Goal: Task Accomplishment & Management: Manage account settings

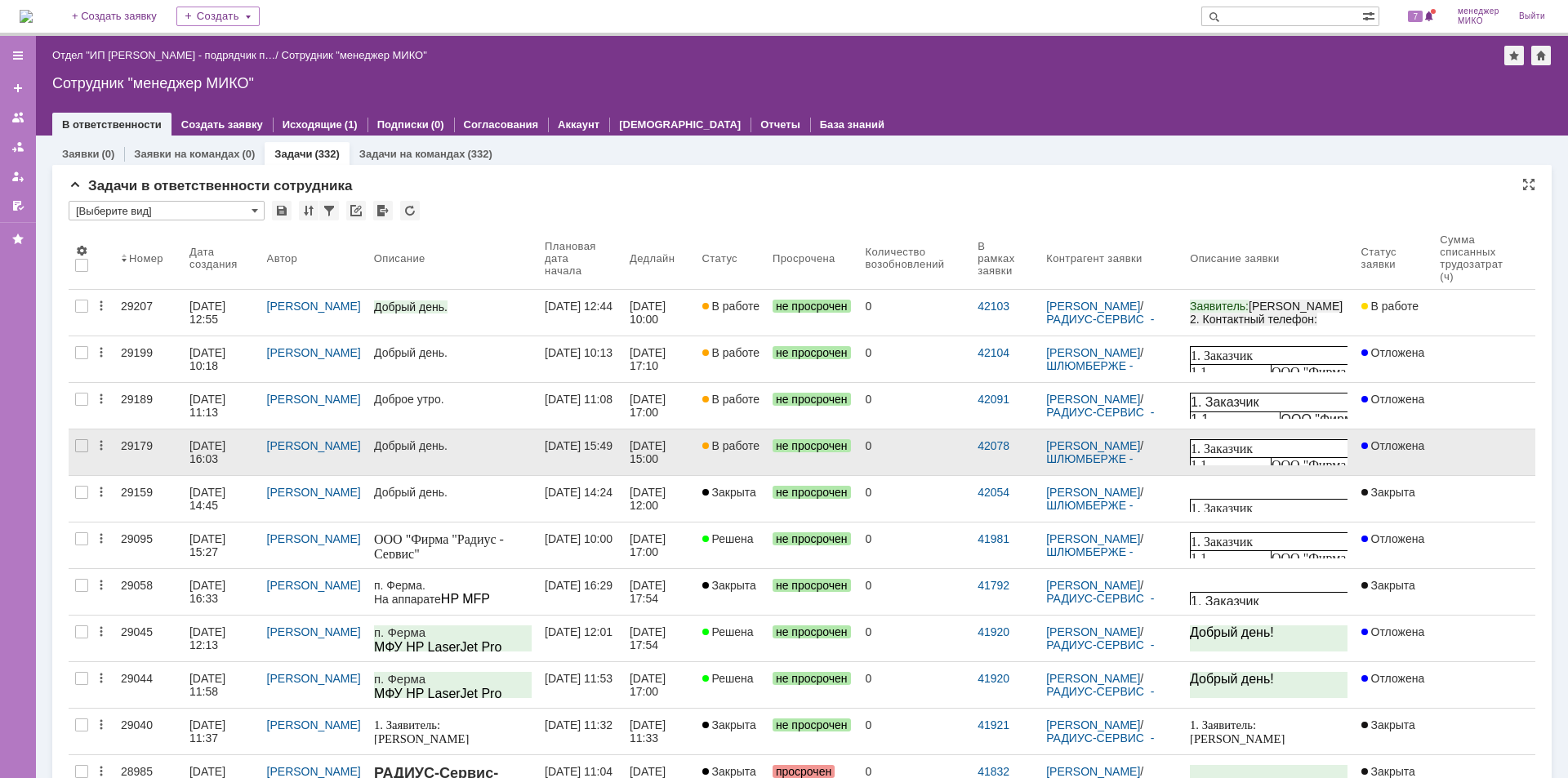
click at [139, 447] on div "29179" at bounding box center [148, 446] width 55 height 13
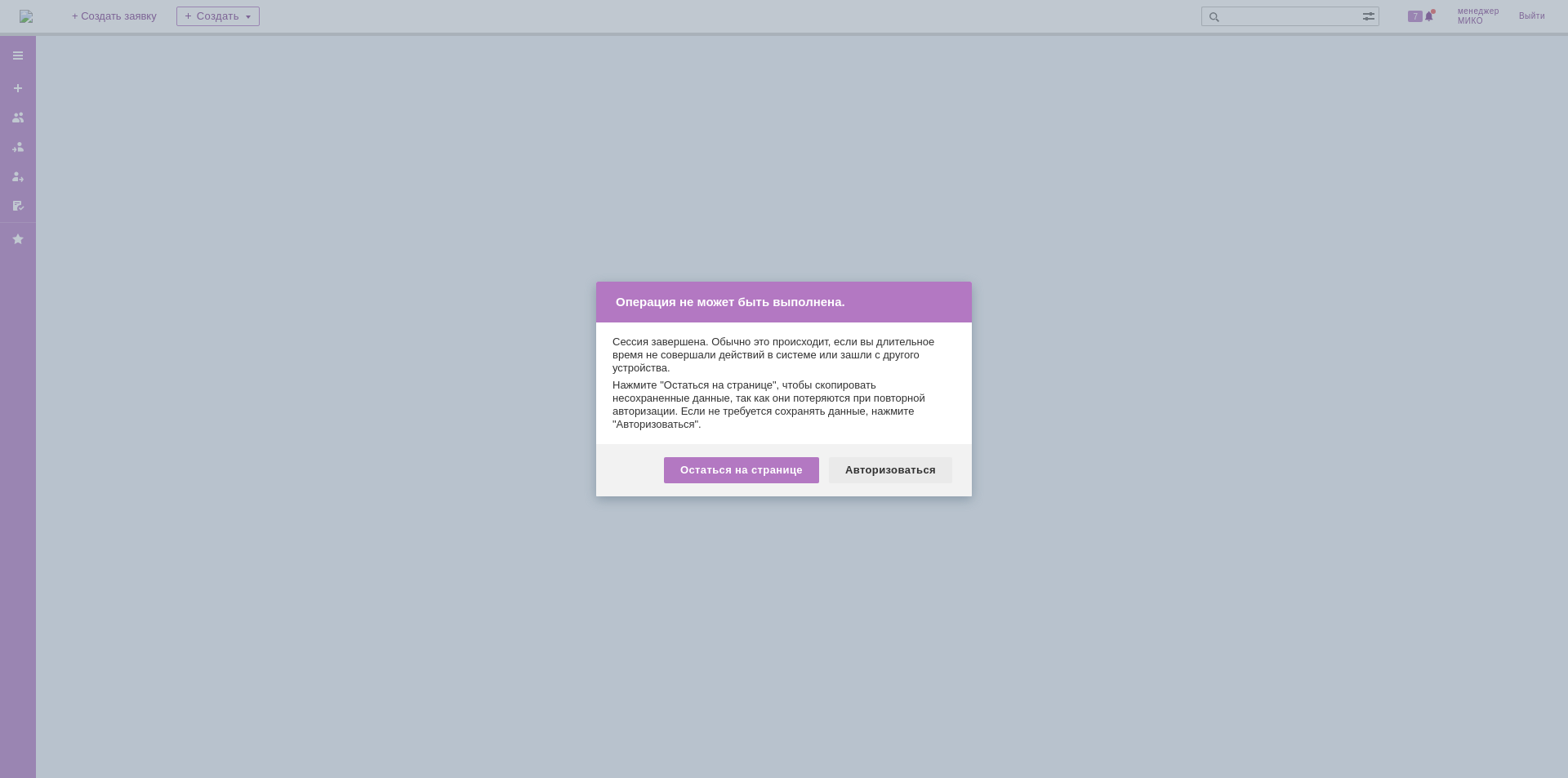
click at [907, 470] on div "Авторизоваться" at bounding box center [890, 470] width 123 height 26
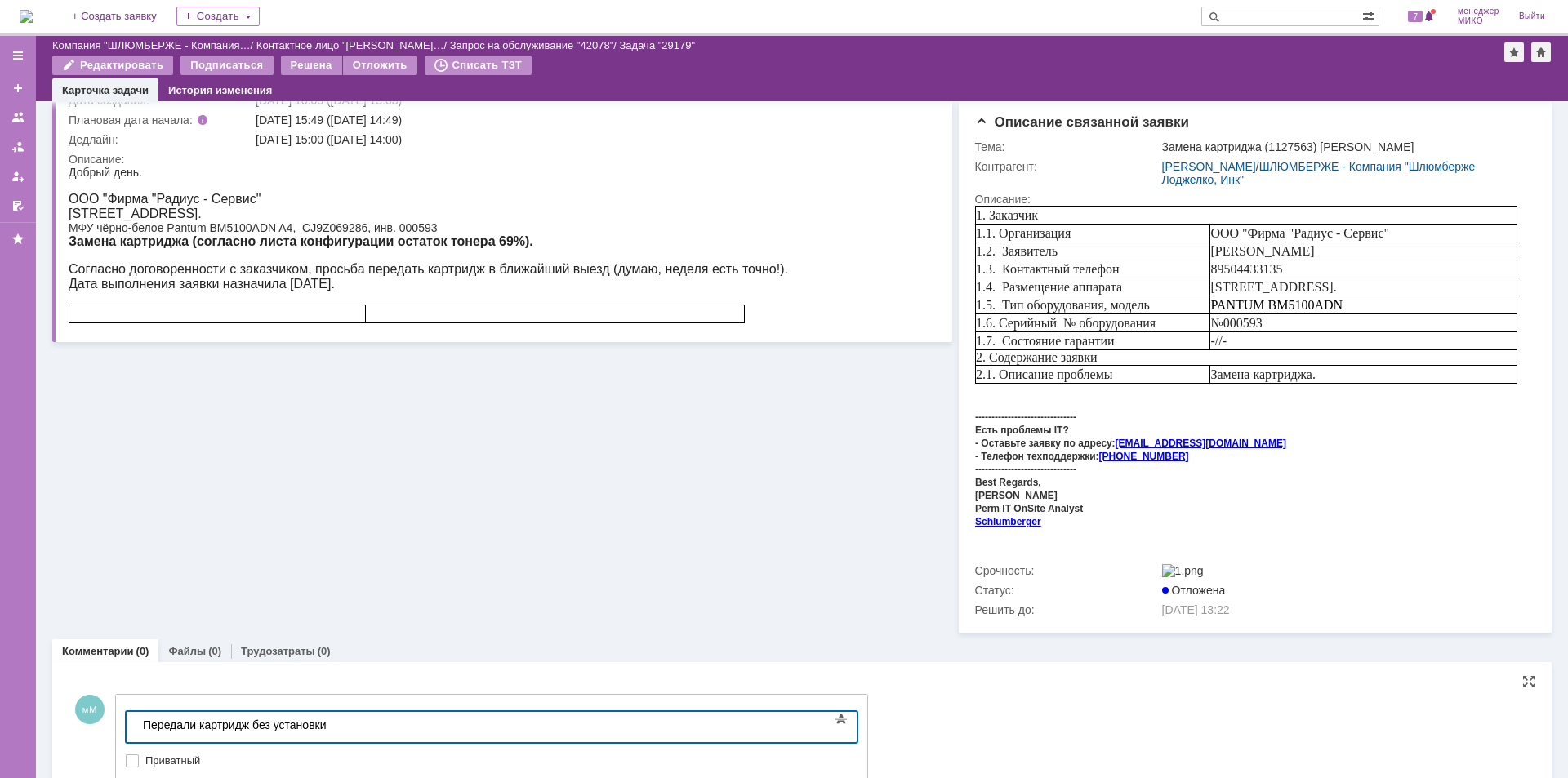
scroll to position [198, 0]
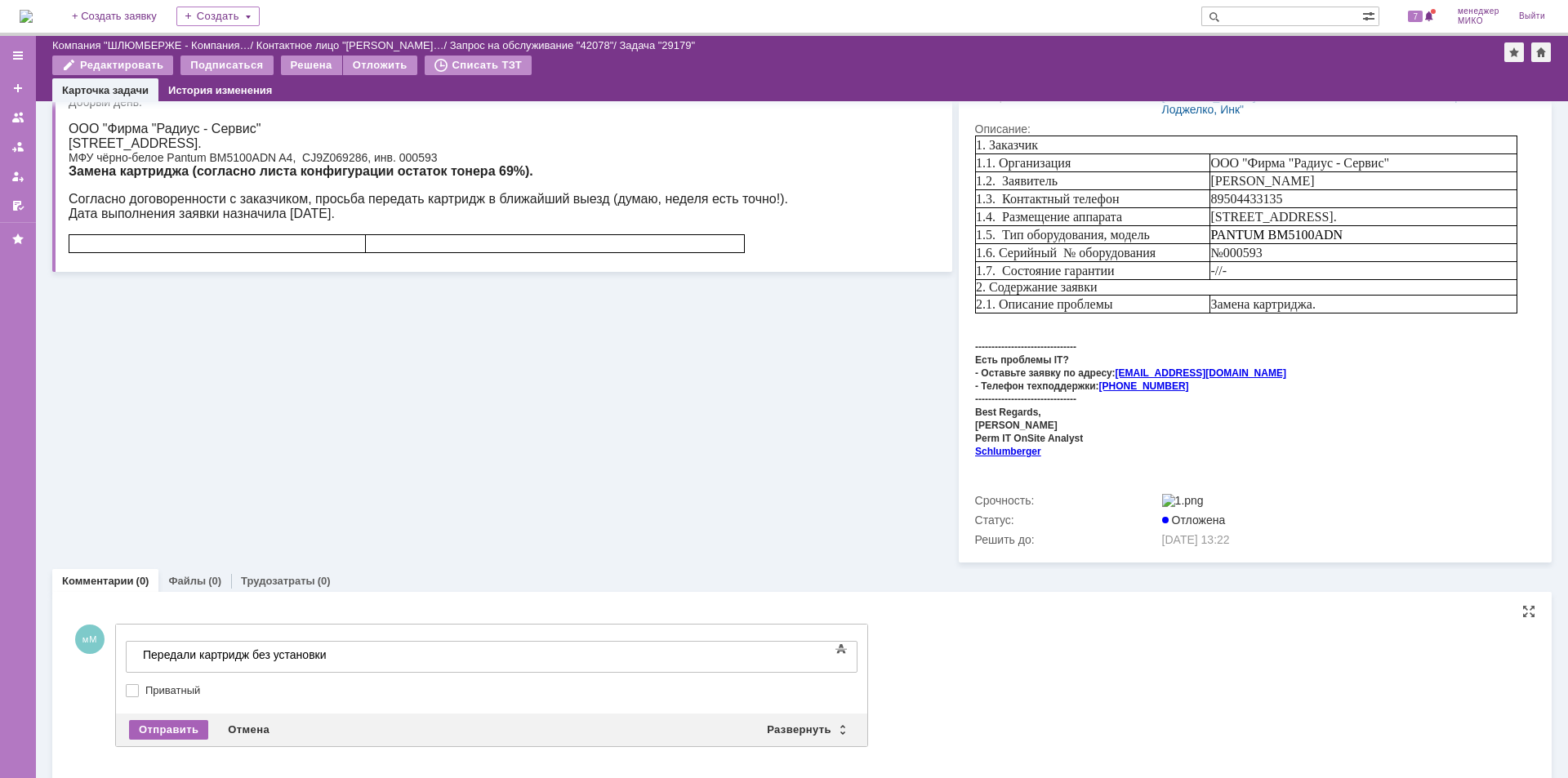
click at [171, 721] on div "Отправить" at bounding box center [168, 730] width 79 height 20
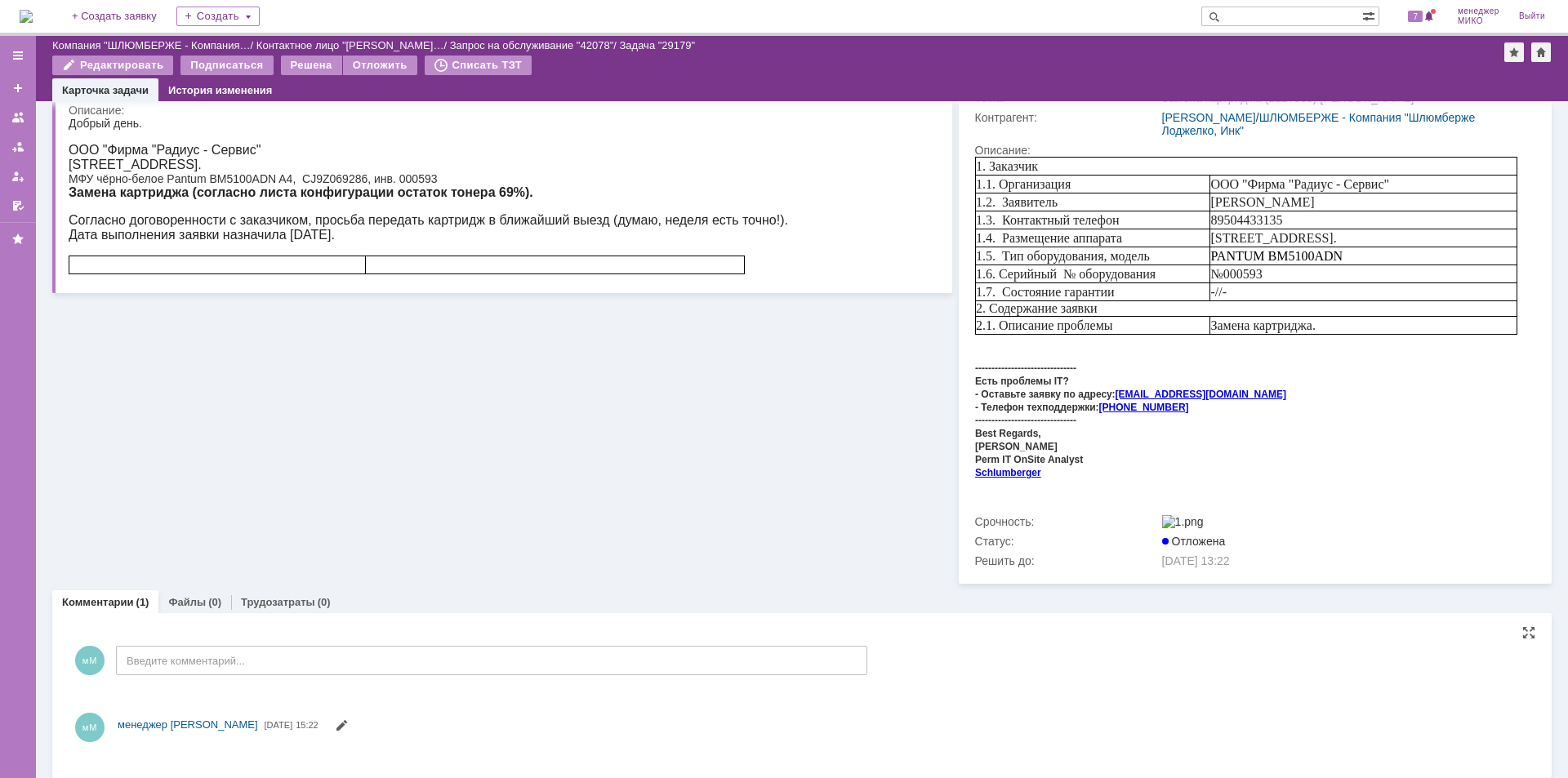
scroll to position [184, 0]
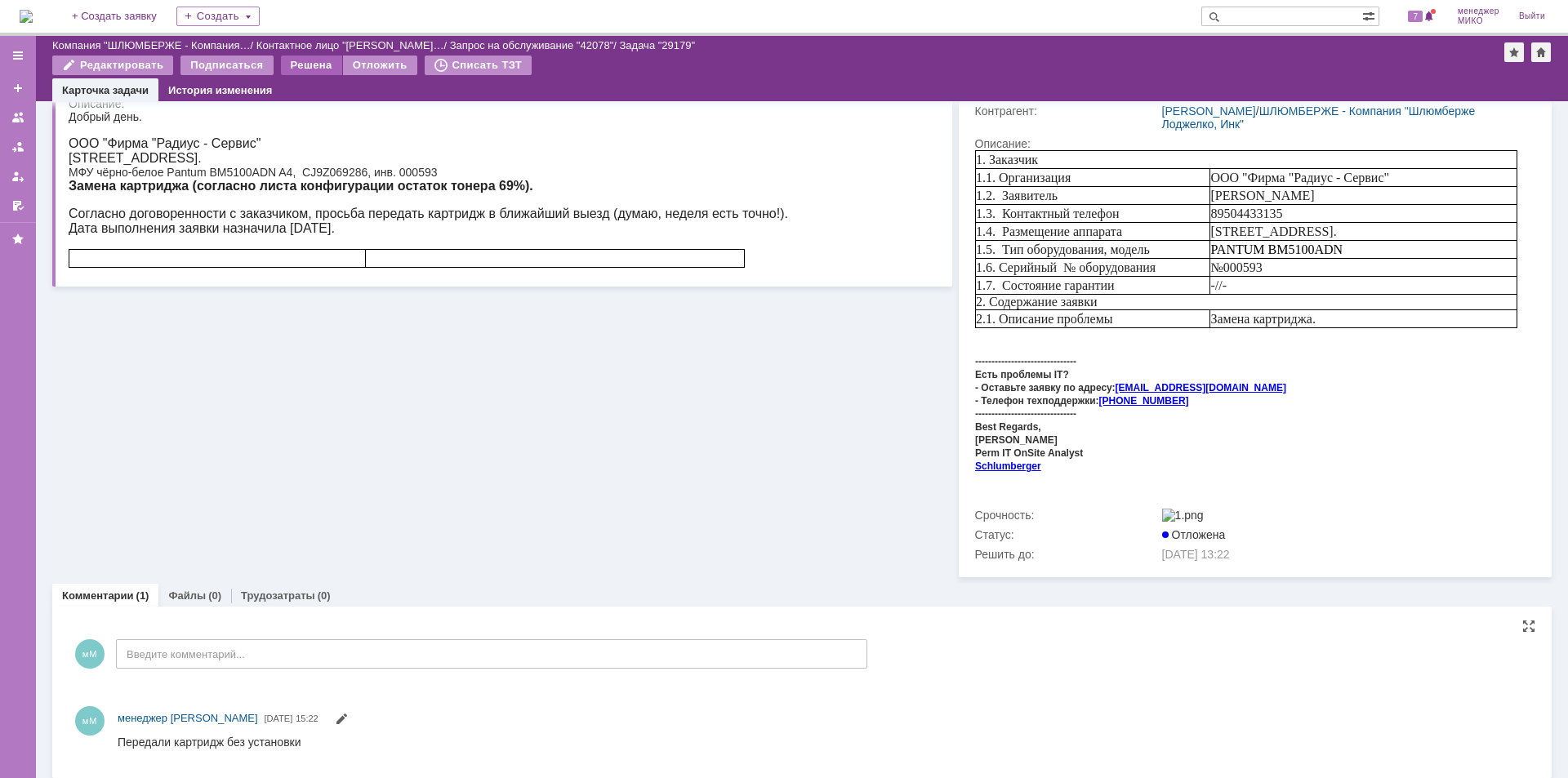
click at [294, 64] on div "Решена" at bounding box center [312, 65] width 62 height 20
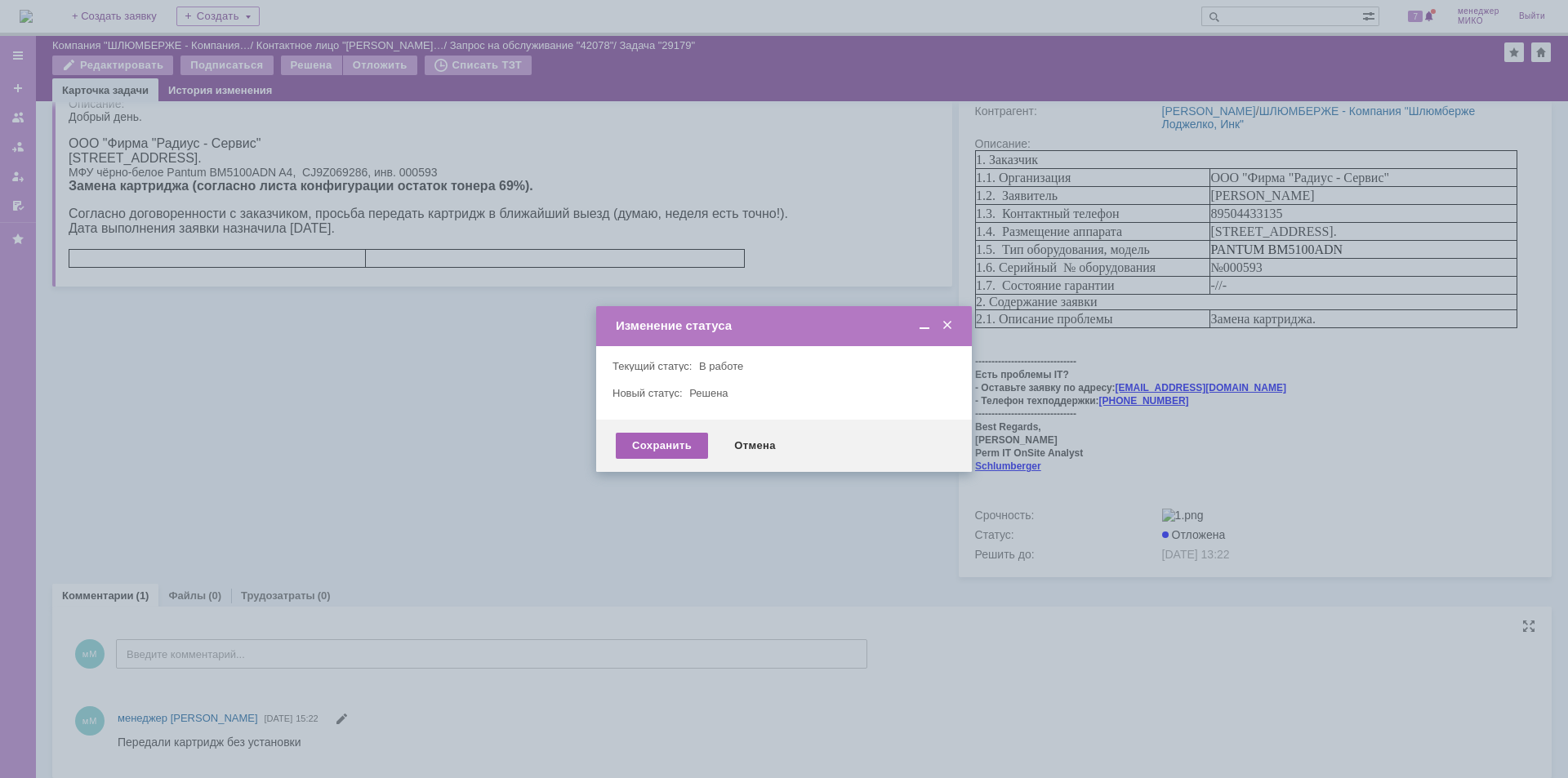
click at [655, 448] on div "Сохранить" at bounding box center [662, 446] width 92 height 26
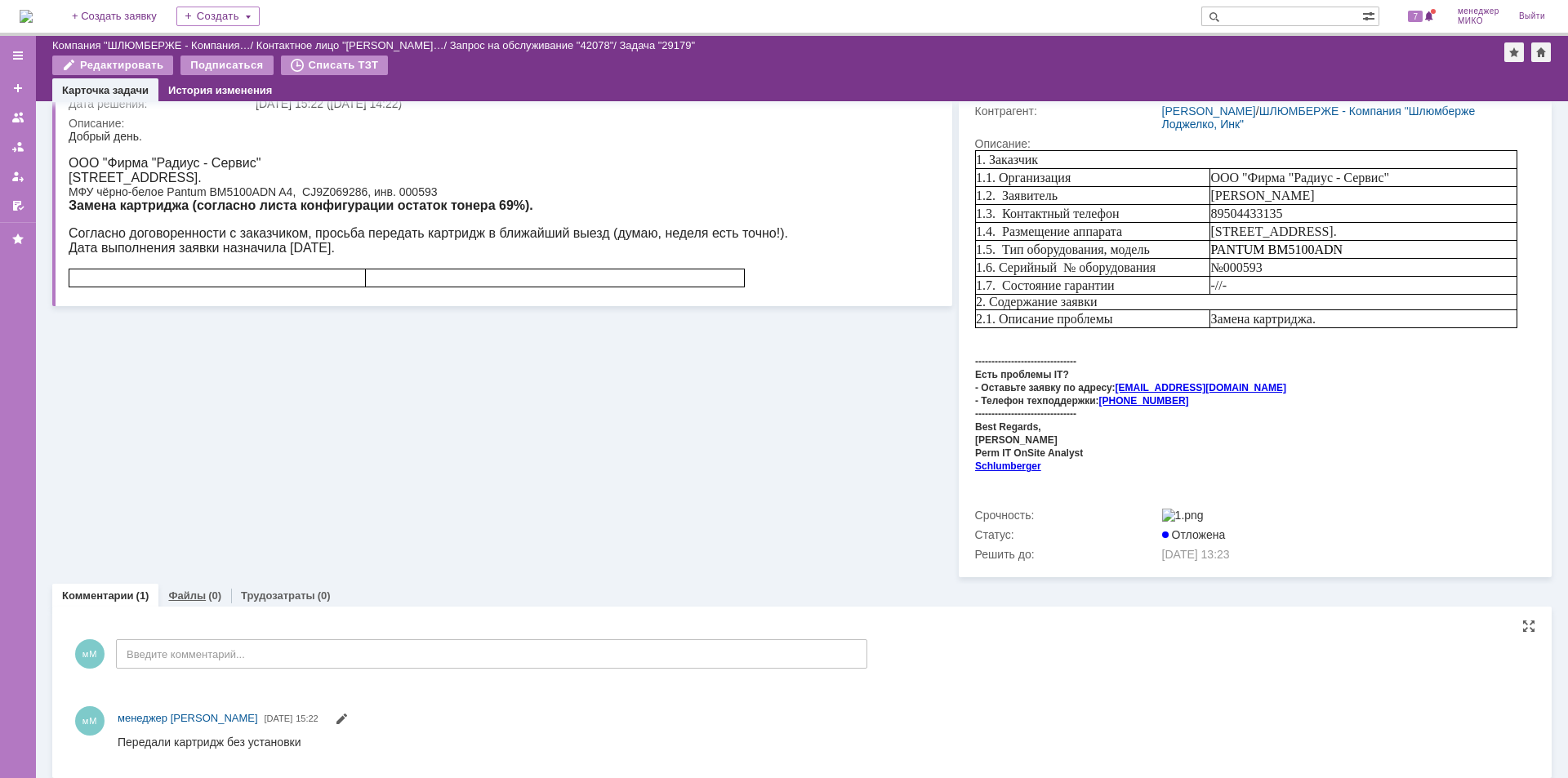
click at [201, 590] on link "Файлы" at bounding box center [187, 596] width 37 height 13
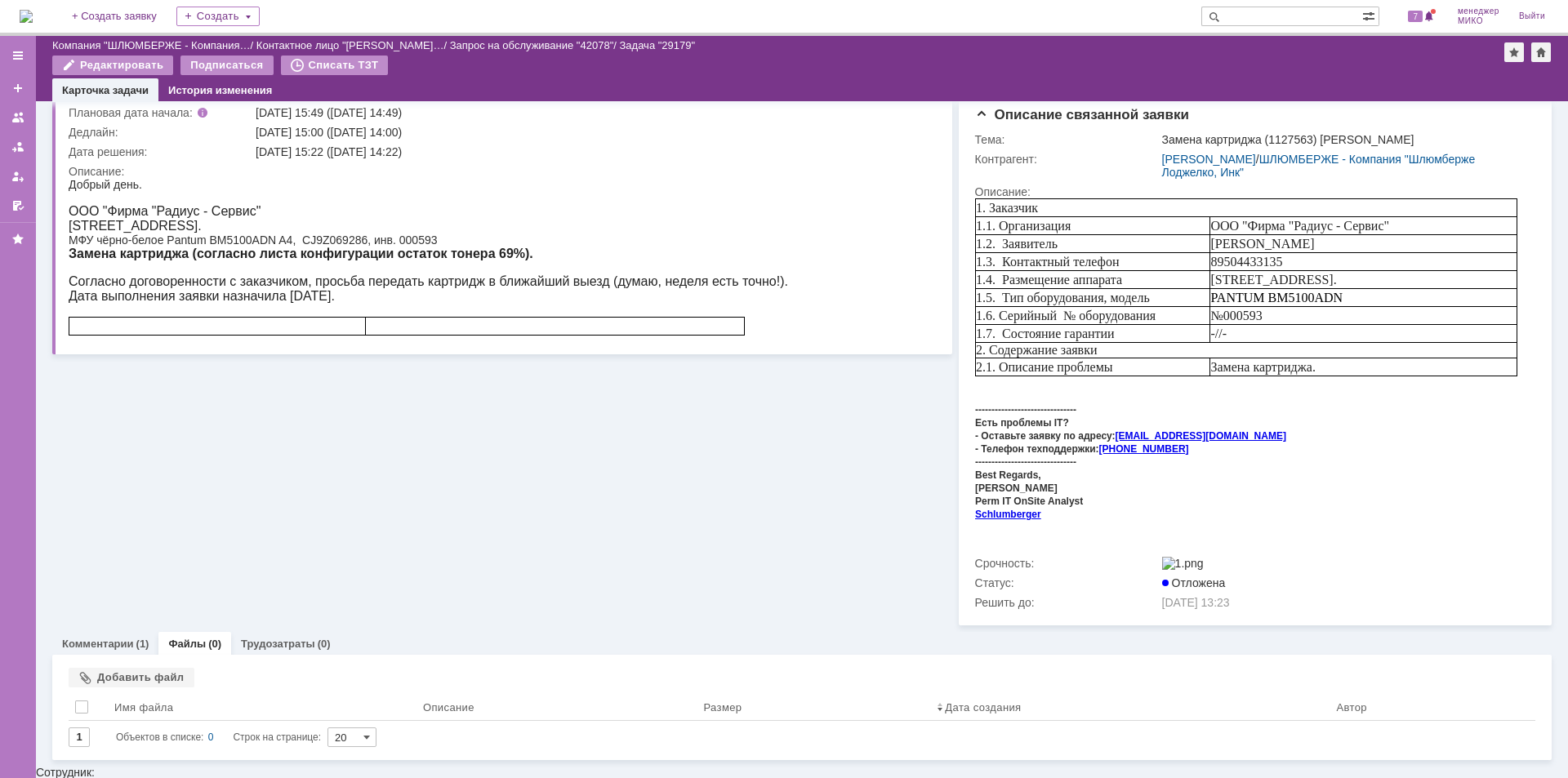
scroll to position [118, 0]
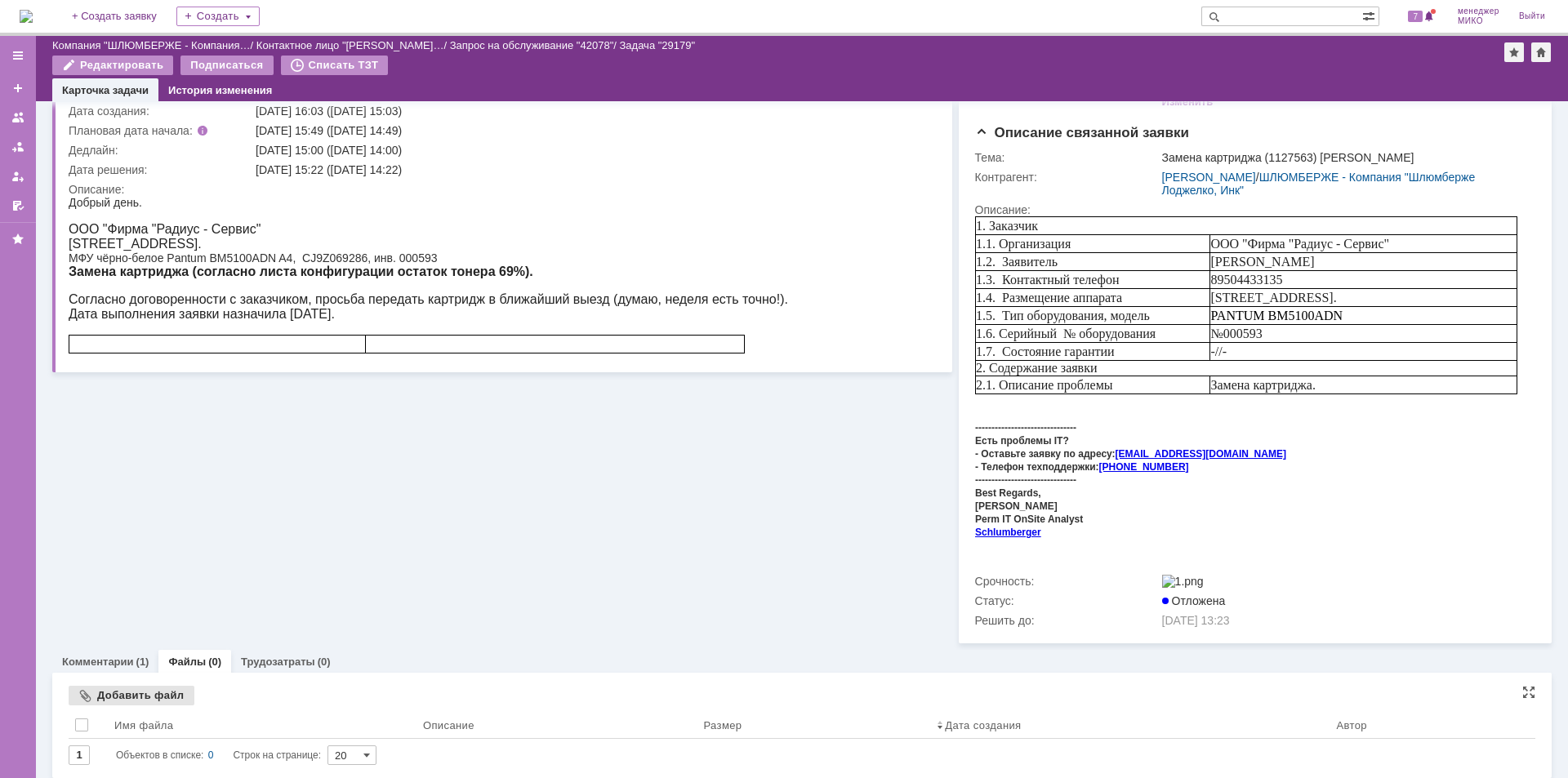
click at [161, 691] on div "Добавить файл" at bounding box center [131, 696] width 126 height 20
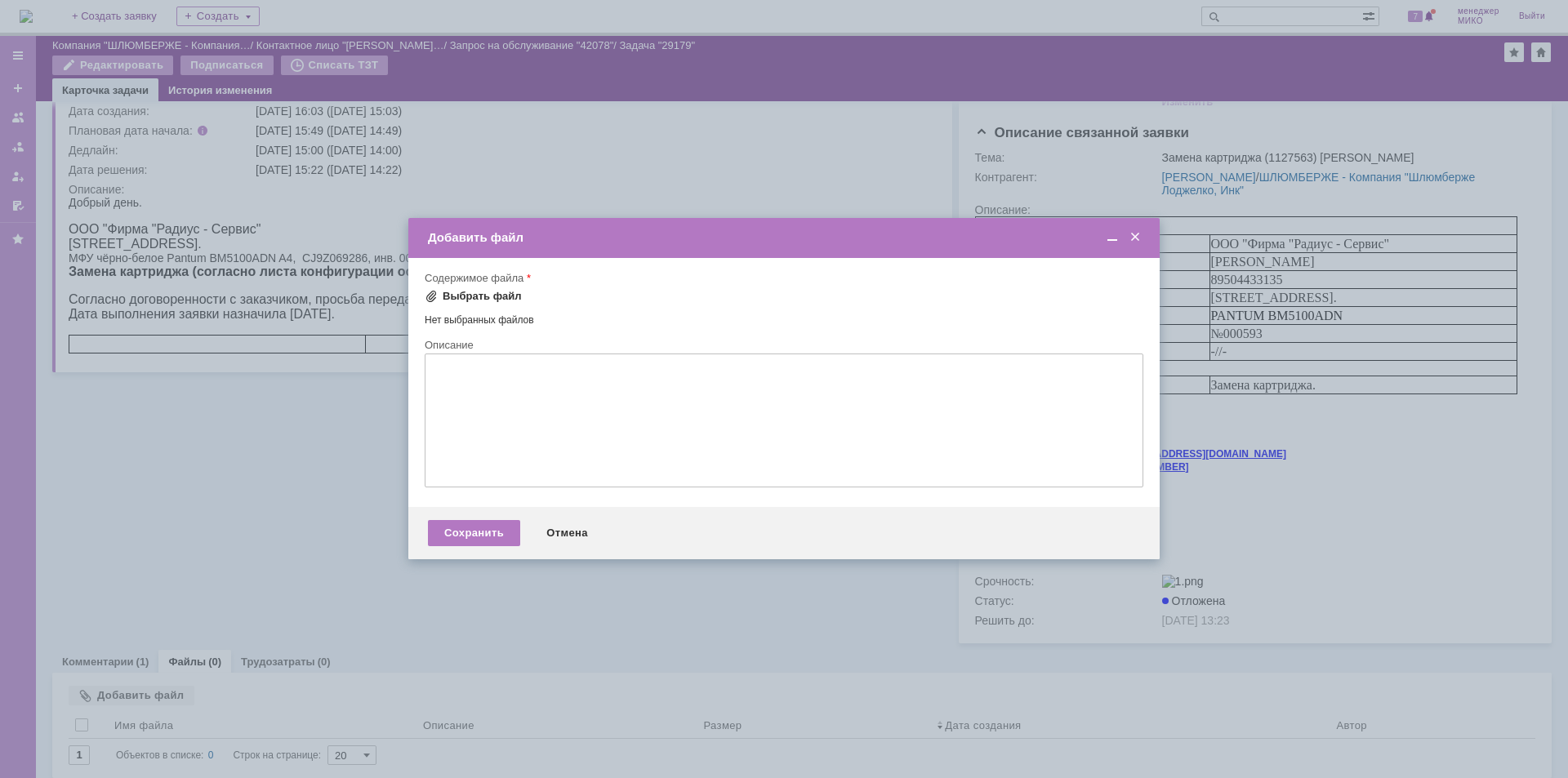
click at [477, 302] on div "Выбрать файл" at bounding box center [482, 296] width 79 height 13
click at [497, 534] on div "Сохранить" at bounding box center [474, 535] width 92 height 26
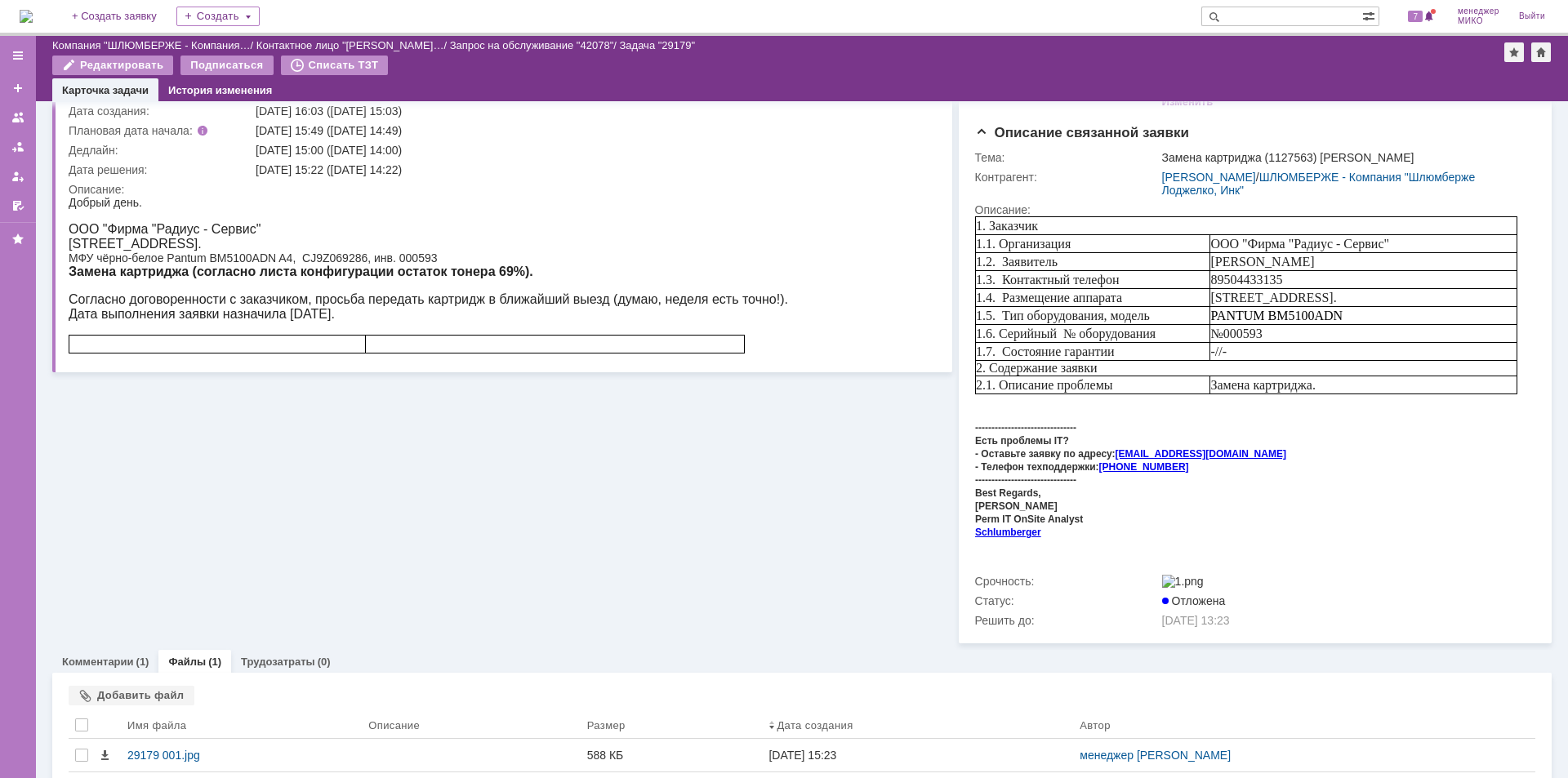
click at [128, 443] on div "Информация по задаче Редактировать В рамках заявки: 42078 Автор: [PERSON_NAME]:…" at bounding box center [502, 313] width 899 height 659
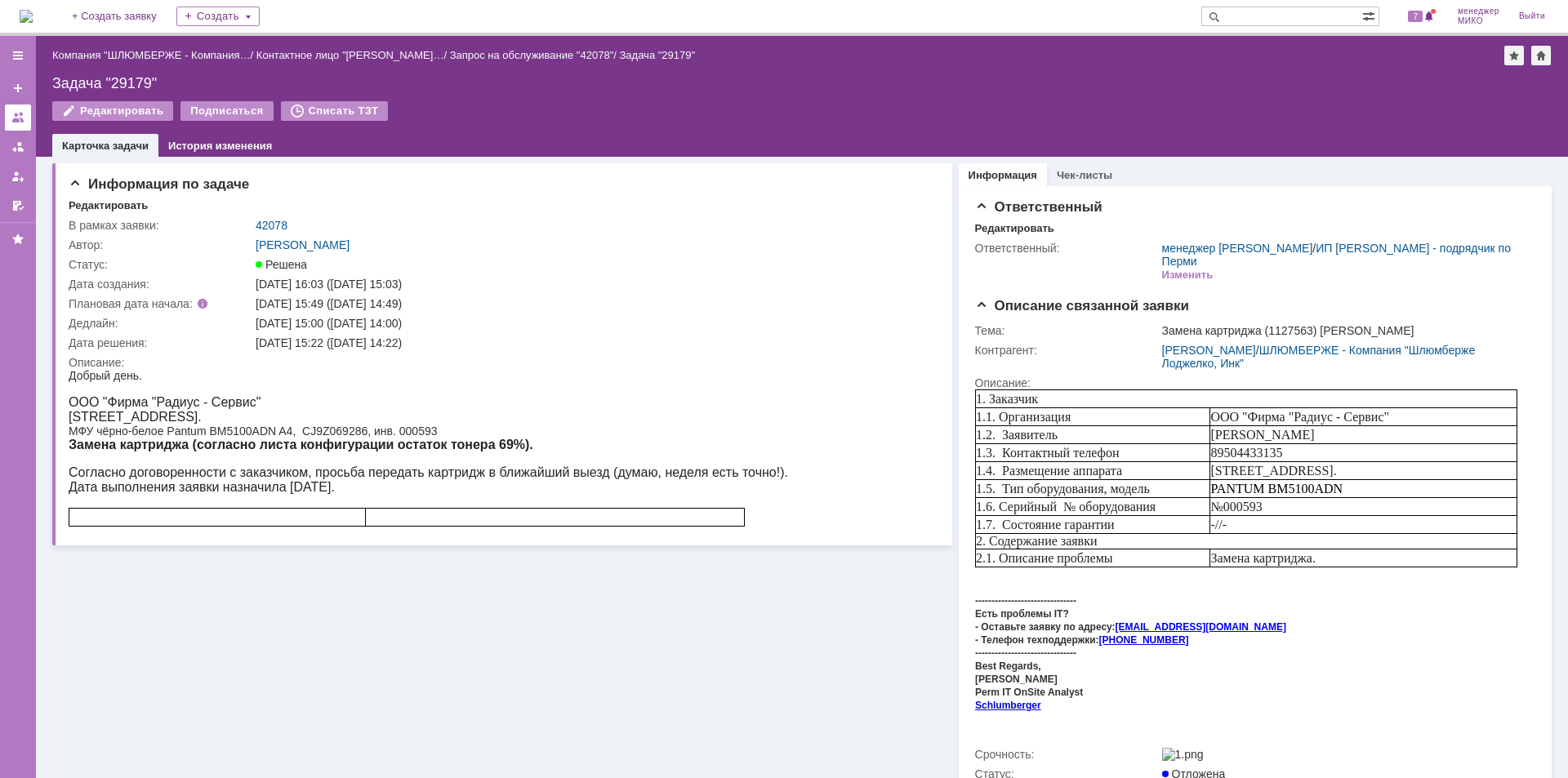
click at [18, 112] on div at bounding box center [18, 118] width 13 height 13
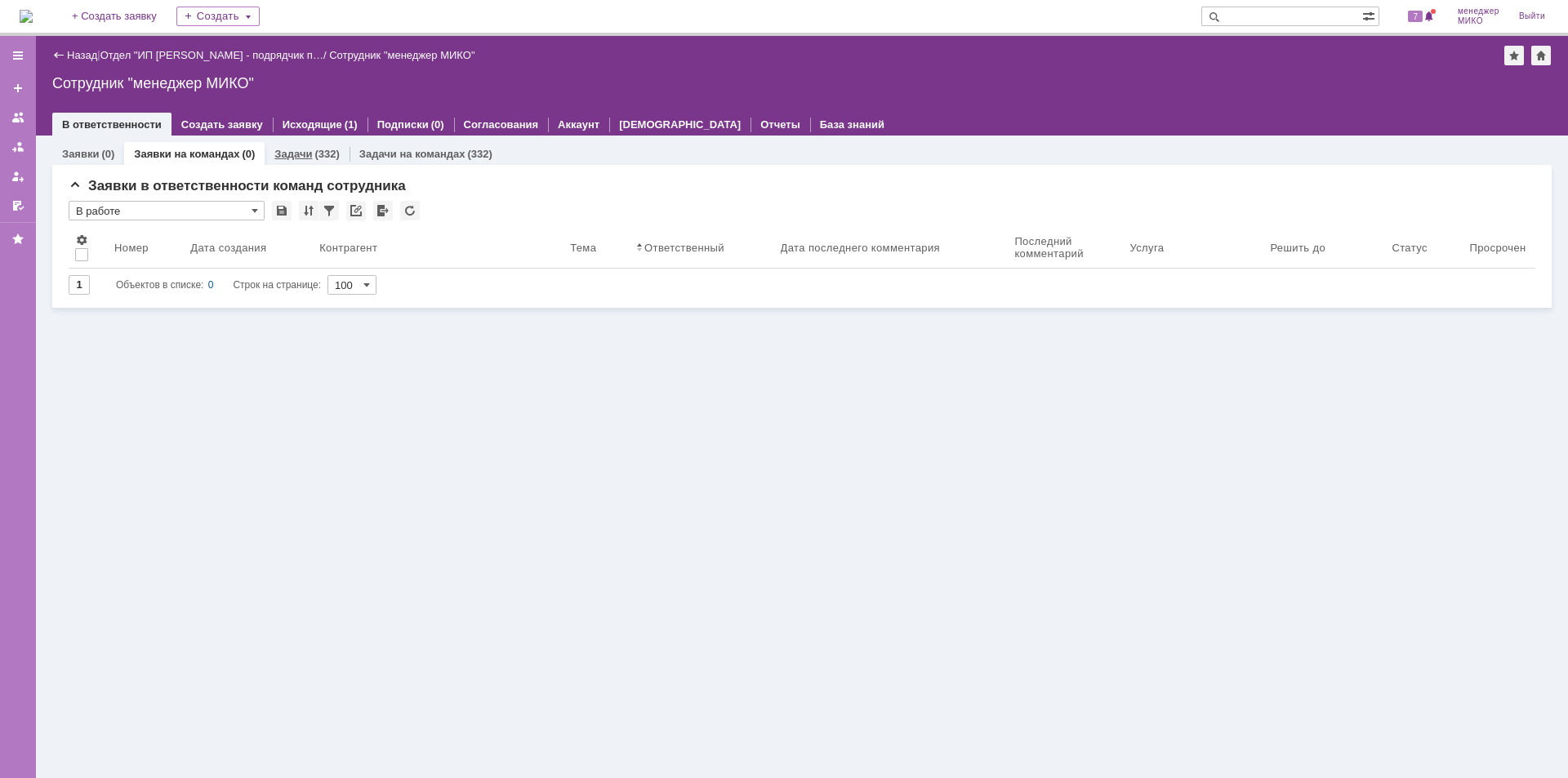
click at [290, 156] on link "Задачи" at bounding box center [293, 154] width 37 height 13
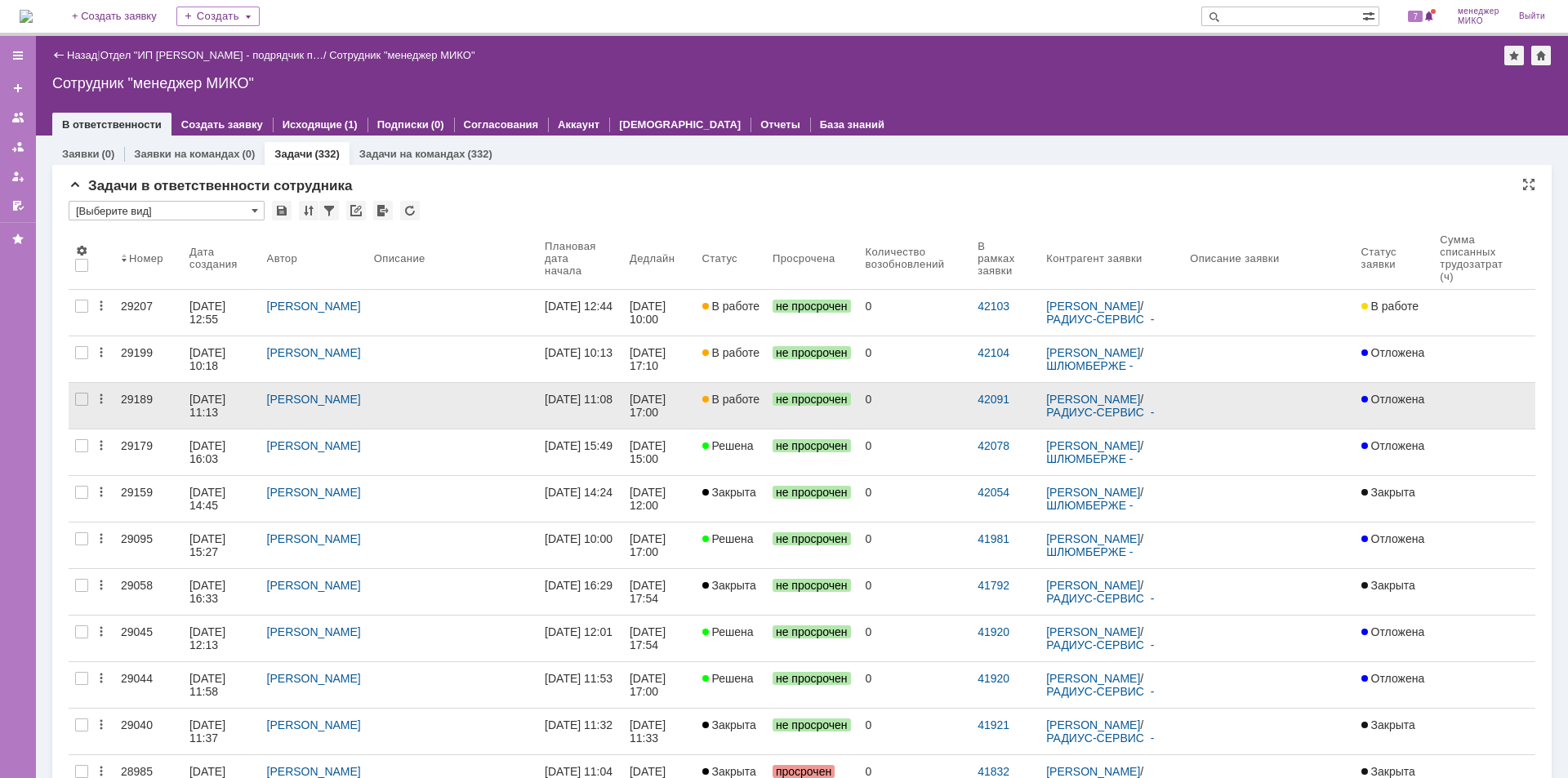
click at [142, 400] on div "29189" at bounding box center [148, 399] width 55 height 13
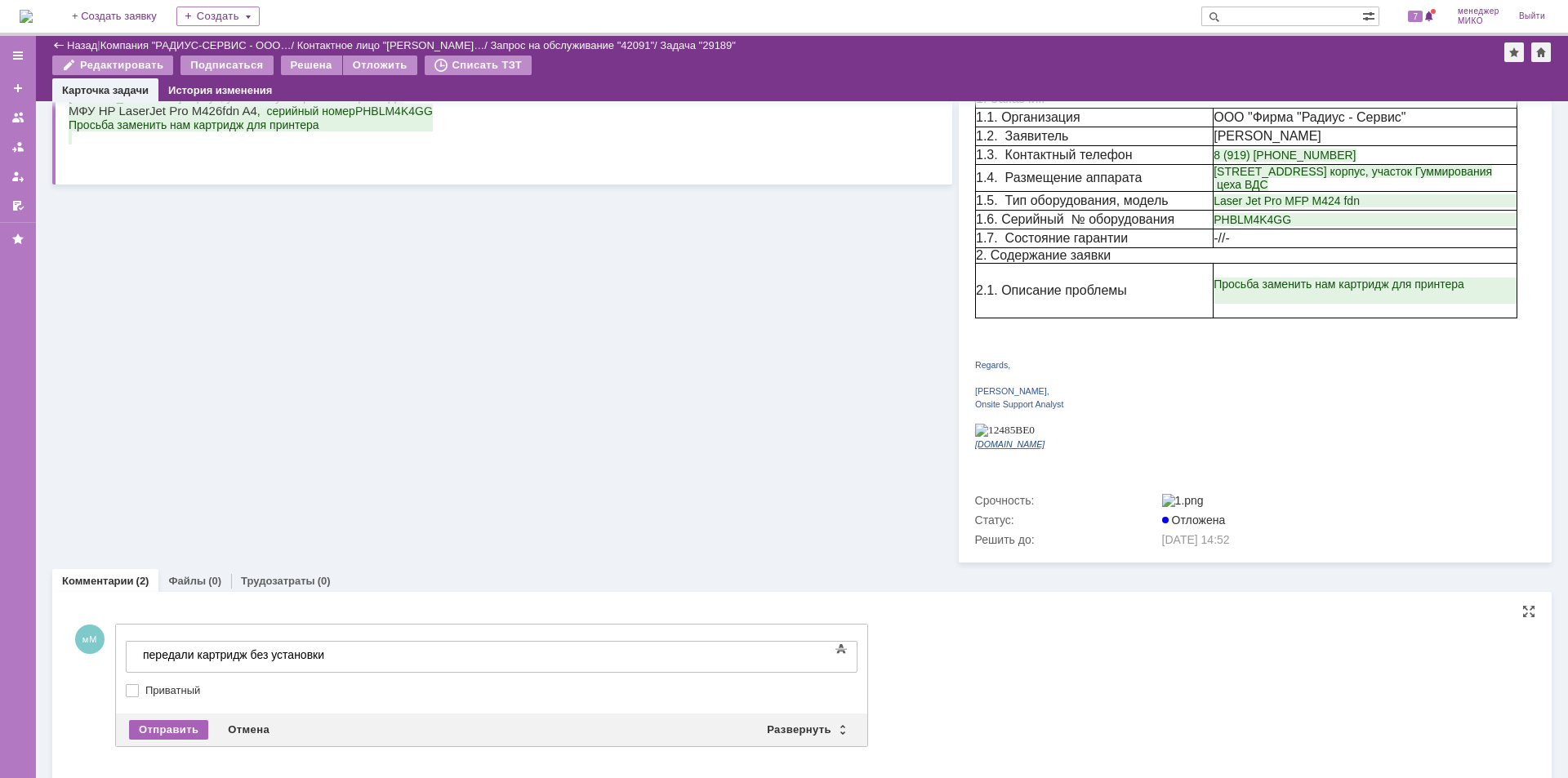
click at [172, 720] on div "Отправить" at bounding box center [168, 730] width 79 height 20
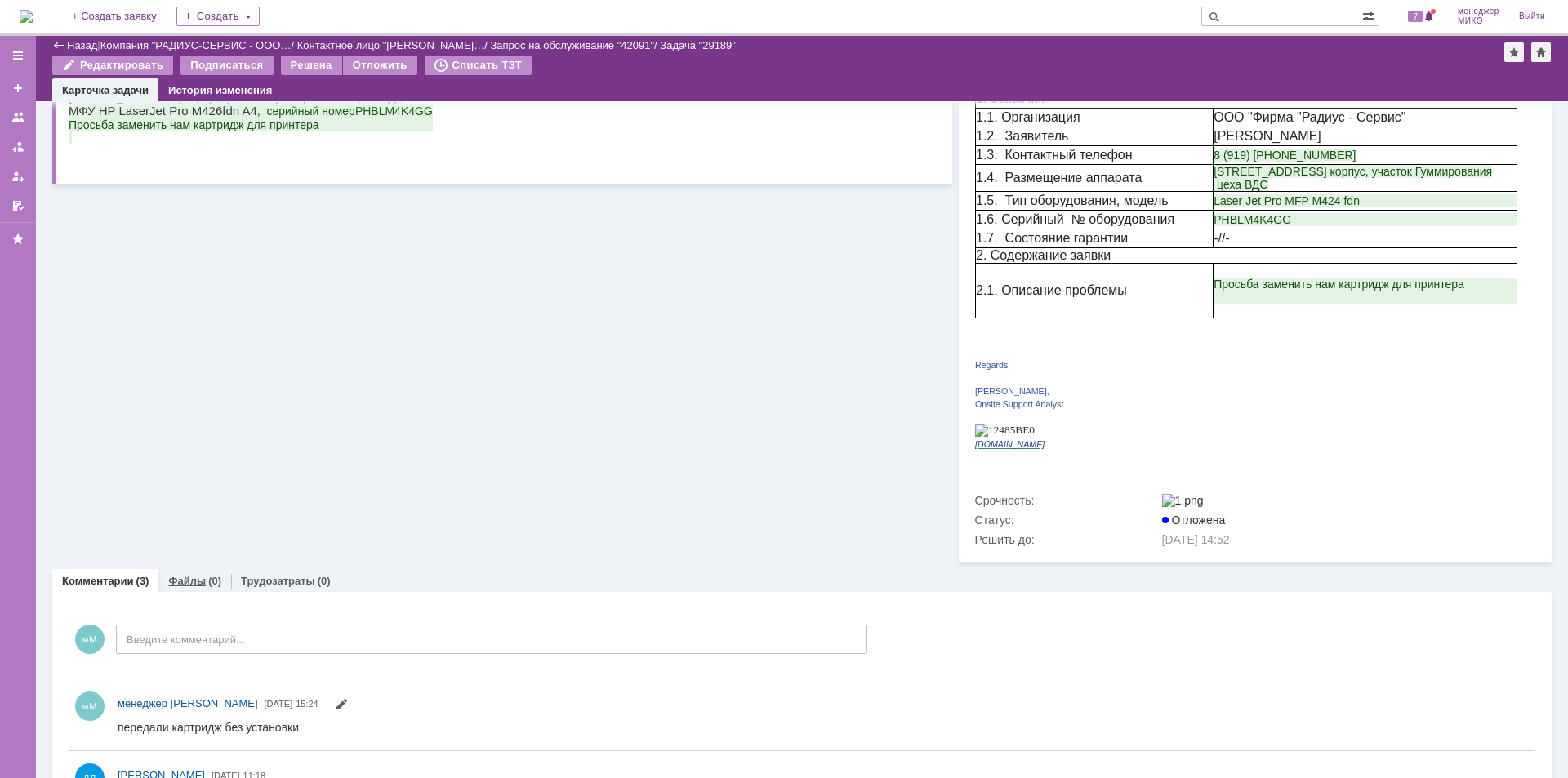
click at [190, 569] on div "Файлы (0)" at bounding box center [195, 581] width 72 height 24
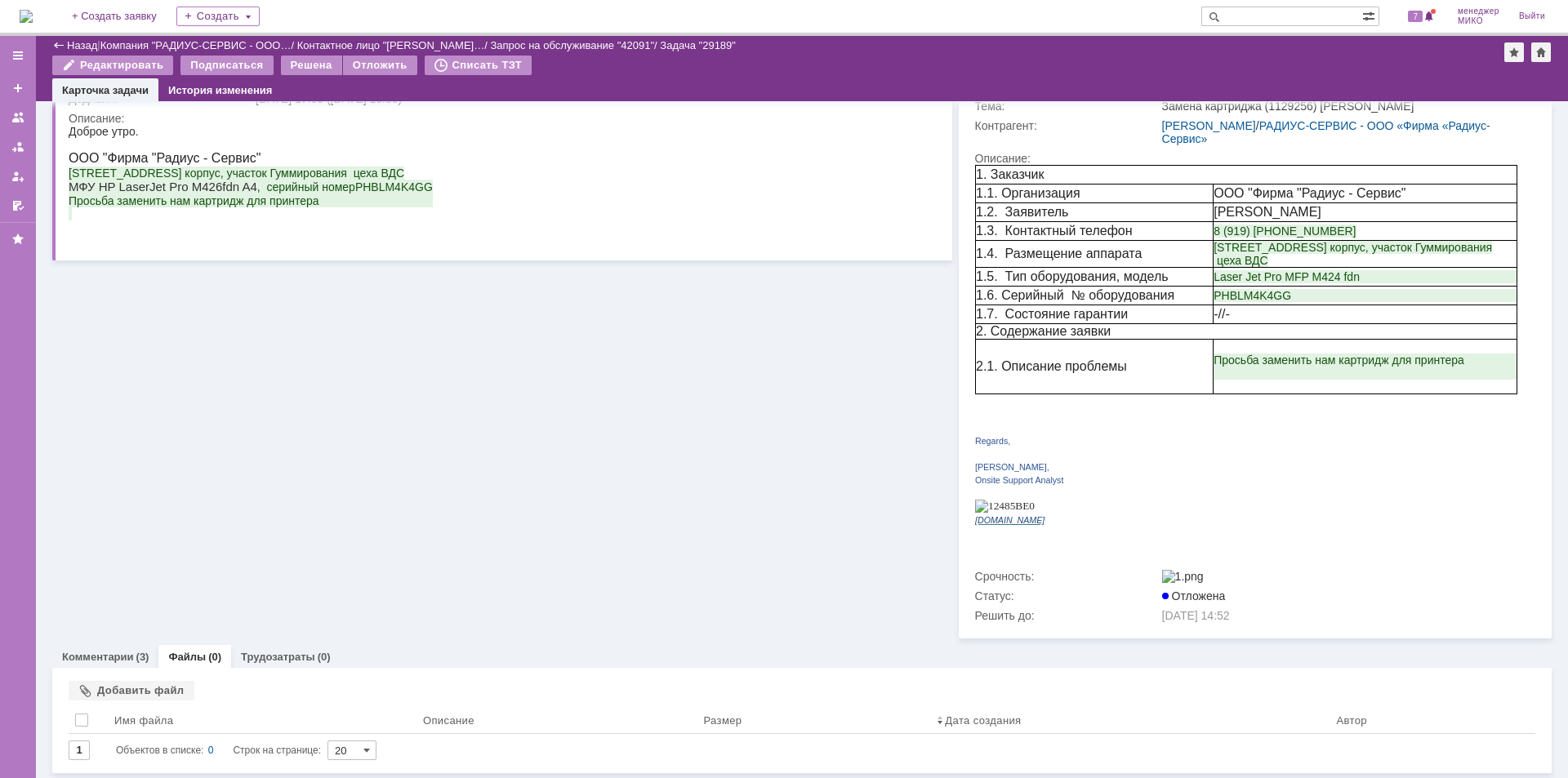
scroll to position [151, 0]
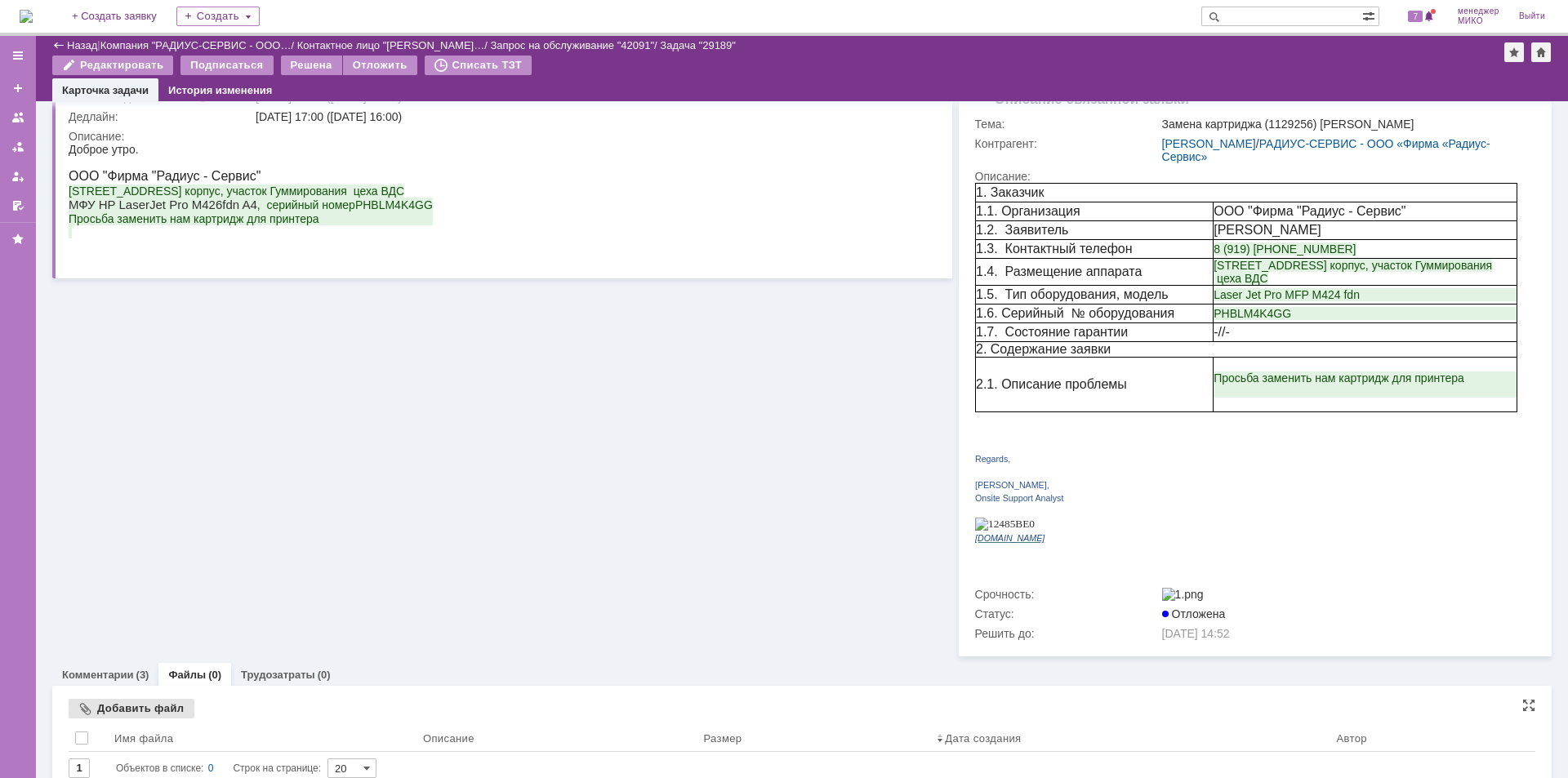
click at [133, 699] on div "Добавить файл" at bounding box center [131, 709] width 126 height 20
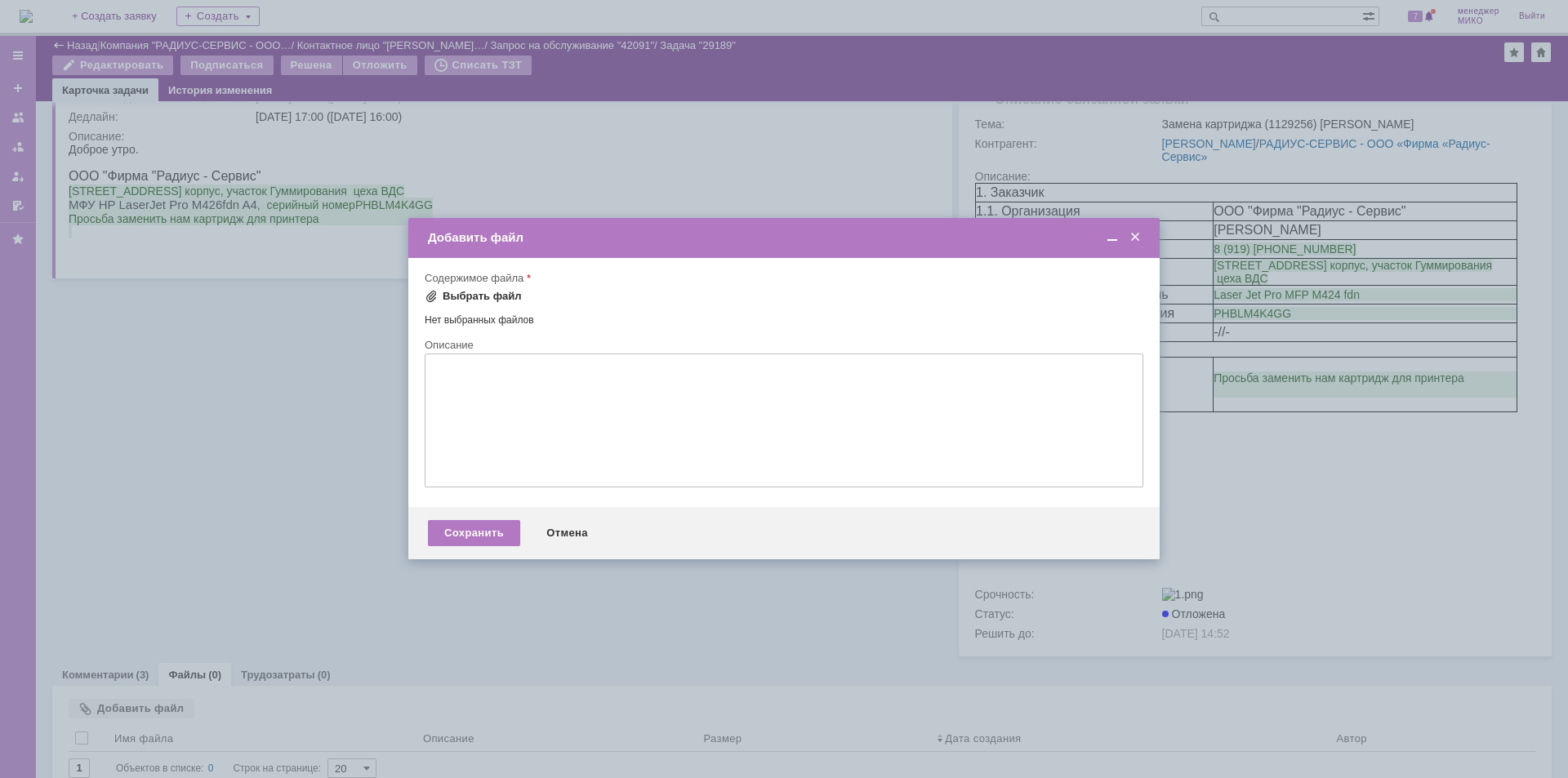
click at [472, 295] on div "Выбрать файл" at bounding box center [482, 296] width 79 height 13
click at [468, 537] on div "Сохранить" at bounding box center [474, 535] width 92 height 26
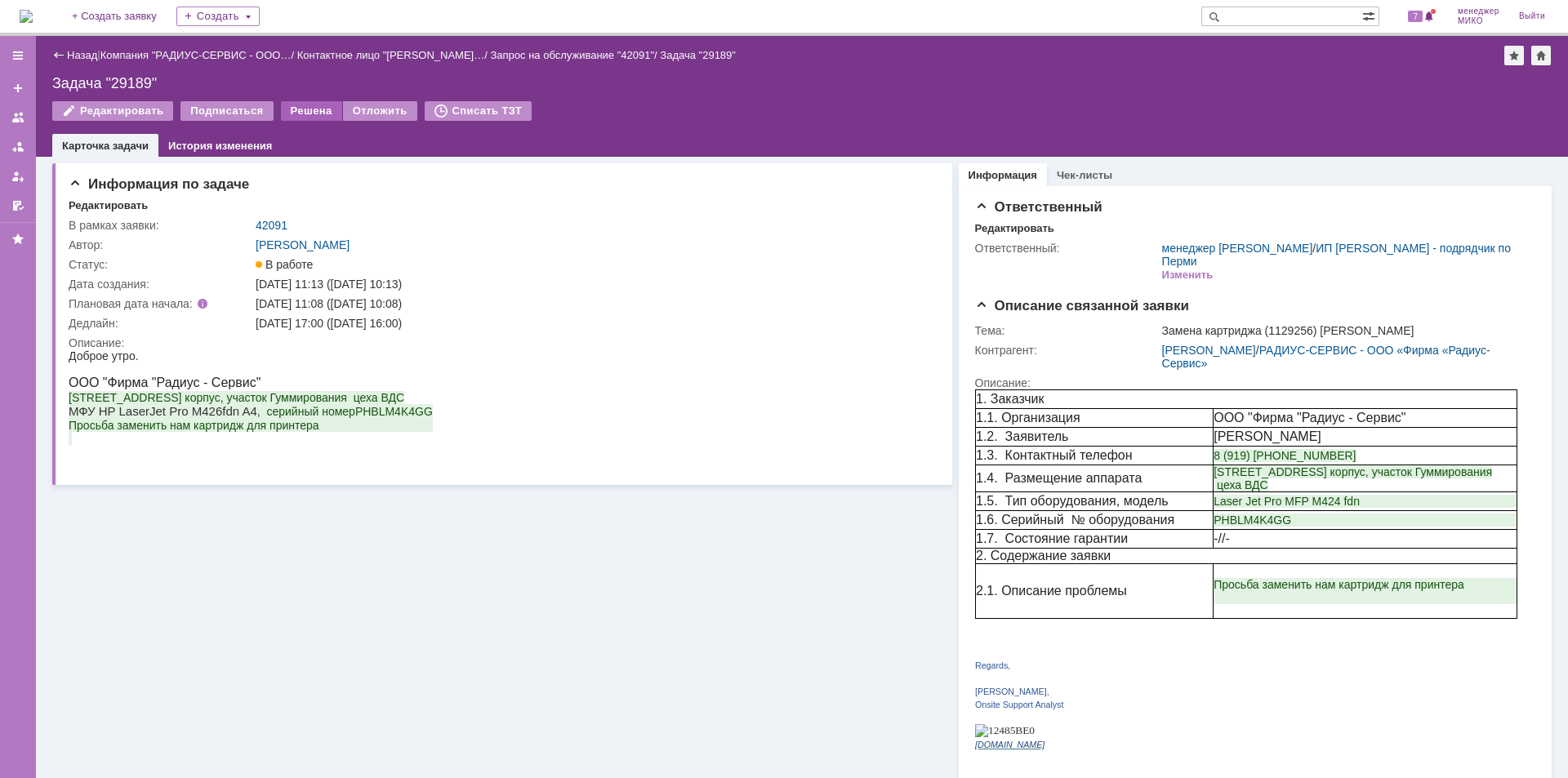
click at [303, 112] on div "Решена" at bounding box center [312, 111] width 62 height 20
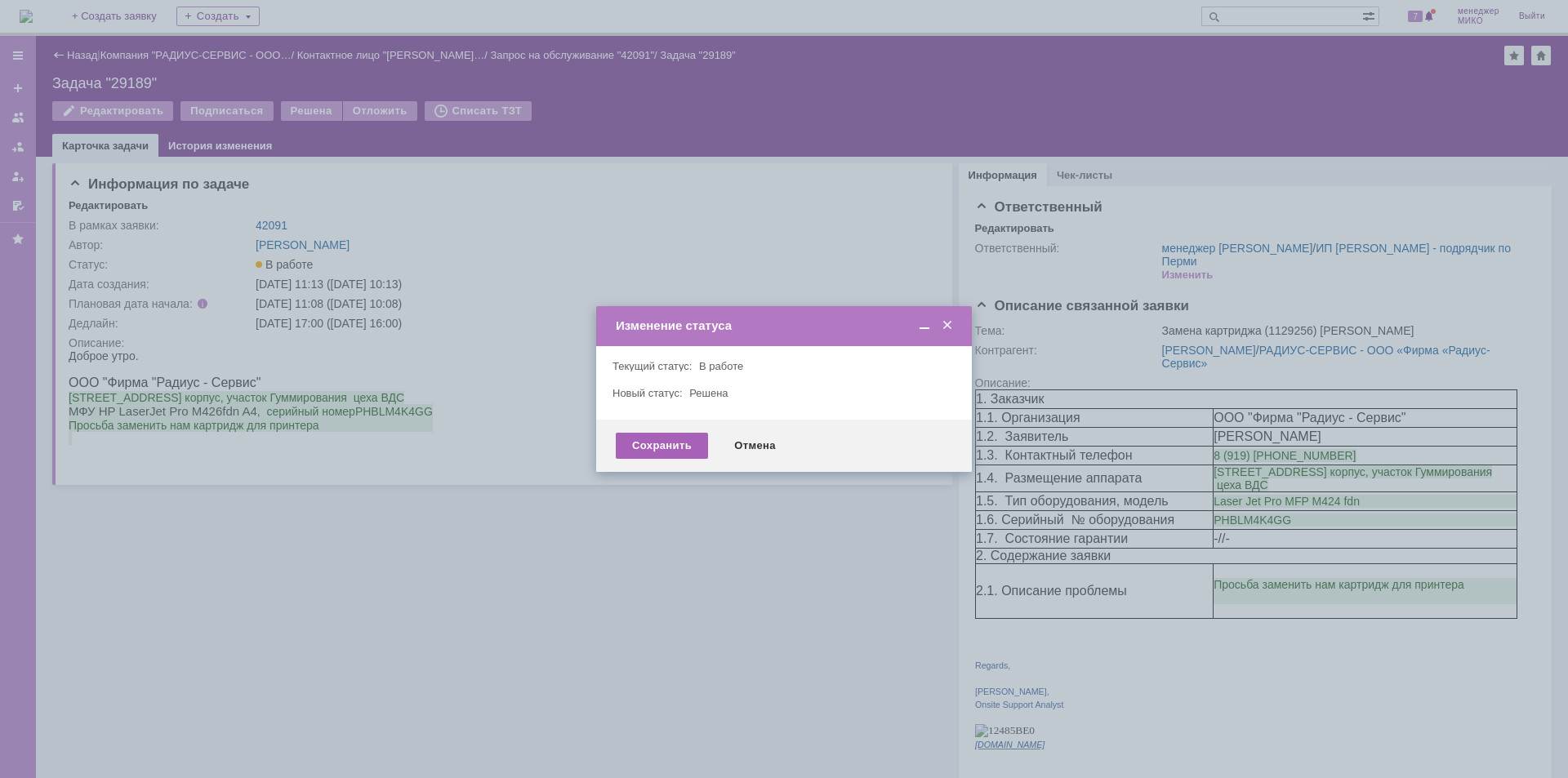
click at [657, 448] on div "Сохранить" at bounding box center [662, 446] width 92 height 26
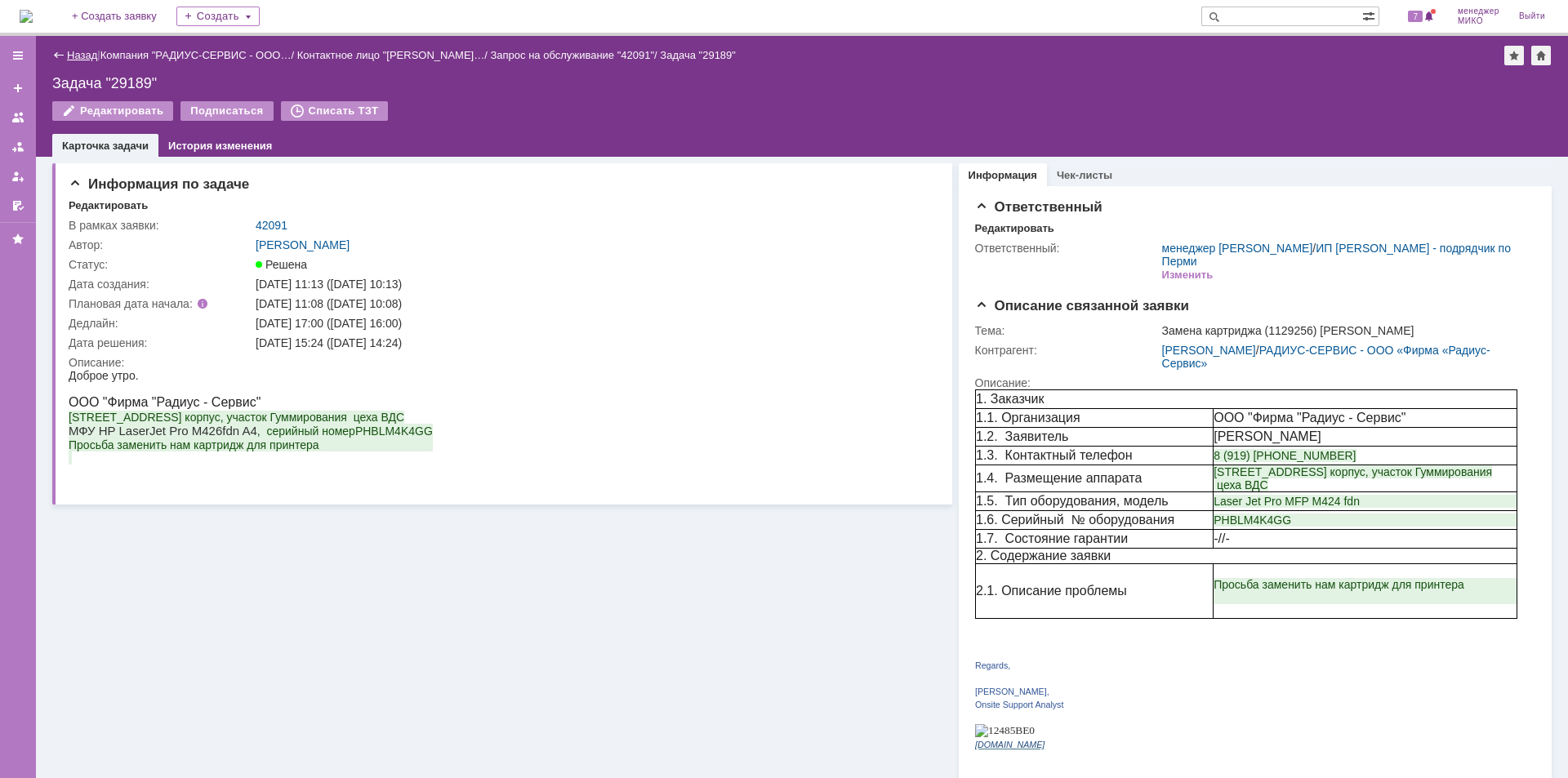
click at [77, 56] on link "Назад" at bounding box center [82, 55] width 30 height 13
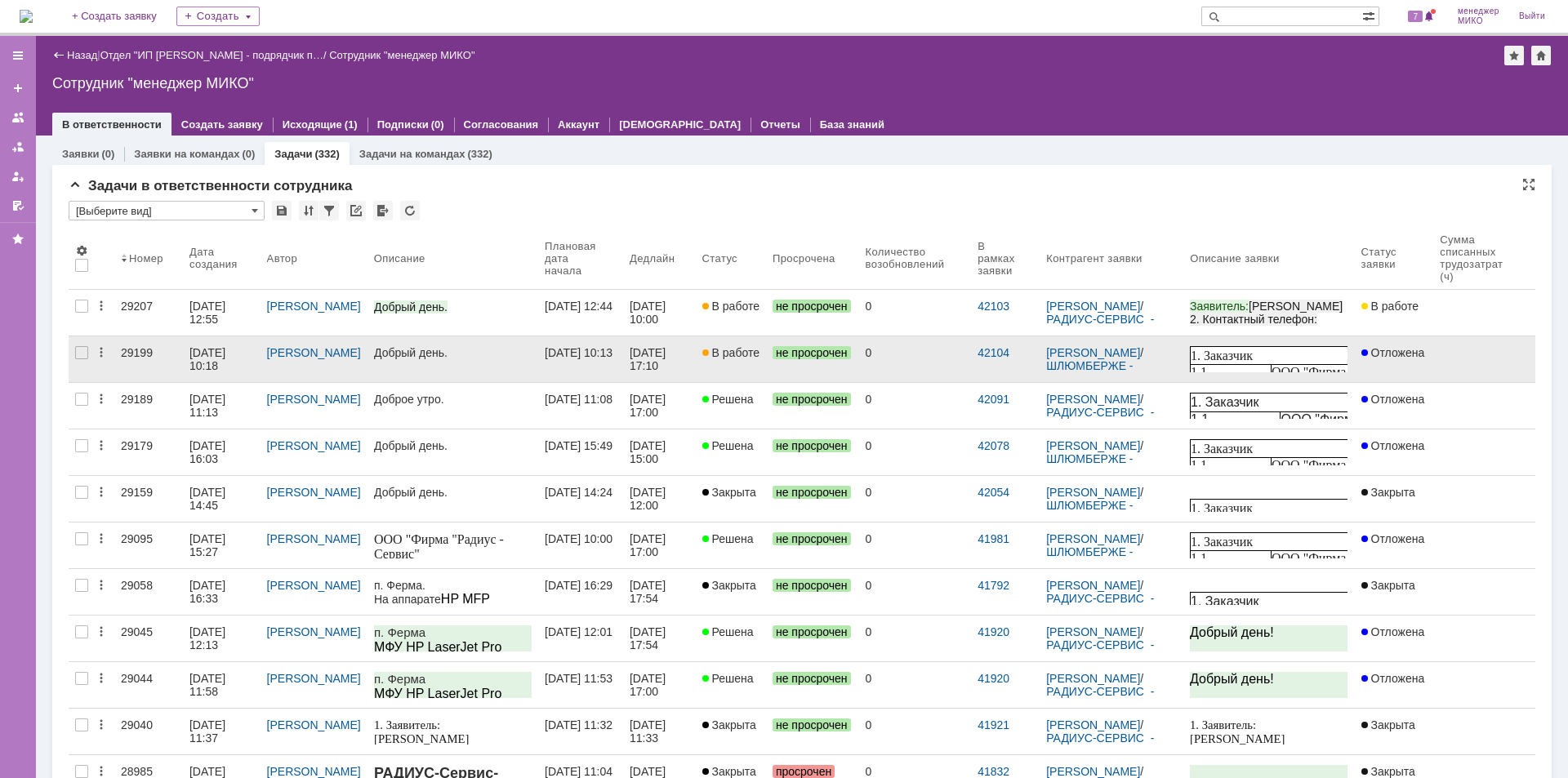
click at [127, 354] on div "29199" at bounding box center [148, 352] width 55 height 13
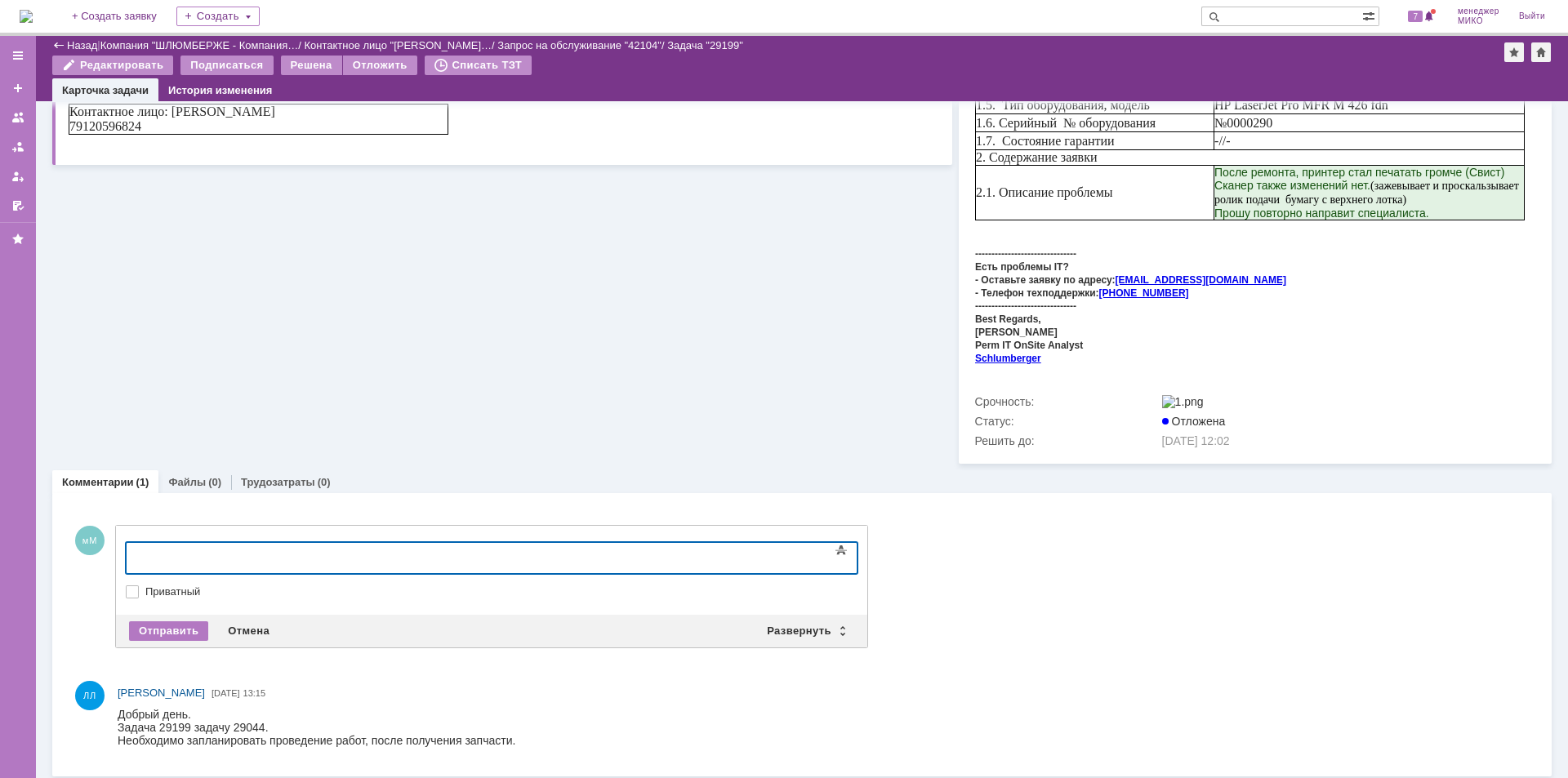
scroll to position [324, 0]
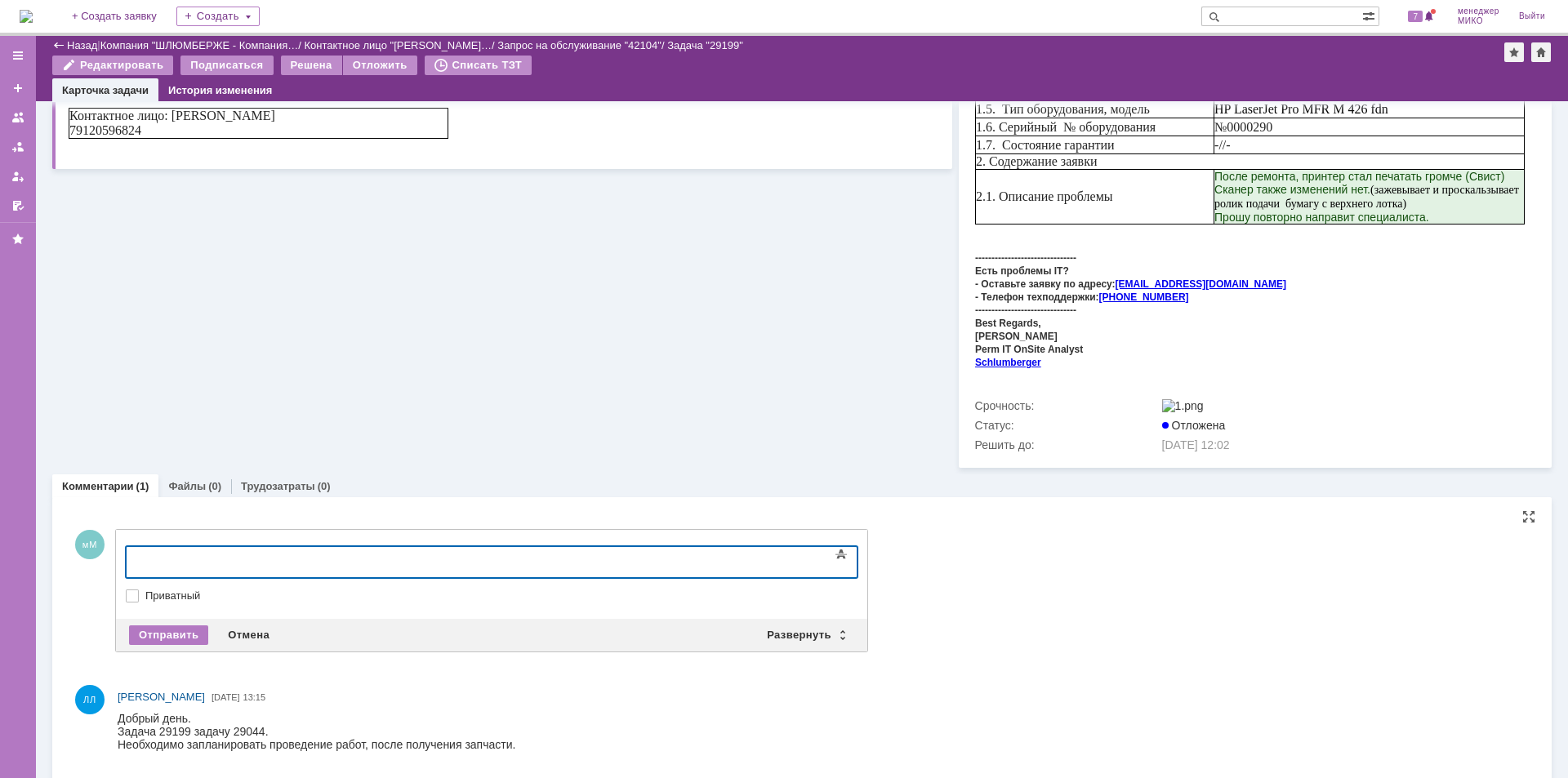
click at [284, 563] on div at bounding box center [259, 560] width 232 height 13
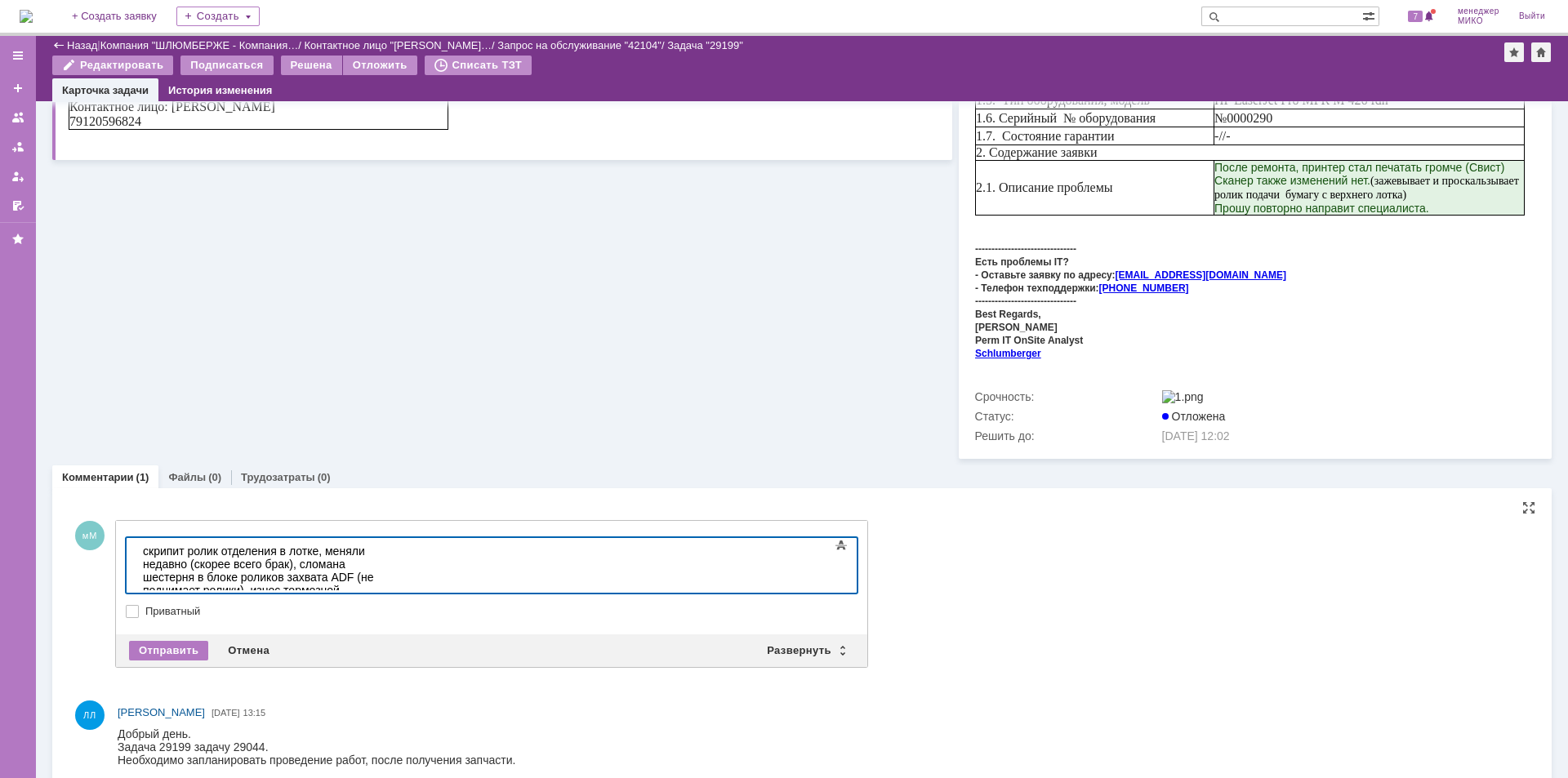
drag, startPoint x: 361, startPoint y: 578, endPoint x: 385, endPoint y: 578, distance: 24.0
click at [375, 610] on div "Требуется замена RM2-5397, RM2-0657, И3Й10-60105" at bounding box center [259, 622] width 232 height 26
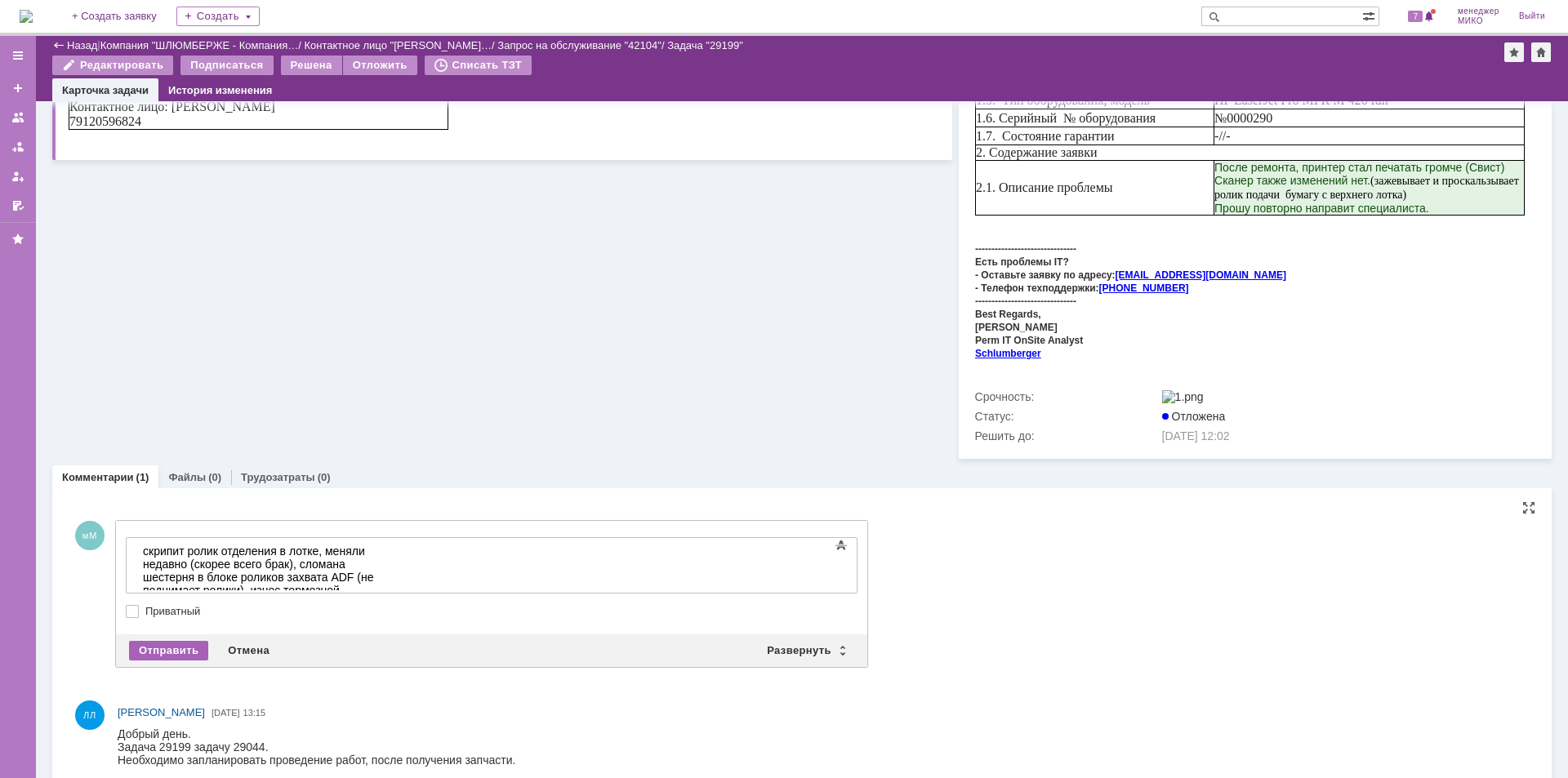
click at [185, 646] on div "Отправить" at bounding box center [168, 651] width 79 height 20
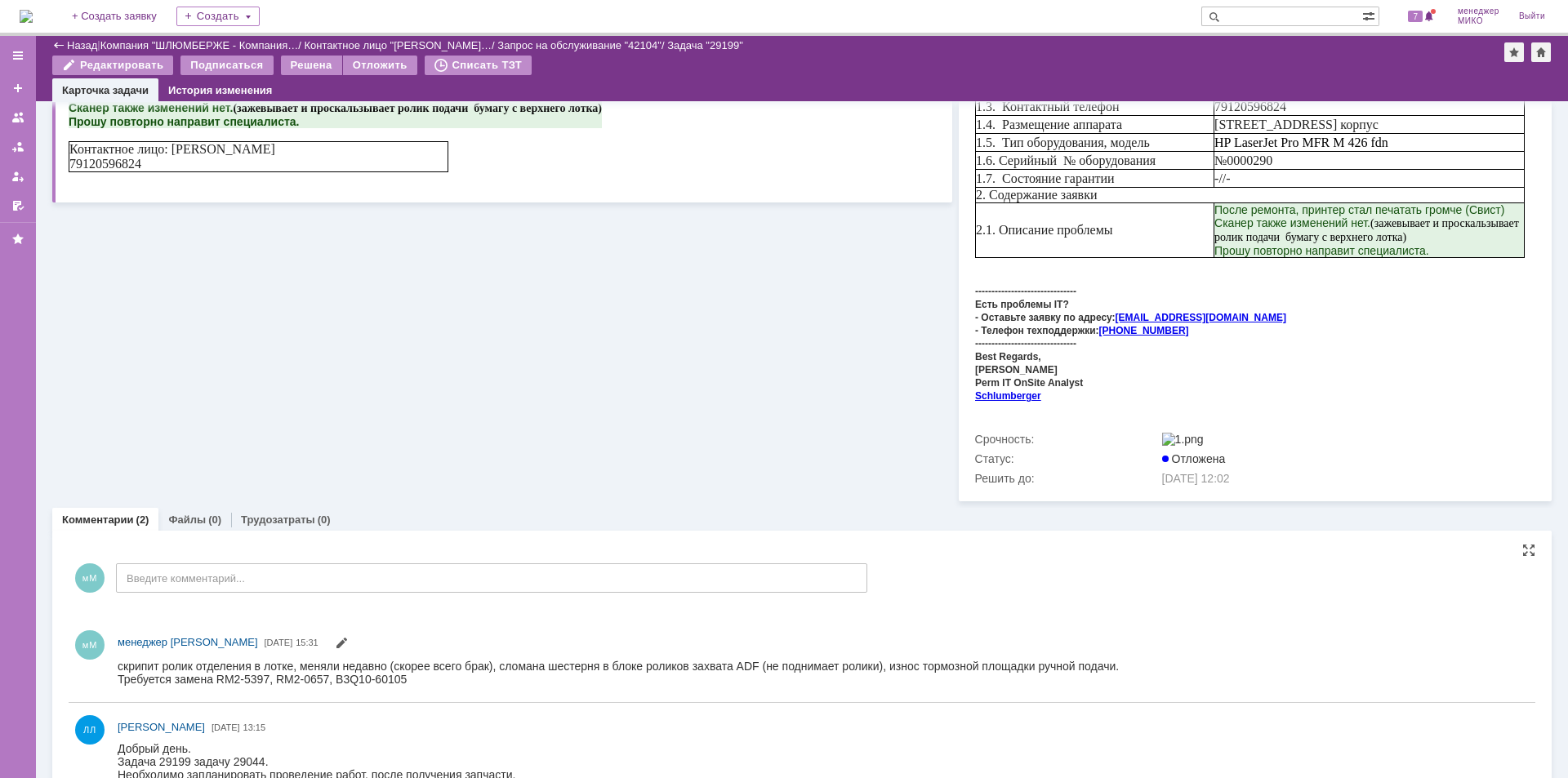
scroll to position [323, 0]
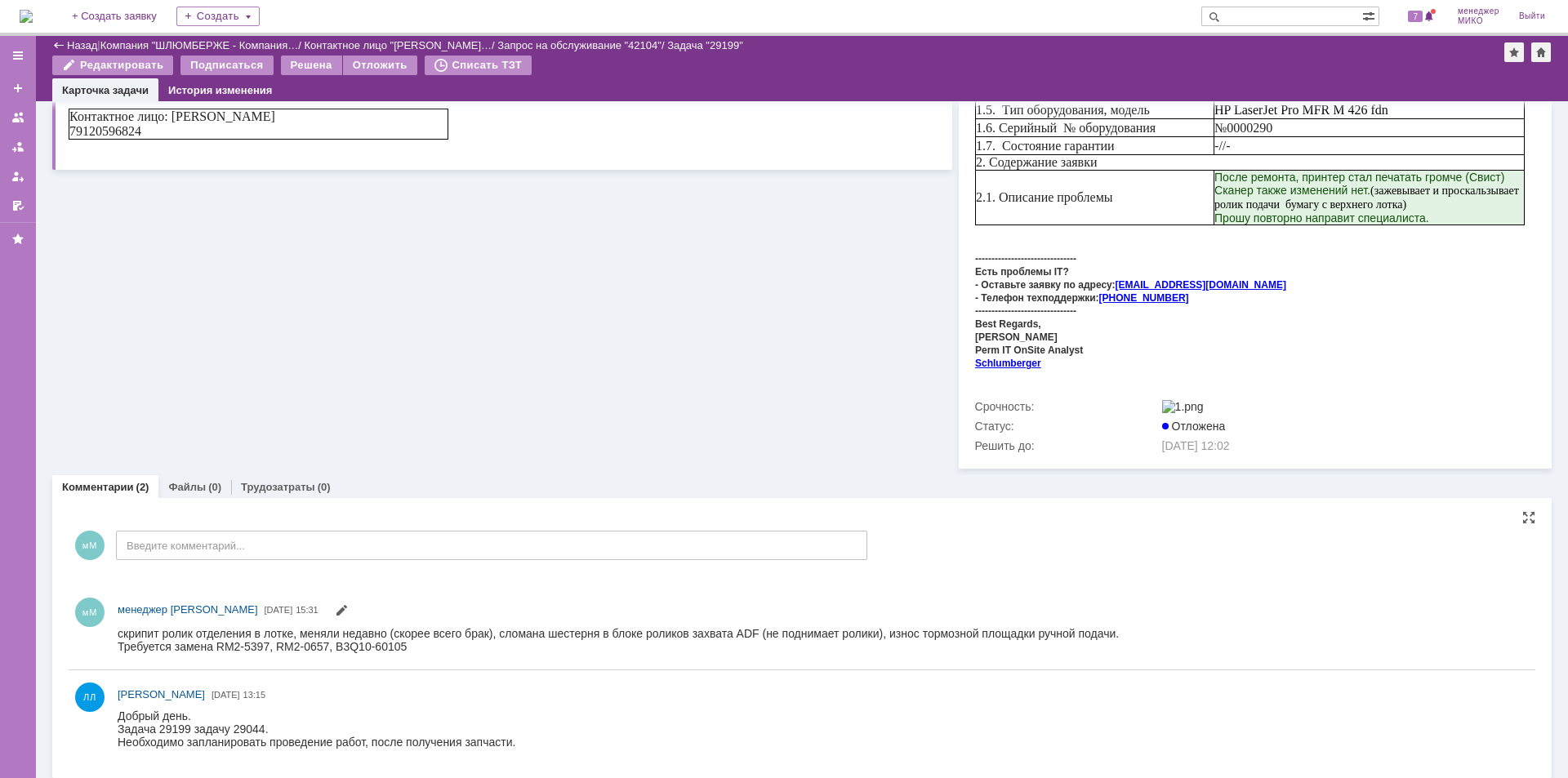
click at [261, 342] on div "Информация по задаче Редактировать В рамках заявки: 42104 Автор: [PERSON_NAME]:…" at bounding box center [502, 123] width 899 height 691
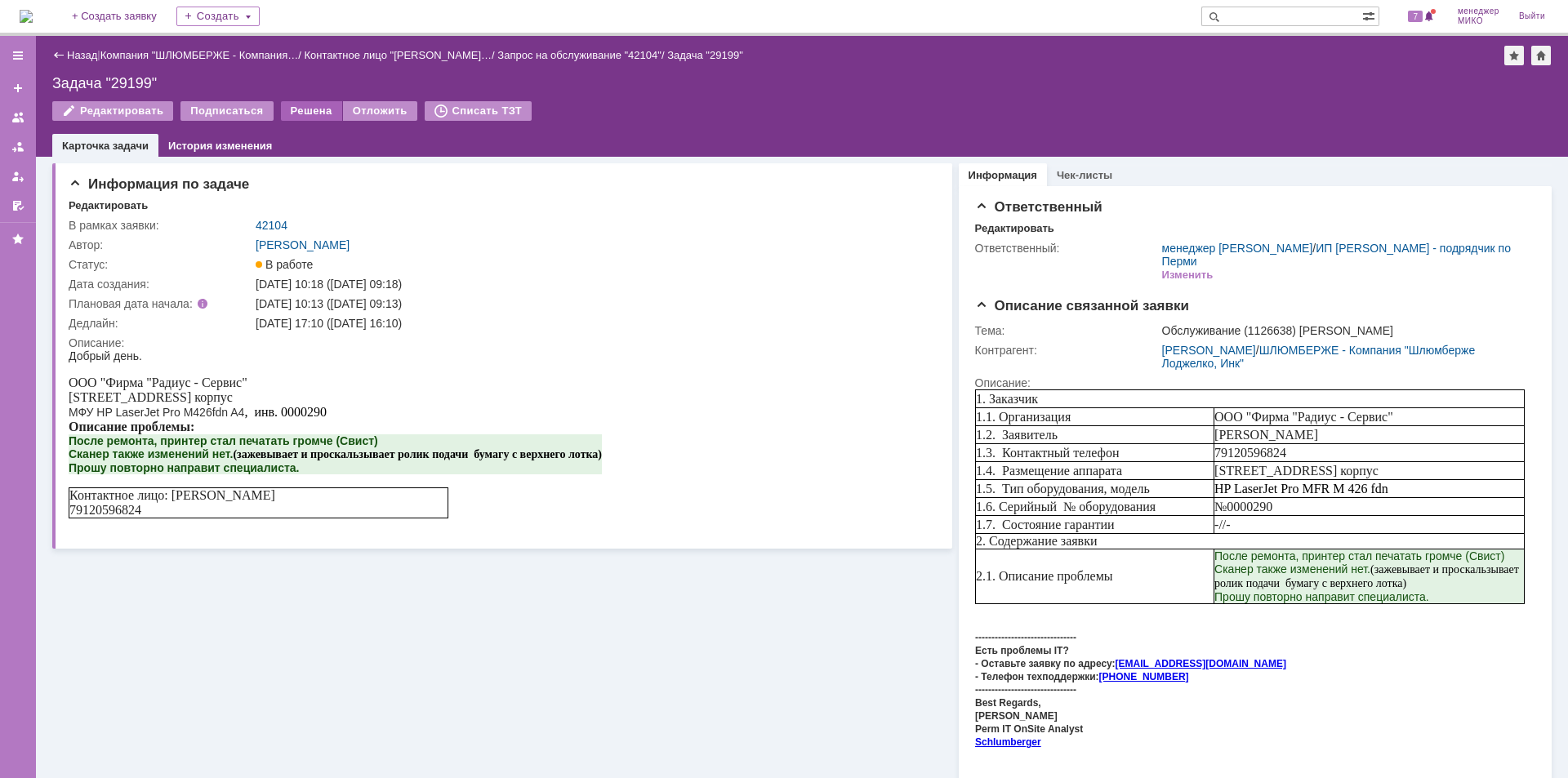
click at [314, 114] on div "Решена" at bounding box center [312, 111] width 62 height 20
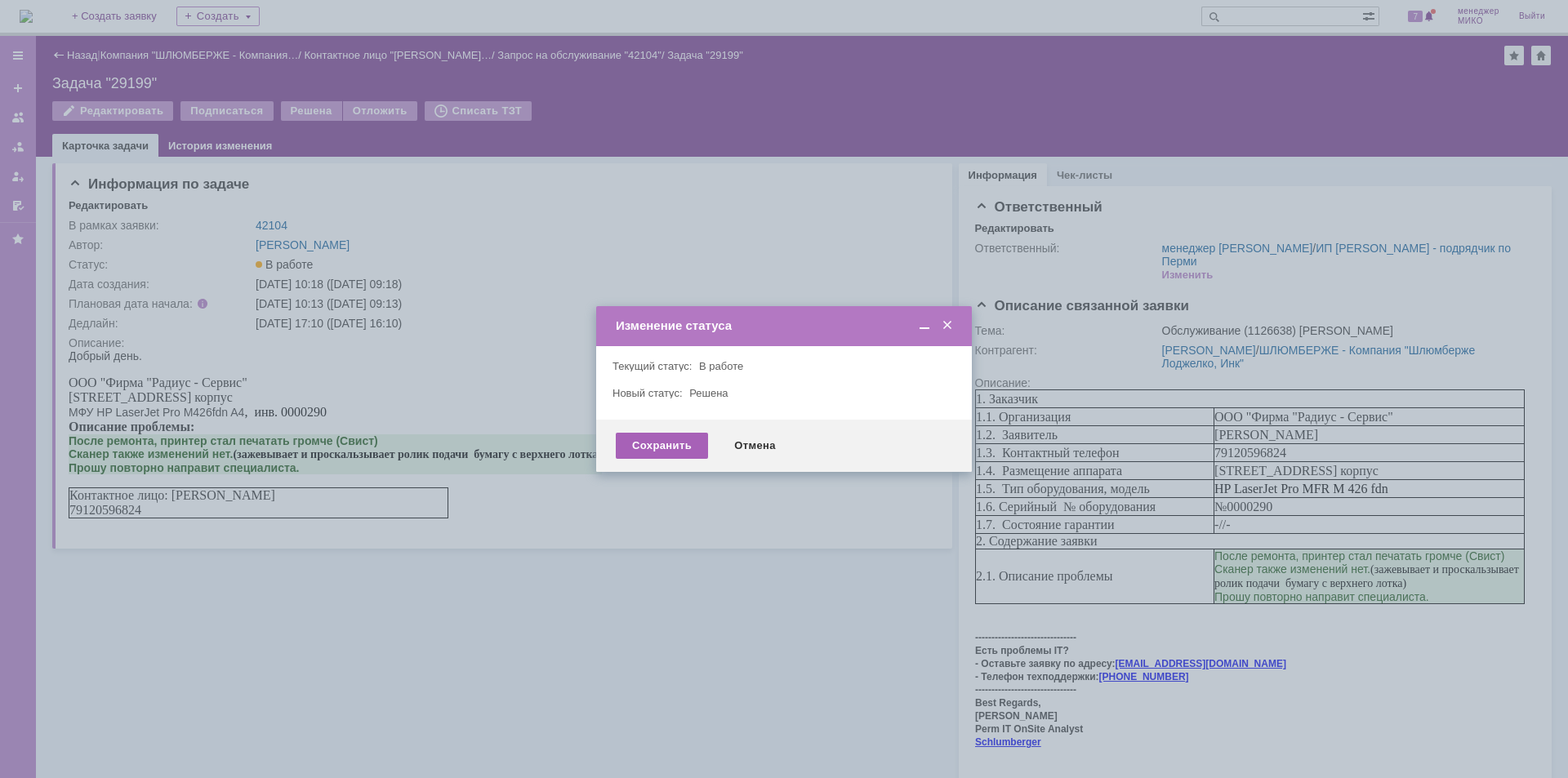
click at [653, 443] on div "Сохранить" at bounding box center [662, 446] width 92 height 26
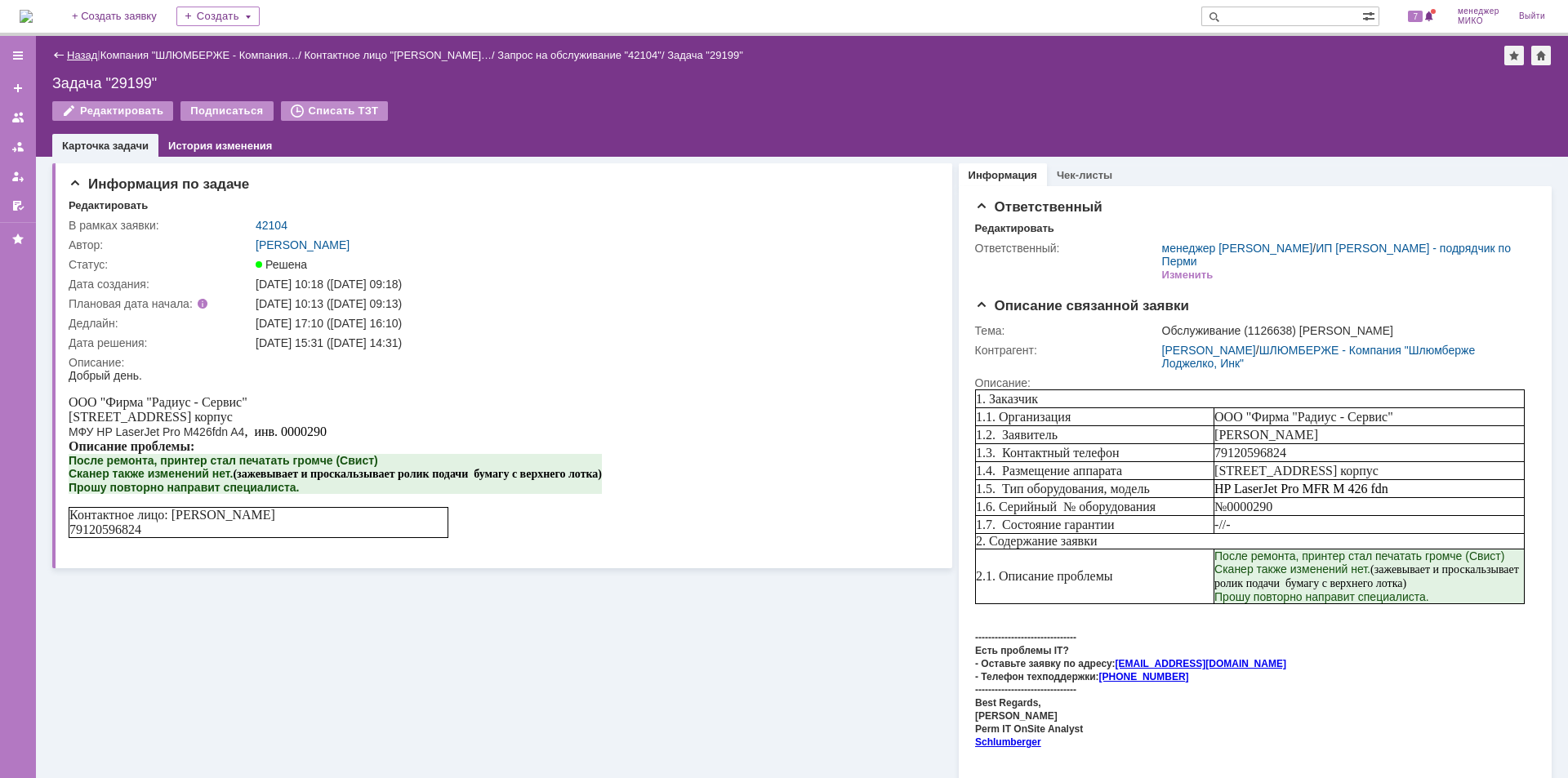
click at [71, 53] on link "Назад" at bounding box center [82, 55] width 30 height 13
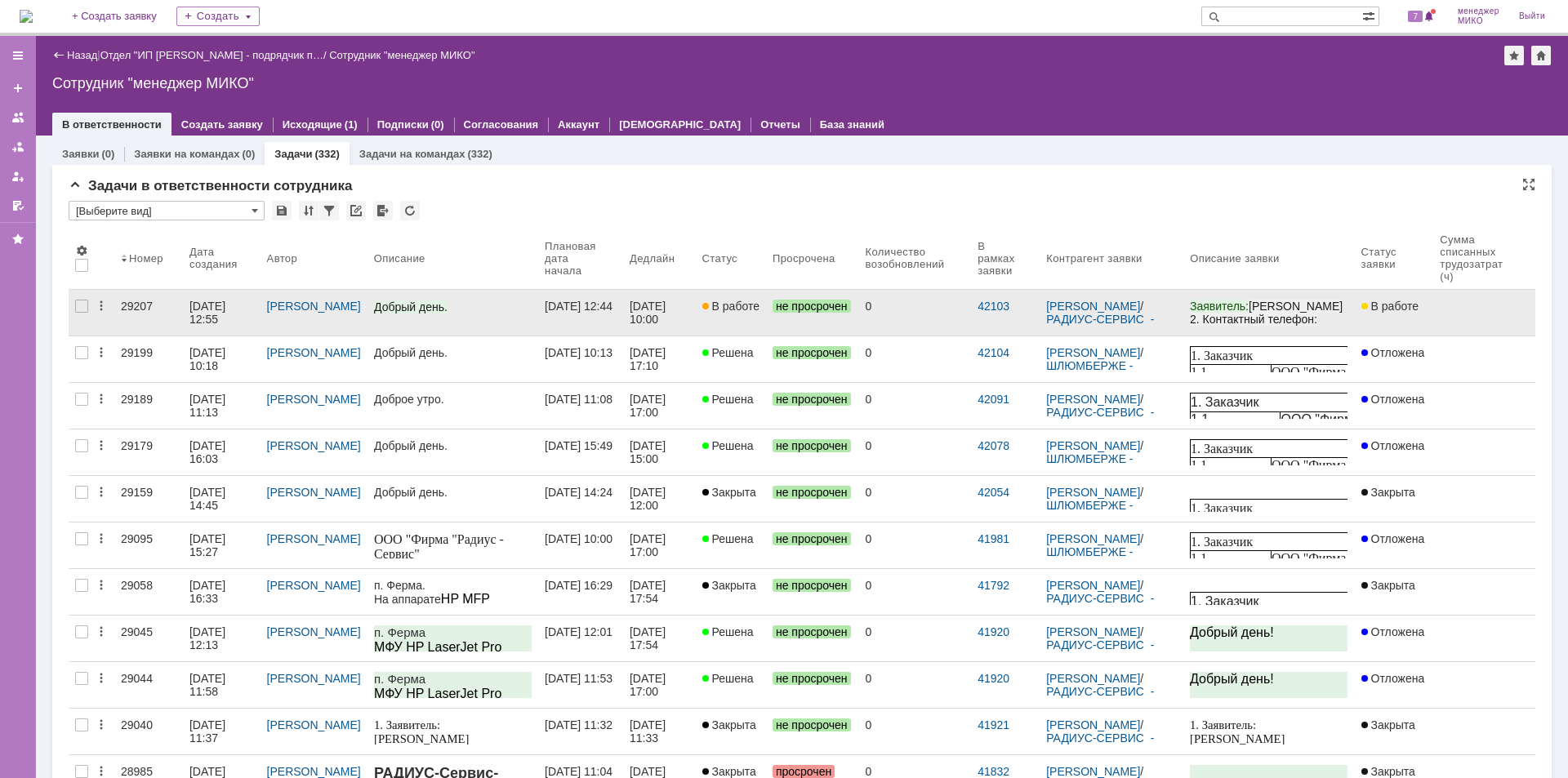
click at [138, 294] on link "29207" at bounding box center [149, 312] width 69 height 45
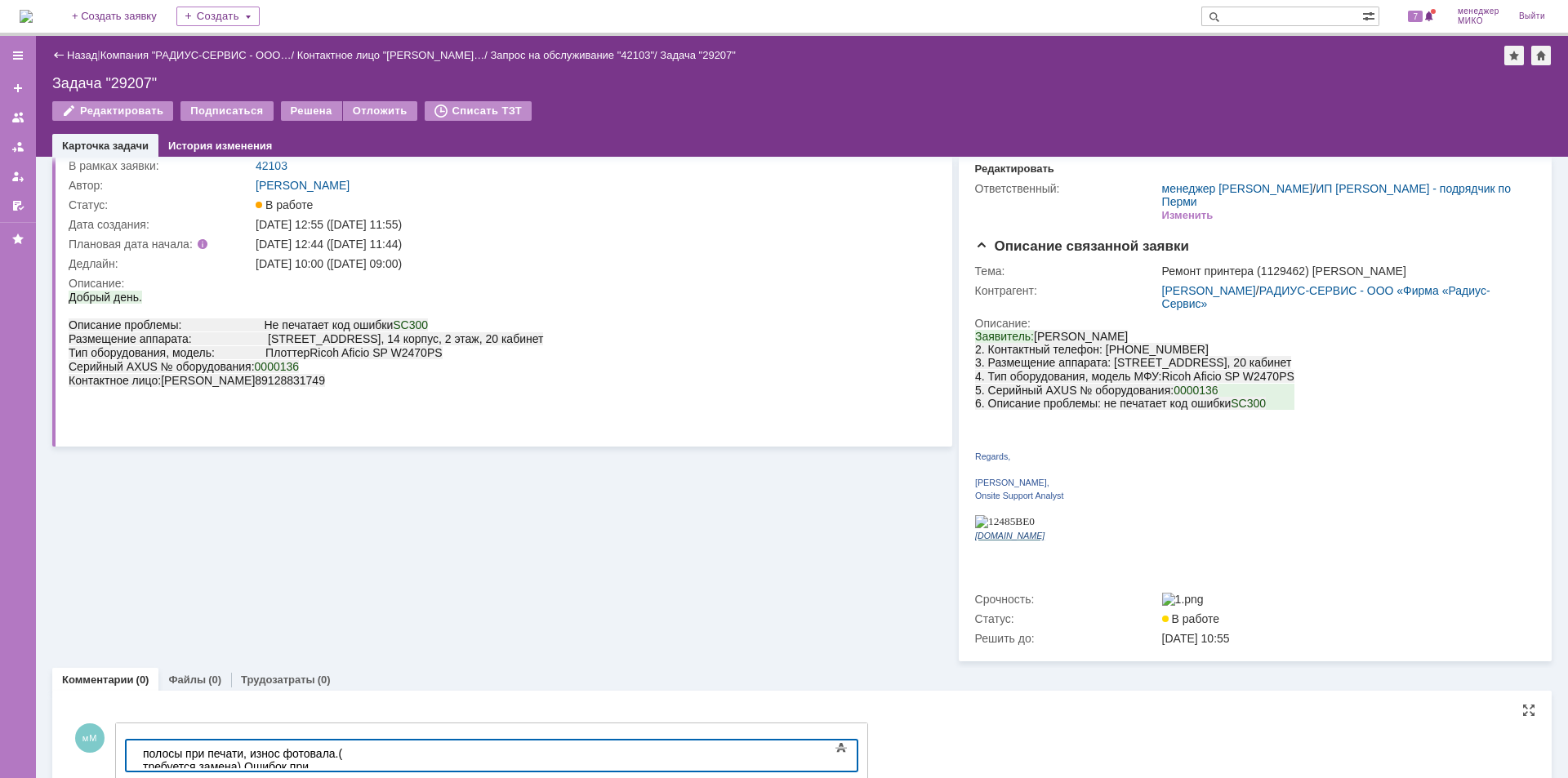
click at [375, 754] on div "полосы при печати, износ фотовала.( требуется замена) Ошибок при диагностике не…" at bounding box center [259, 766] width 232 height 39
click at [375, 758] on div "полосы при печати, износ фотовала.( требуется замена) Ошибок при диагностике не…" at bounding box center [259, 766] width 232 height 39
drag, startPoint x: 202, startPoint y: 768, endPoint x: 254, endPoint y: 764, distance: 52.2
click at [254, 777] on div "Требуется B0109510" at bounding box center [259, 792] width 232 height 13
copy div "B0109510"
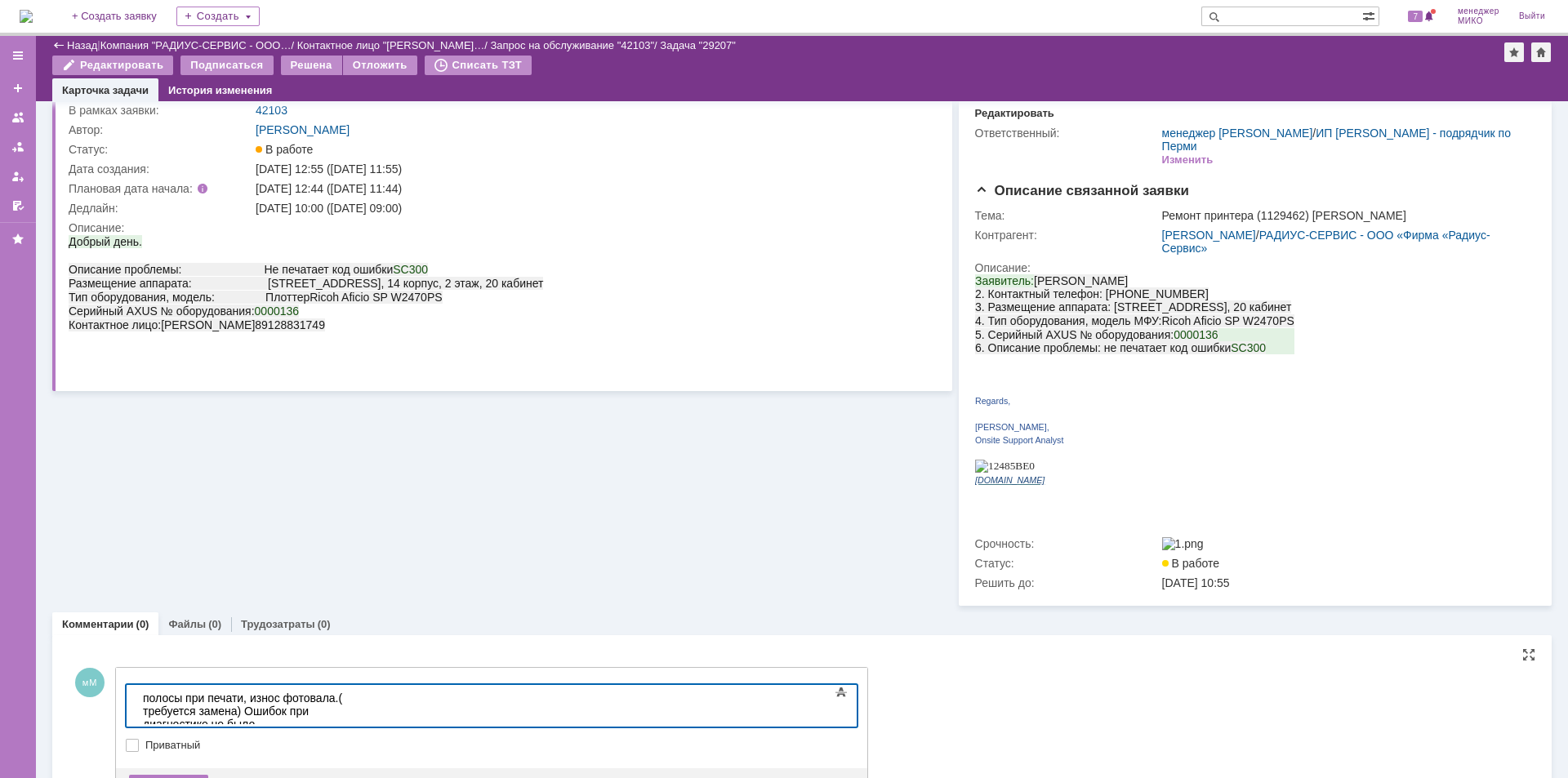
scroll to position [101, 0]
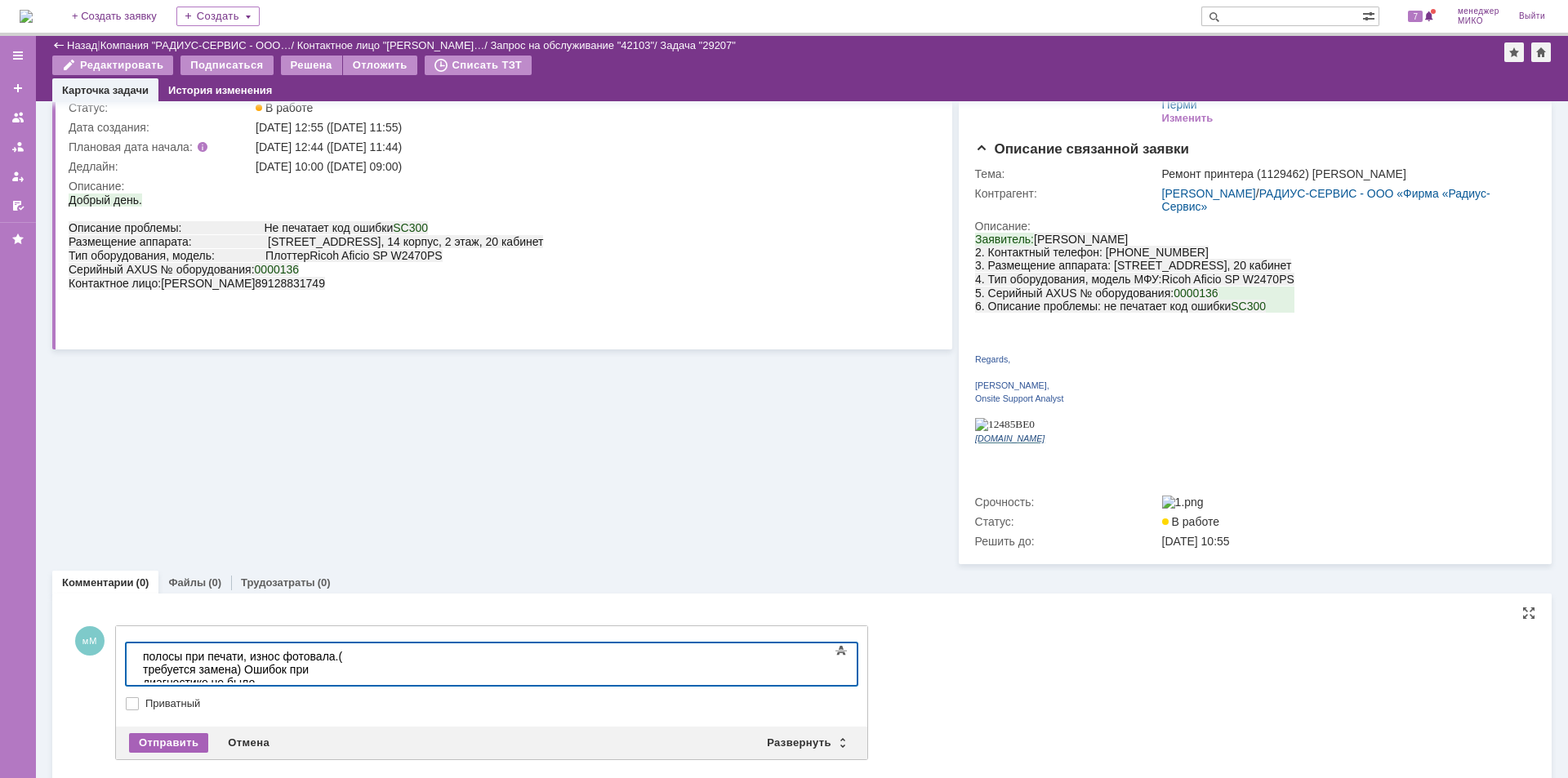
click at [169, 734] on div "Отправить" at bounding box center [168, 744] width 79 height 20
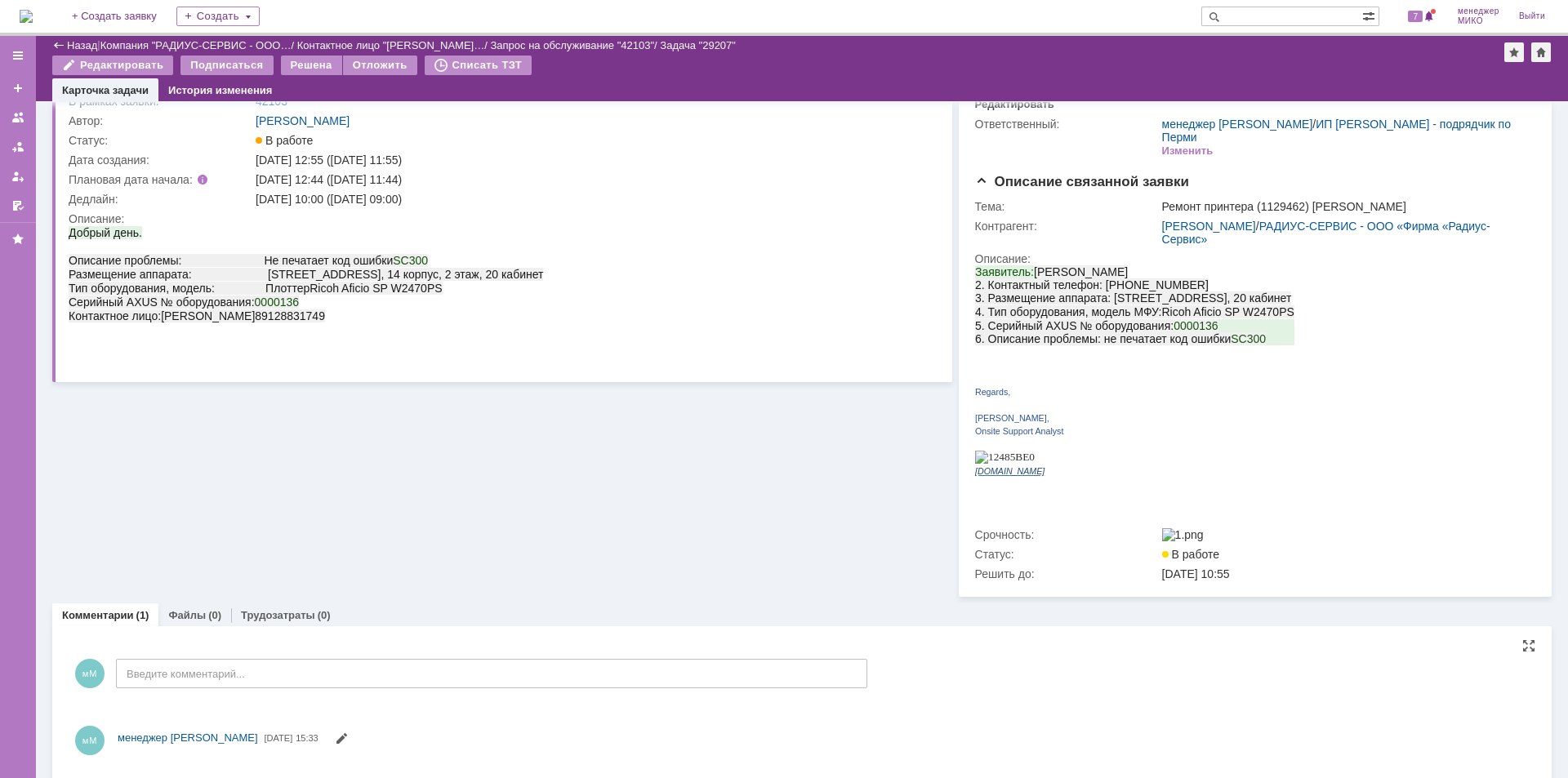
scroll to position [88, 0]
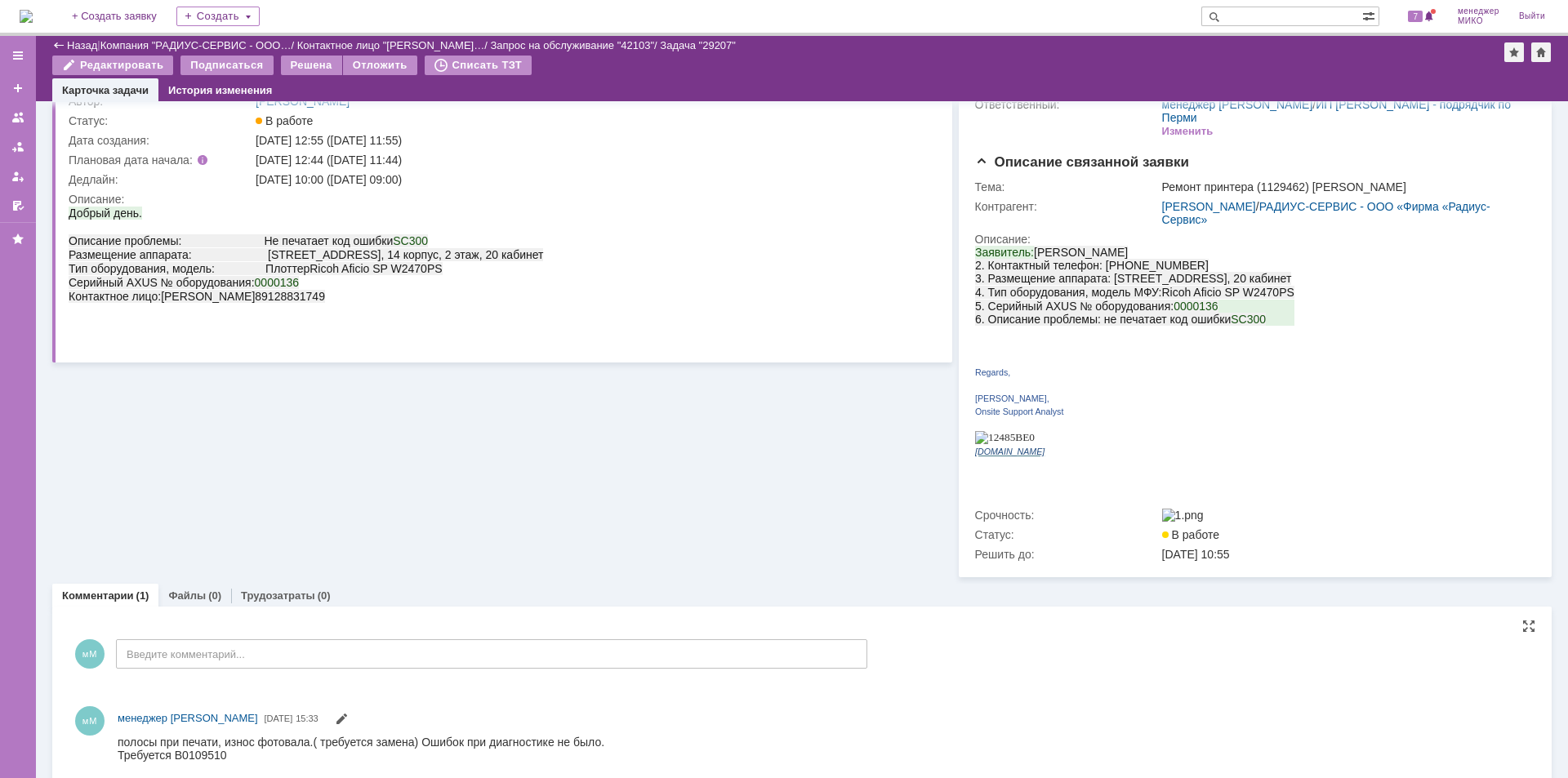
click at [168, 498] on div "Информация по задаче Редактировать В рамках заявки: 42103 Автор: [PERSON_NAME]:…" at bounding box center [502, 294] width 899 height 564
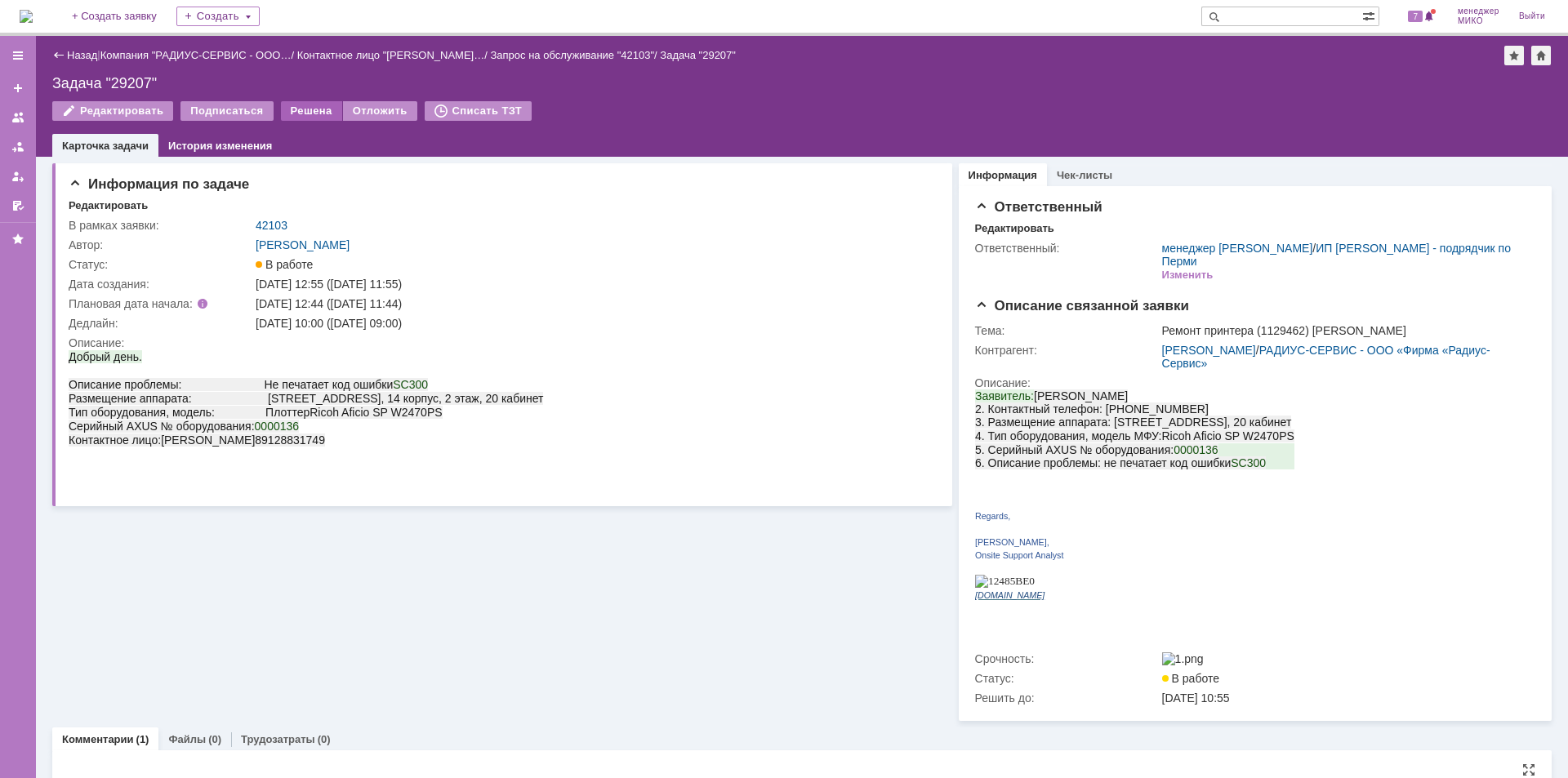
click at [304, 114] on div "Решена" at bounding box center [312, 111] width 62 height 20
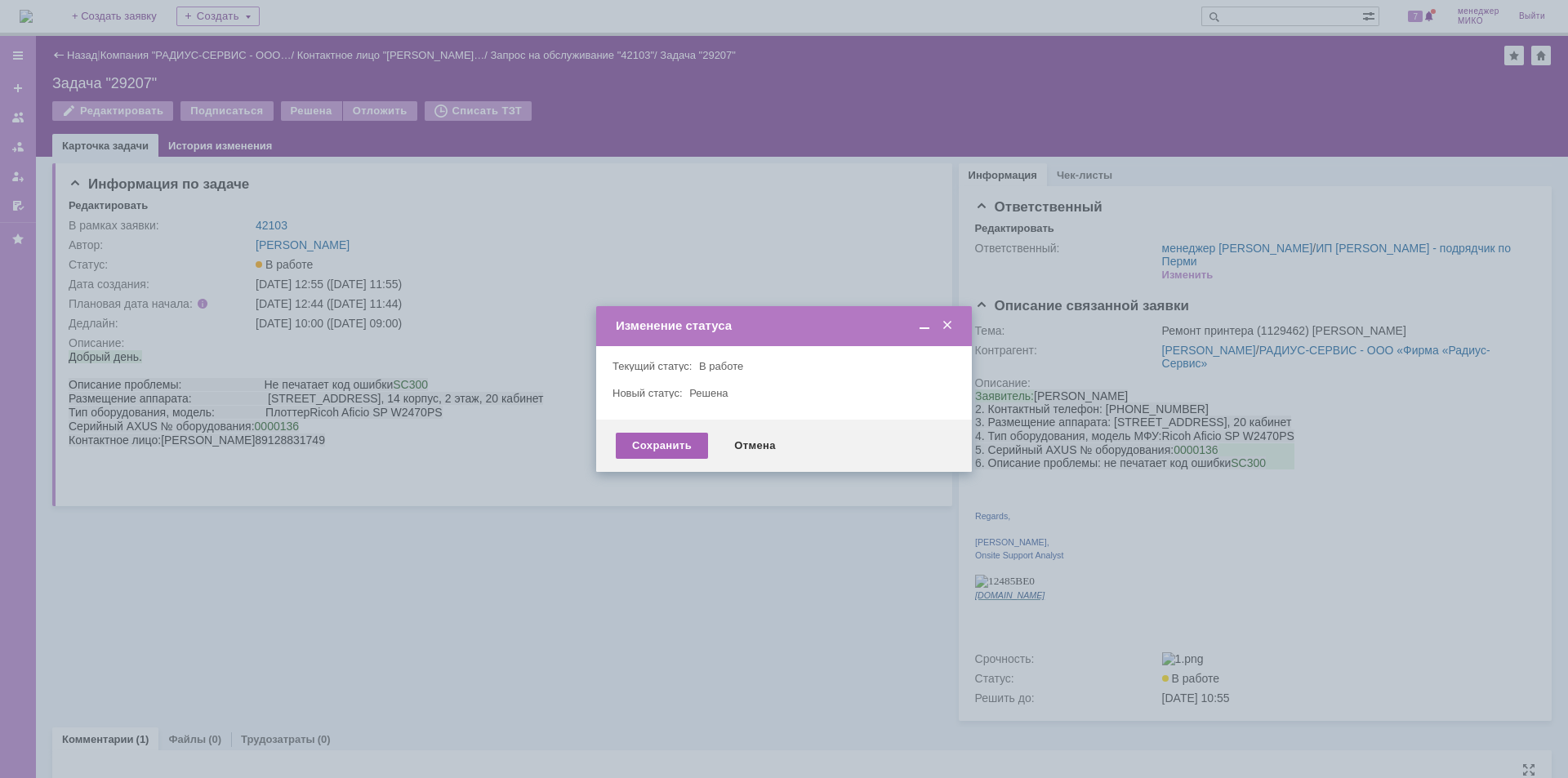
click at [645, 437] on div "Сохранить" at bounding box center [662, 446] width 92 height 26
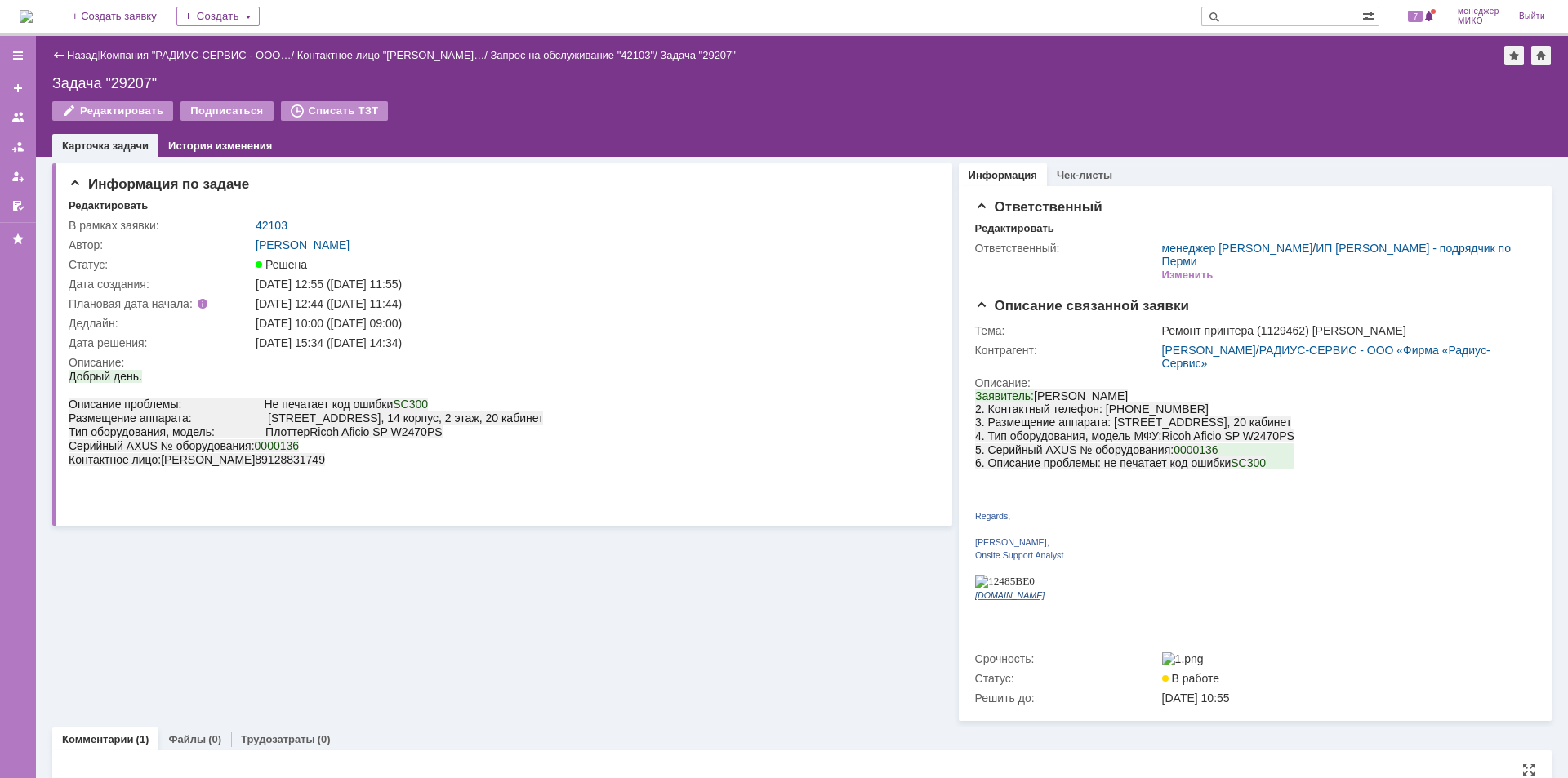
click at [77, 55] on link "Назад" at bounding box center [82, 55] width 30 height 13
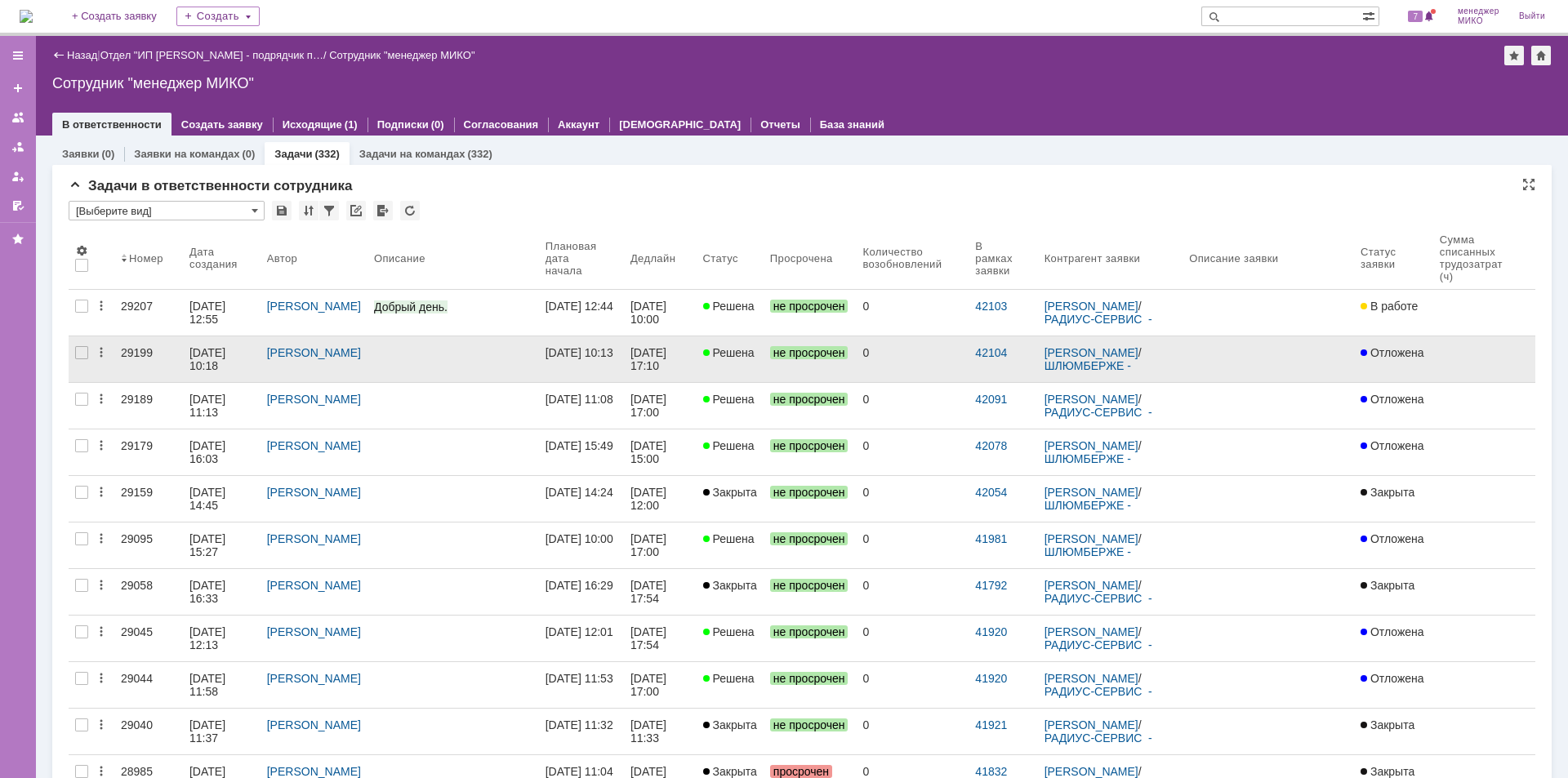
click at [139, 354] on div "29199" at bounding box center [148, 352] width 55 height 13
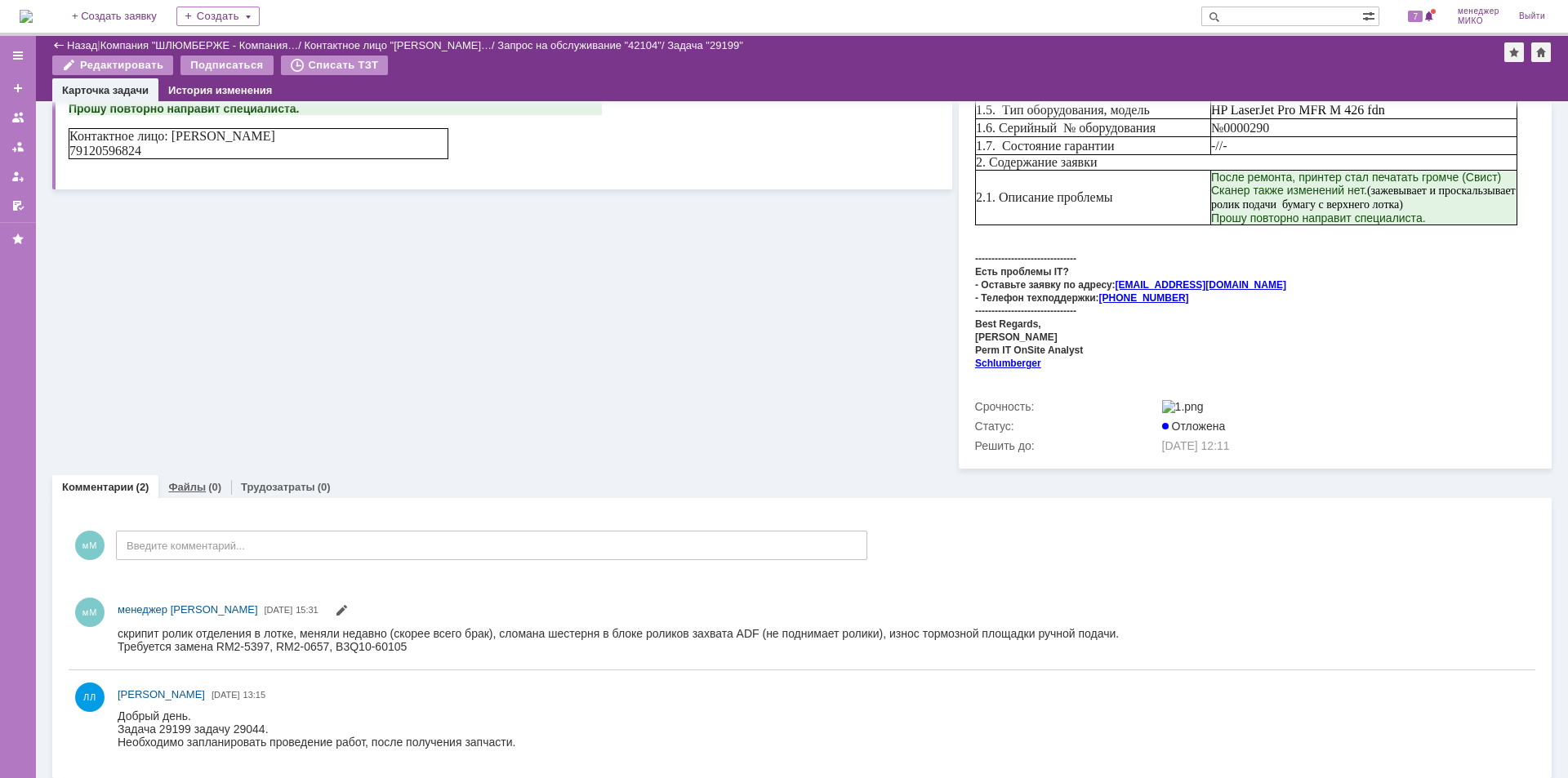
click at [194, 481] on link "Файлы" at bounding box center [187, 487] width 37 height 13
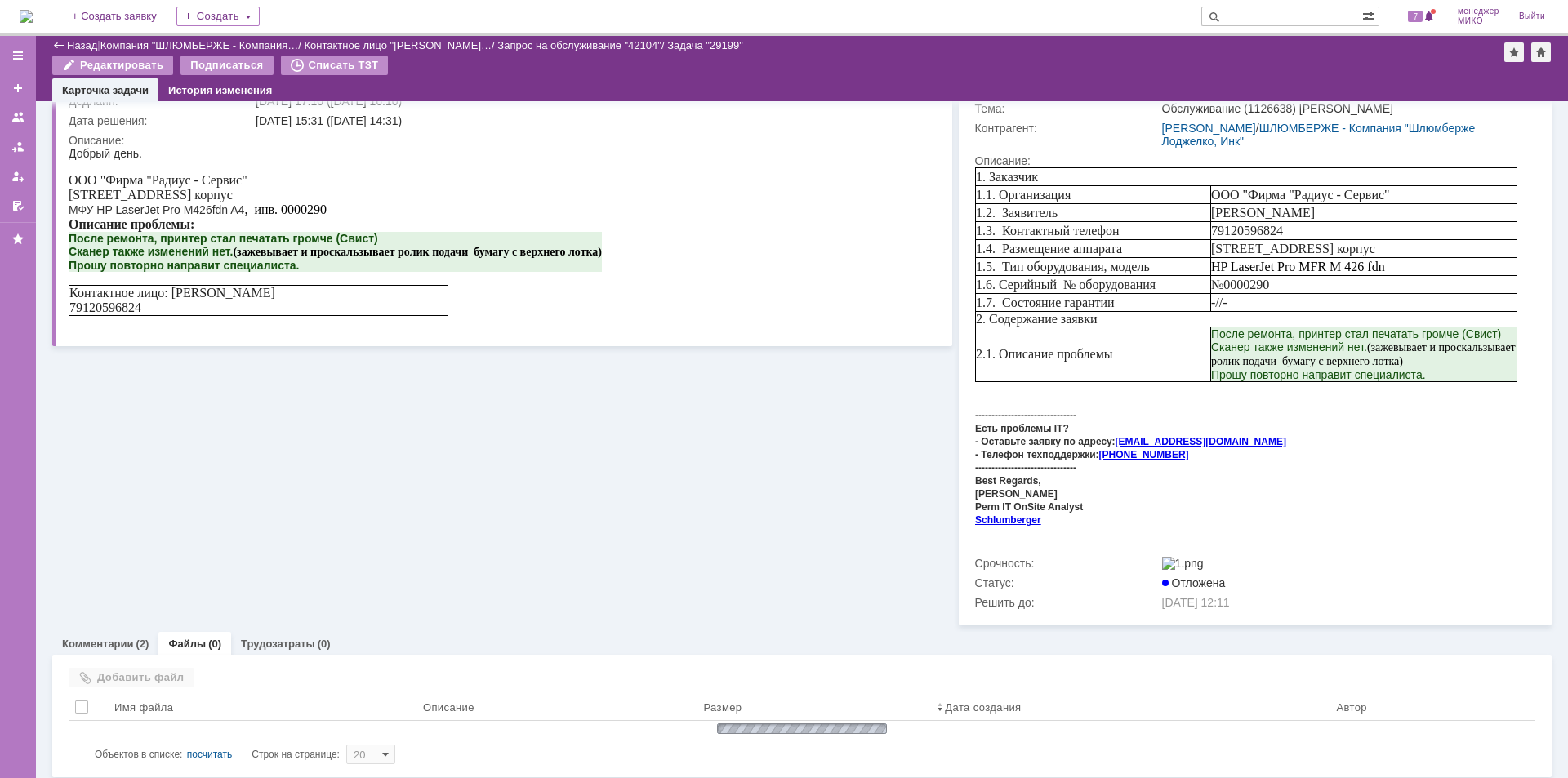
scroll to position [149, 0]
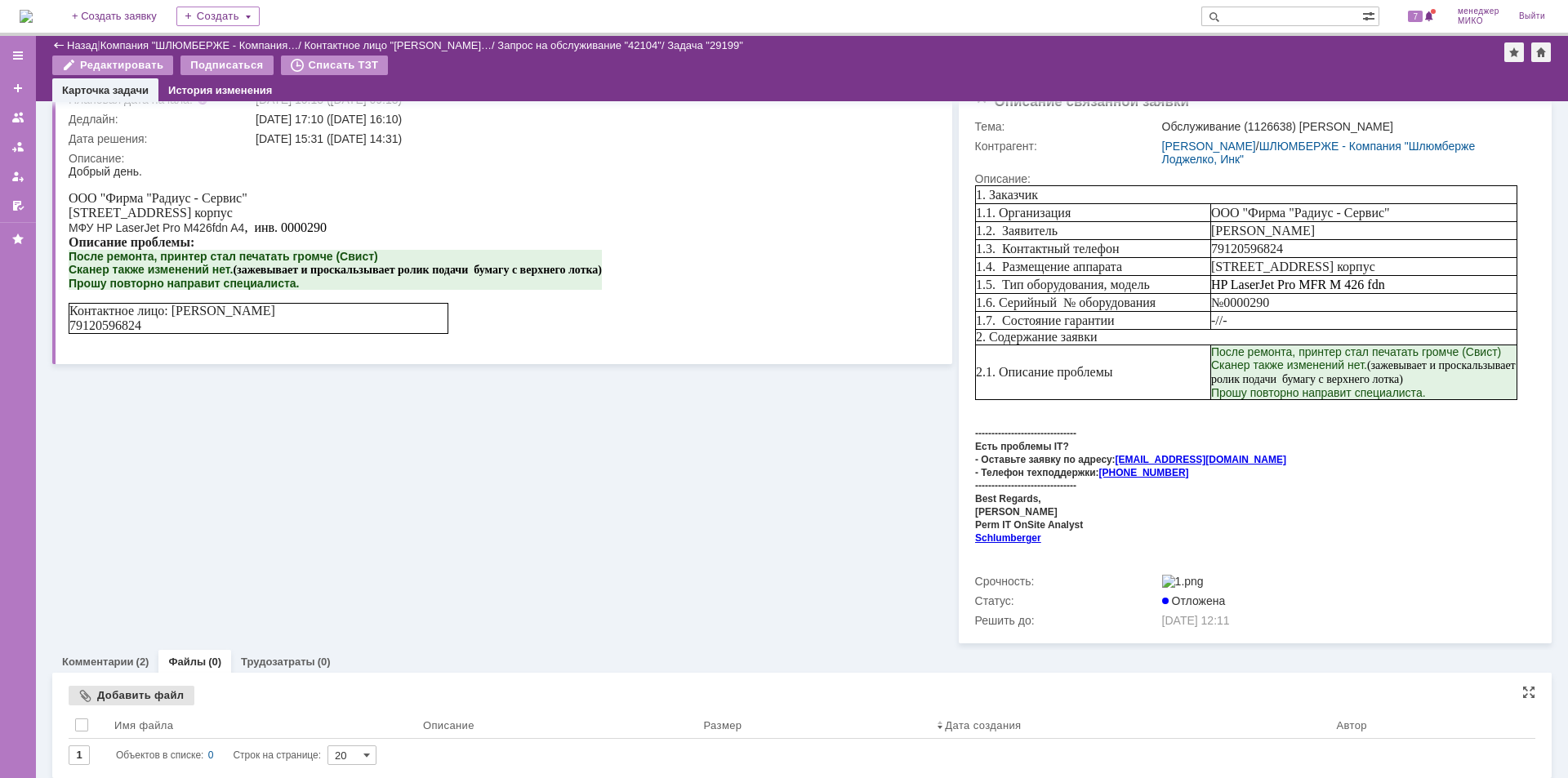
click at [149, 692] on div "Добавить файл" at bounding box center [131, 696] width 126 height 20
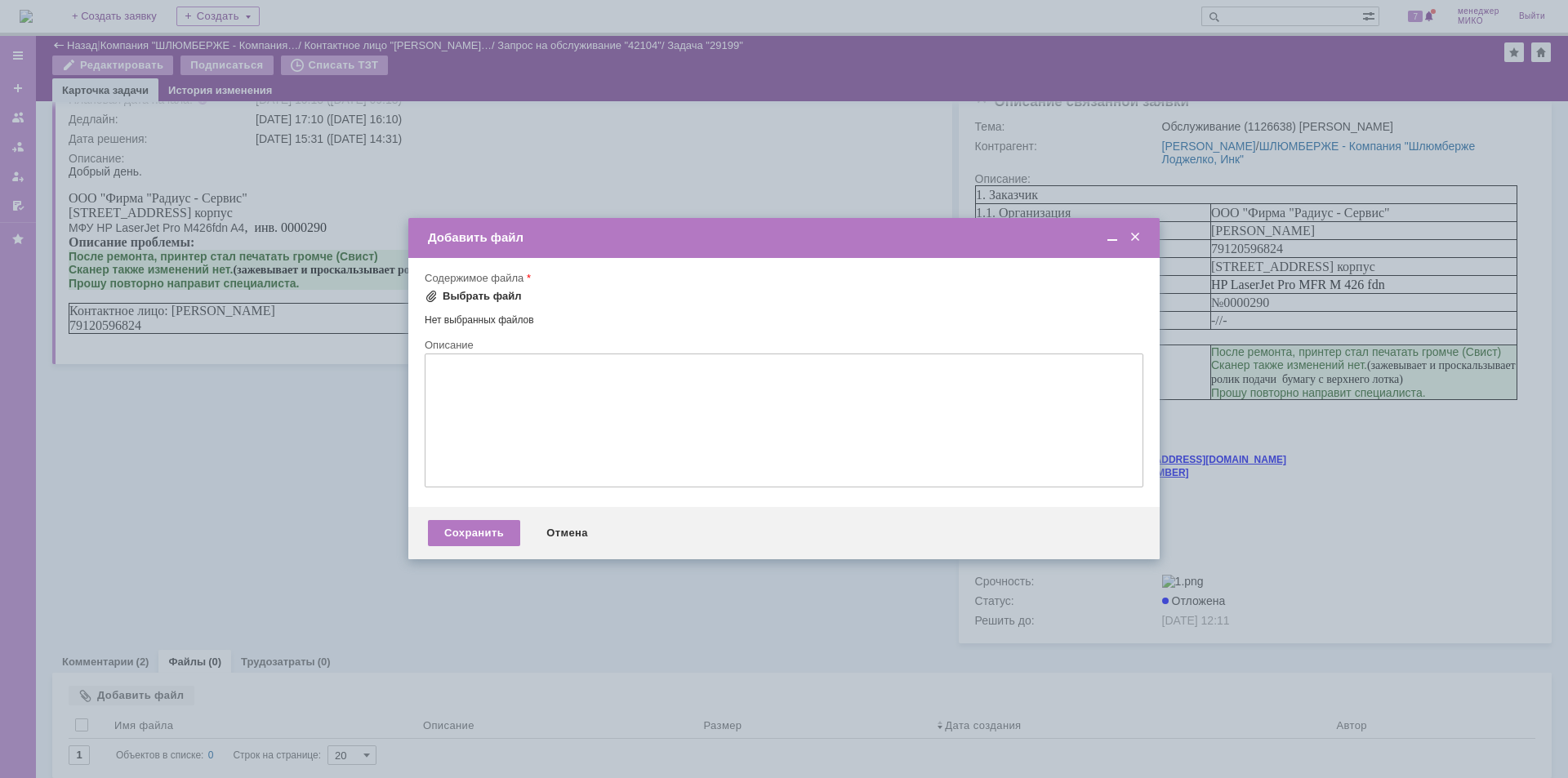
click at [488, 298] on div "Выбрать файл" at bounding box center [482, 296] width 79 height 13
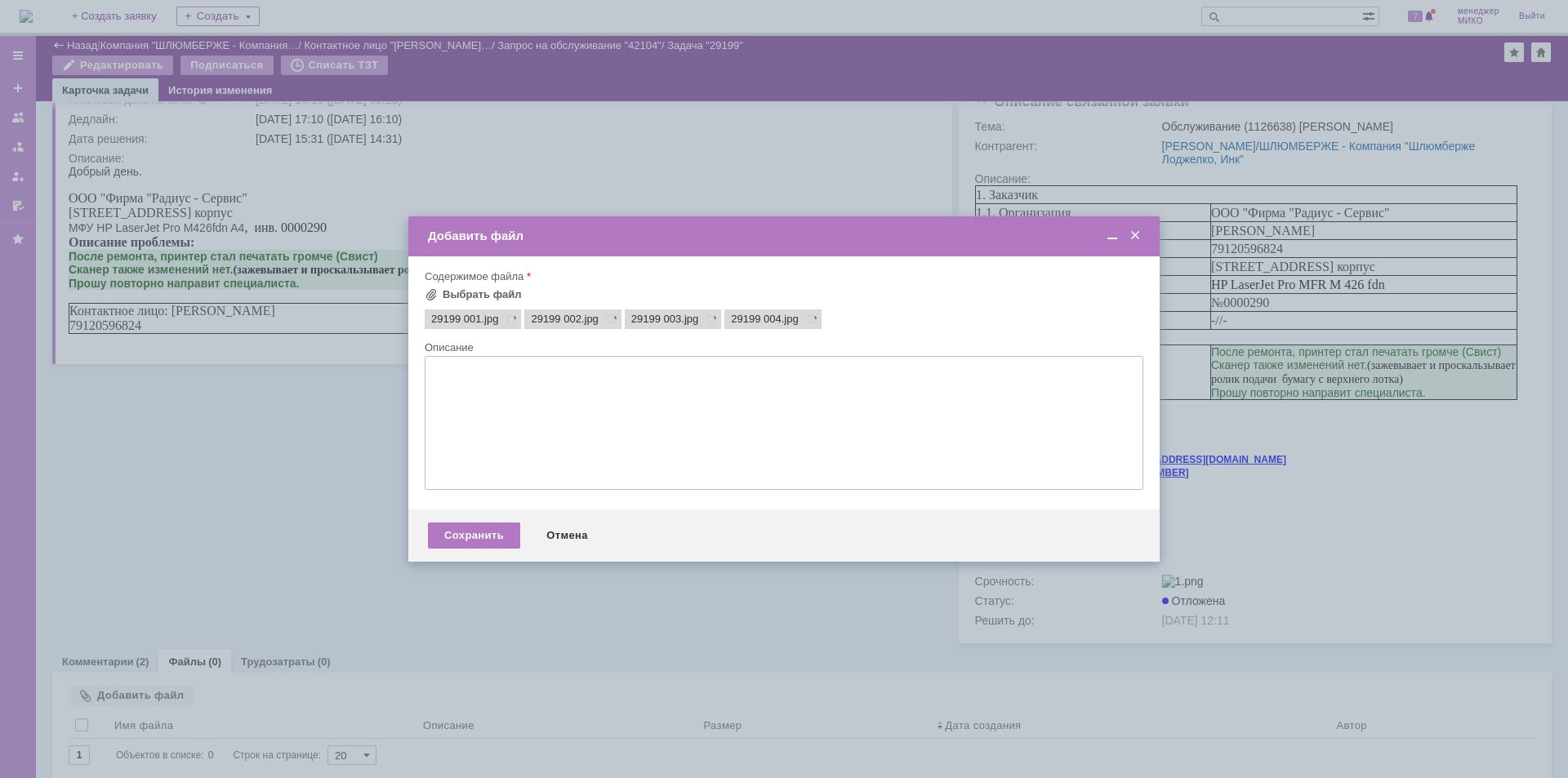
scroll to position [0, 0]
click at [469, 543] on div "Сохранить" at bounding box center [474, 535] width 92 height 26
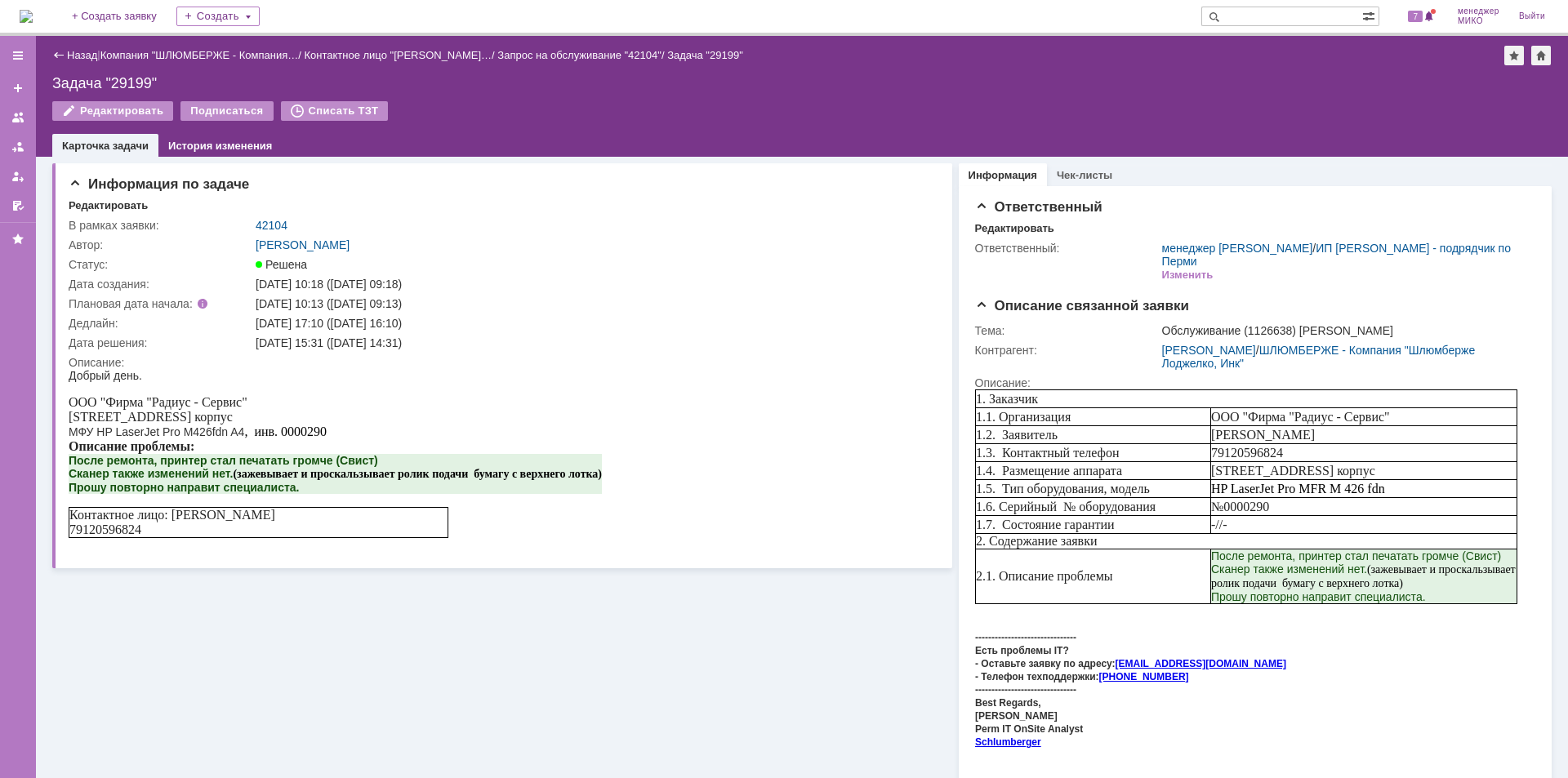
click at [79, 47] on div "Назад | Компания "ШЛЮМБЕРЖЕ - Компания… / Контактное лицо "[PERSON_NAME]… / Зап…" at bounding box center [802, 55] width 1499 height 20
click at [79, 55] on link "Назад" at bounding box center [82, 55] width 30 height 13
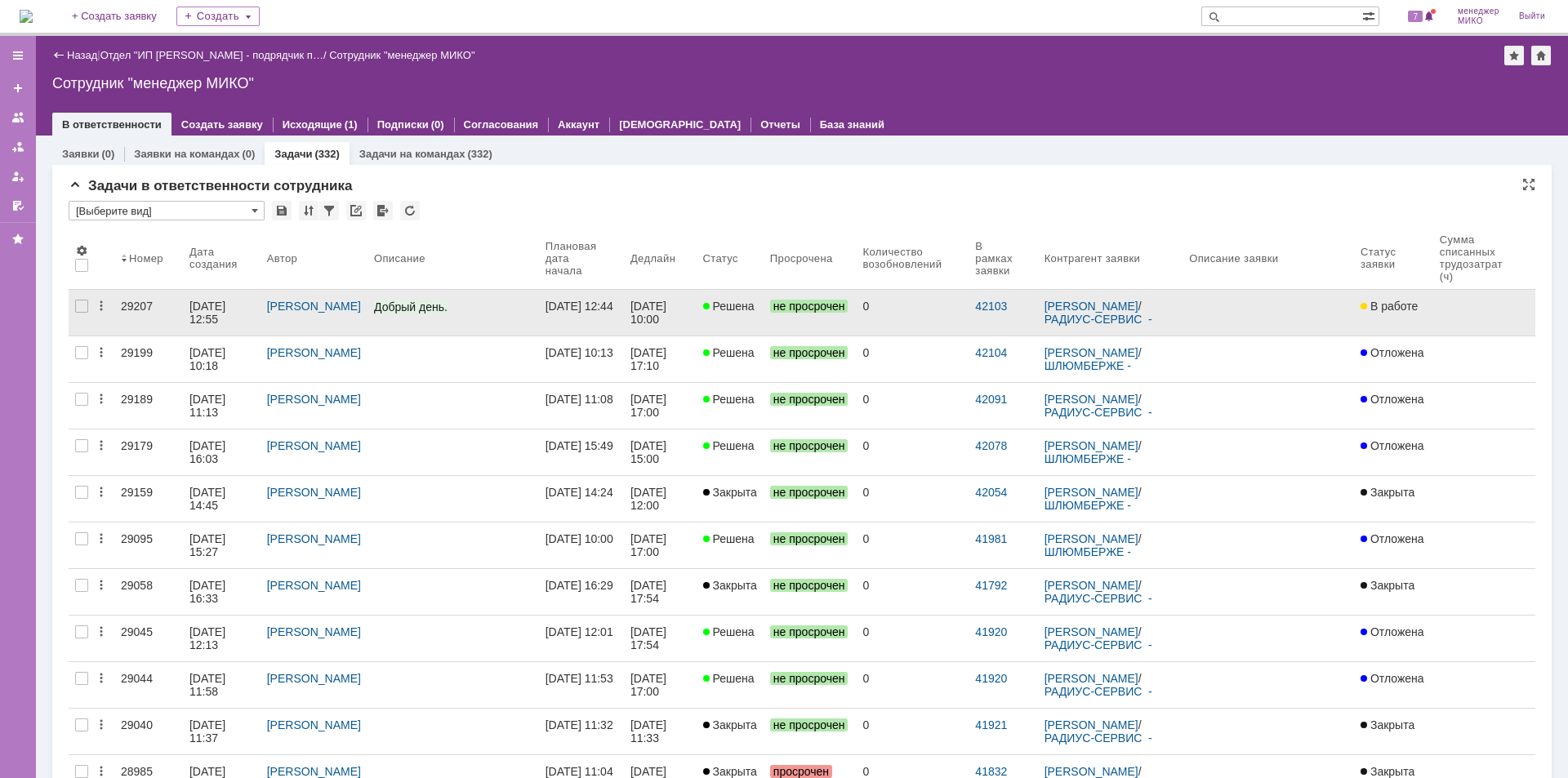
click at [137, 306] on div "29207" at bounding box center [148, 306] width 55 height 13
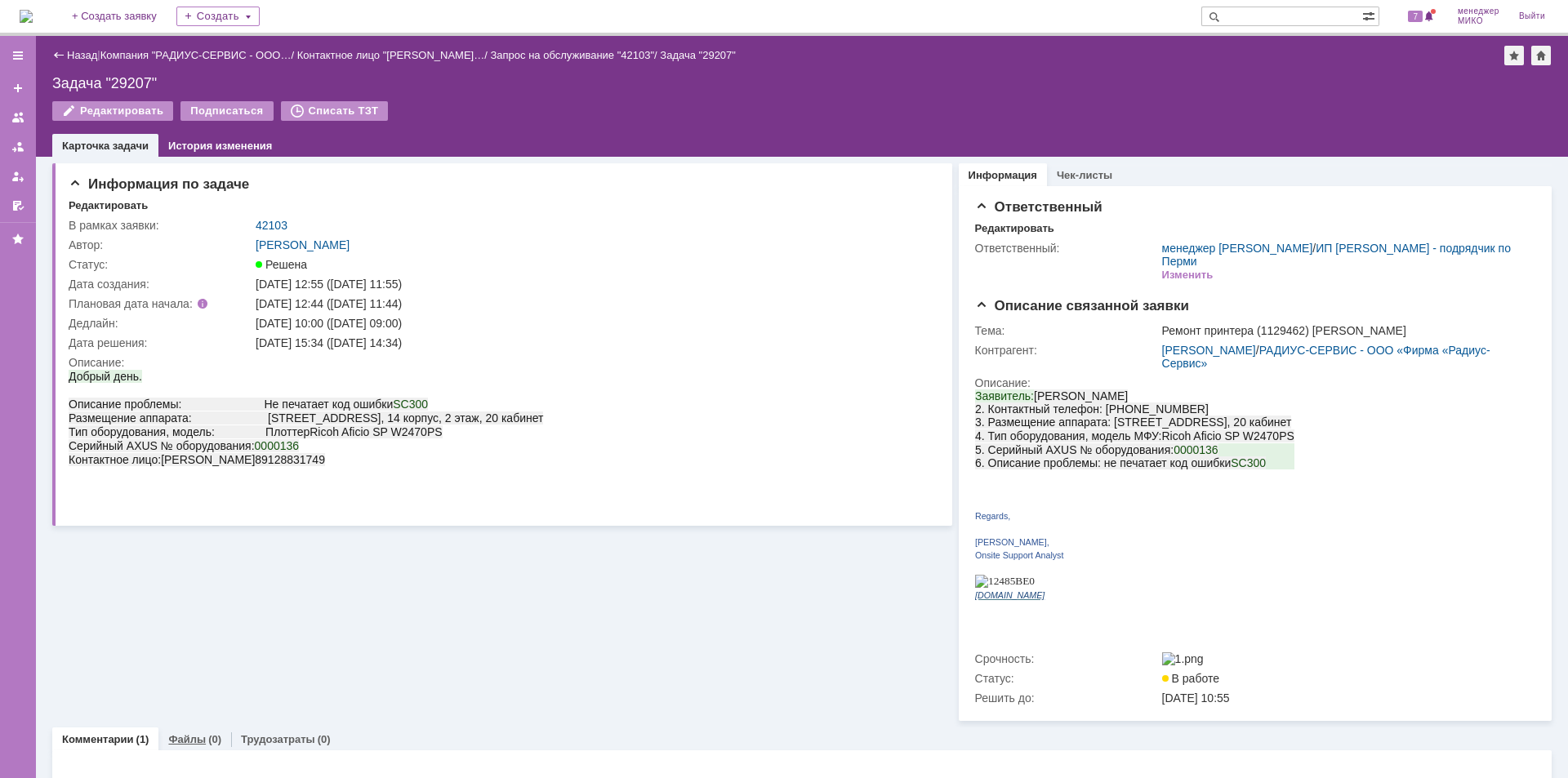
click at [203, 727] on div "Файлы (0)" at bounding box center [195, 739] width 72 height 24
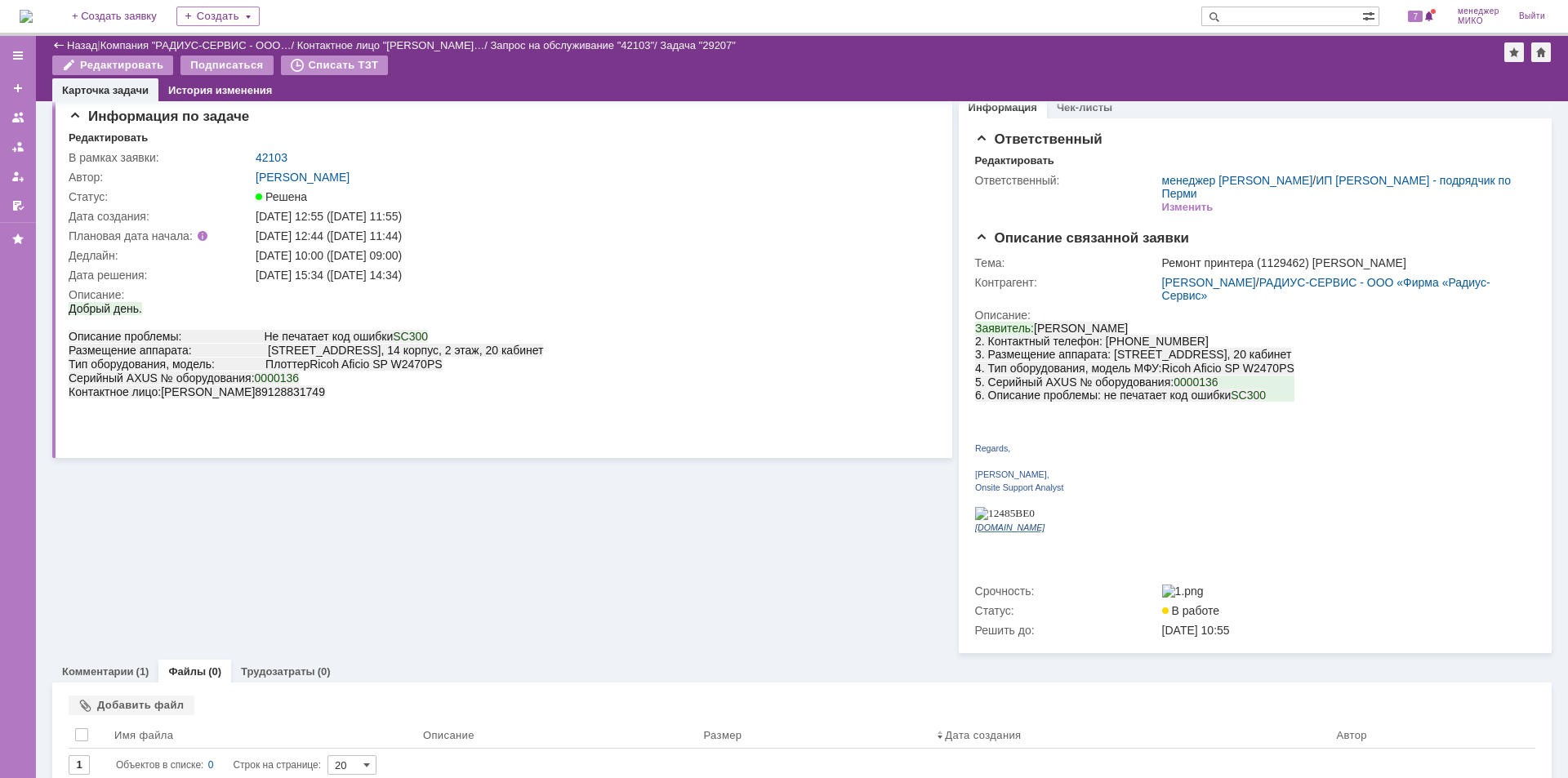
scroll to position [9, 0]
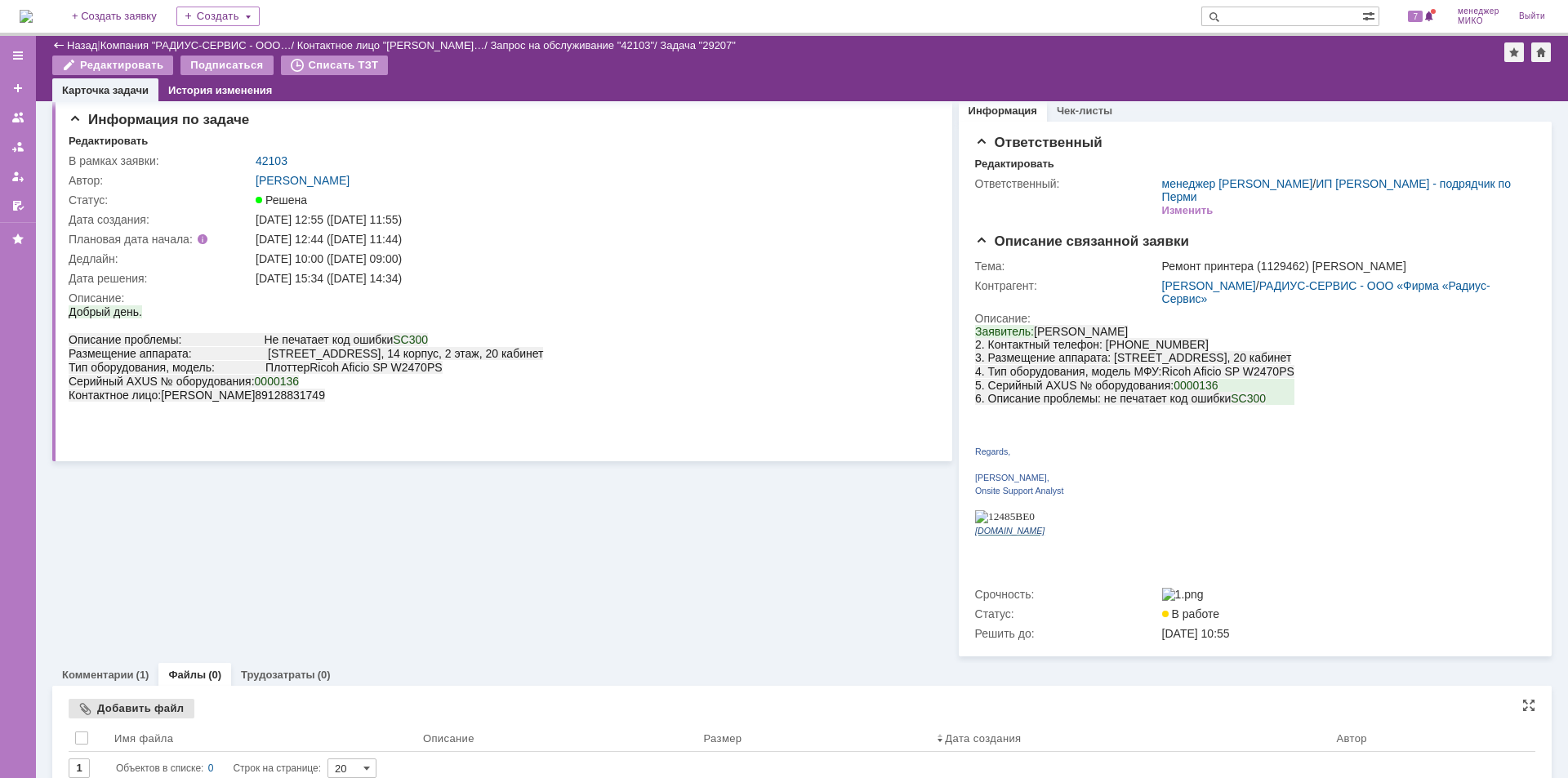
click at [170, 699] on div "Добавить файл" at bounding box center [131, 709] width 126 height 20
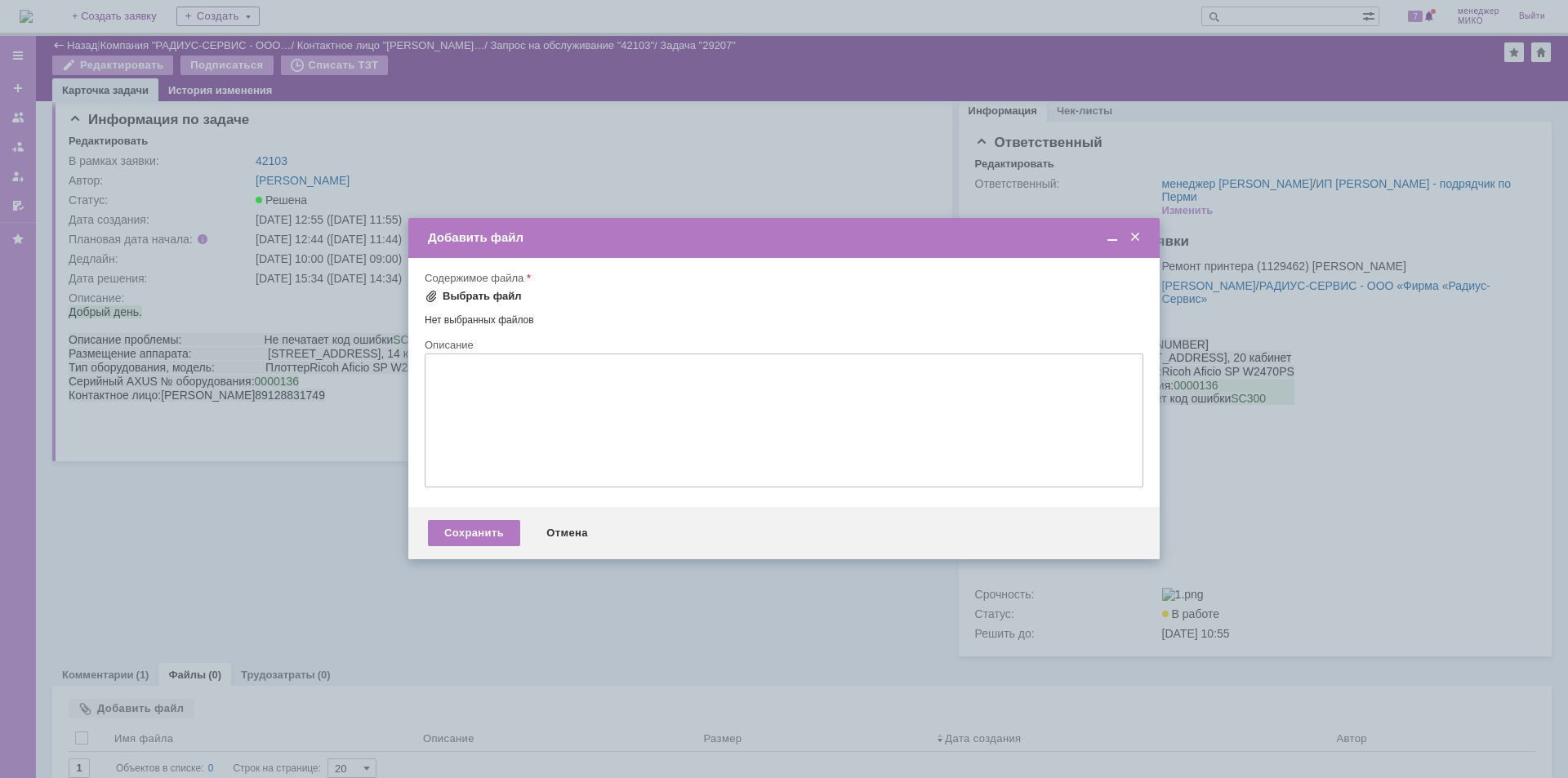
click at [485, 298] on div "Выбрать файл" at bounding box center [482, 296] width 79 height 13
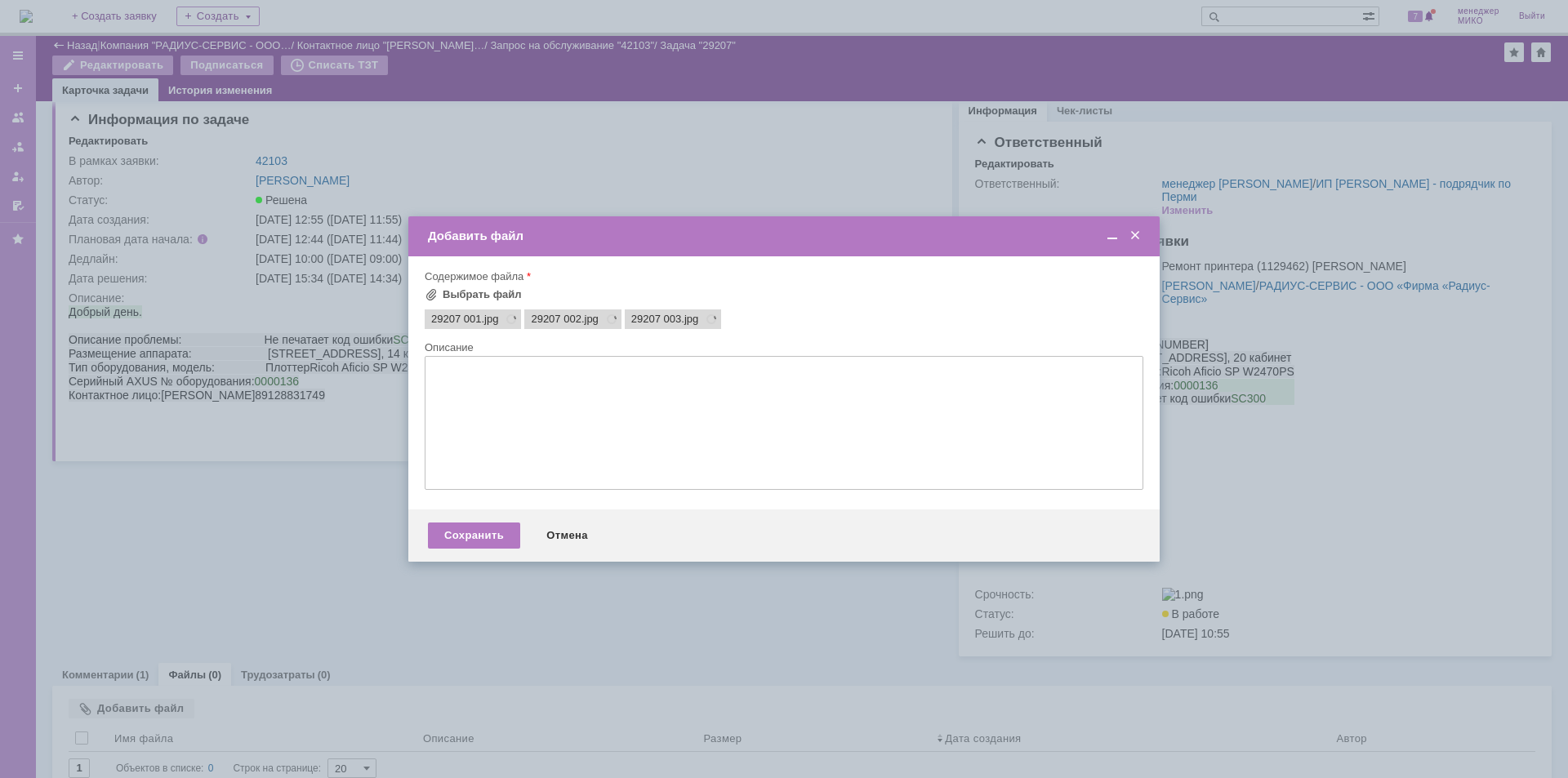
scroll to position [0, 0]
click at [462, 533] on div "Сохранить" at bounding box center [474, 535] width 92 height 26
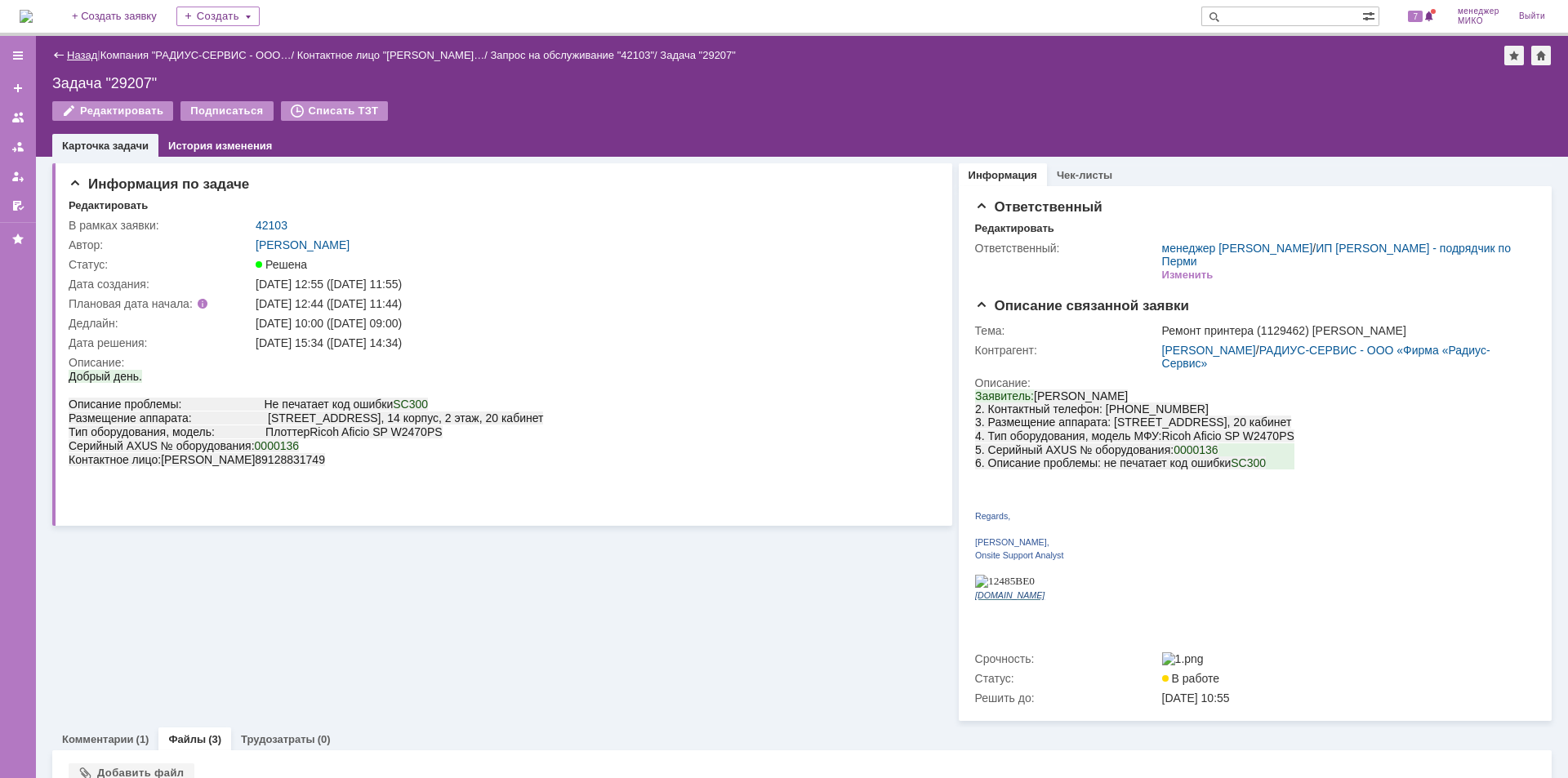
click at [77, 56] on link "Назад" at bounding box center [82, 55] width 30 height 13
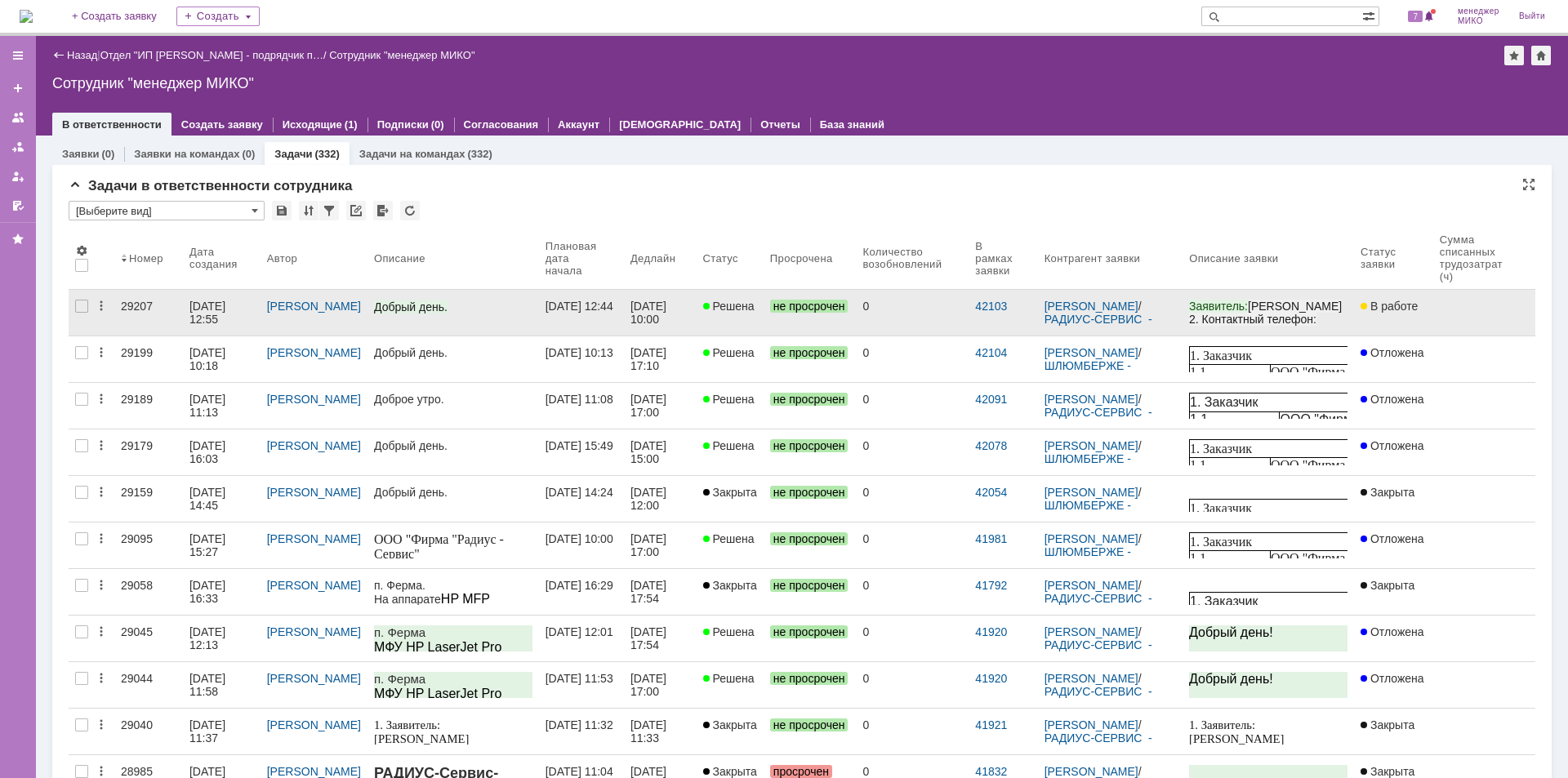
click at [137, 311] on div "29207" at bounding box center [148, 306] width 55 height 13
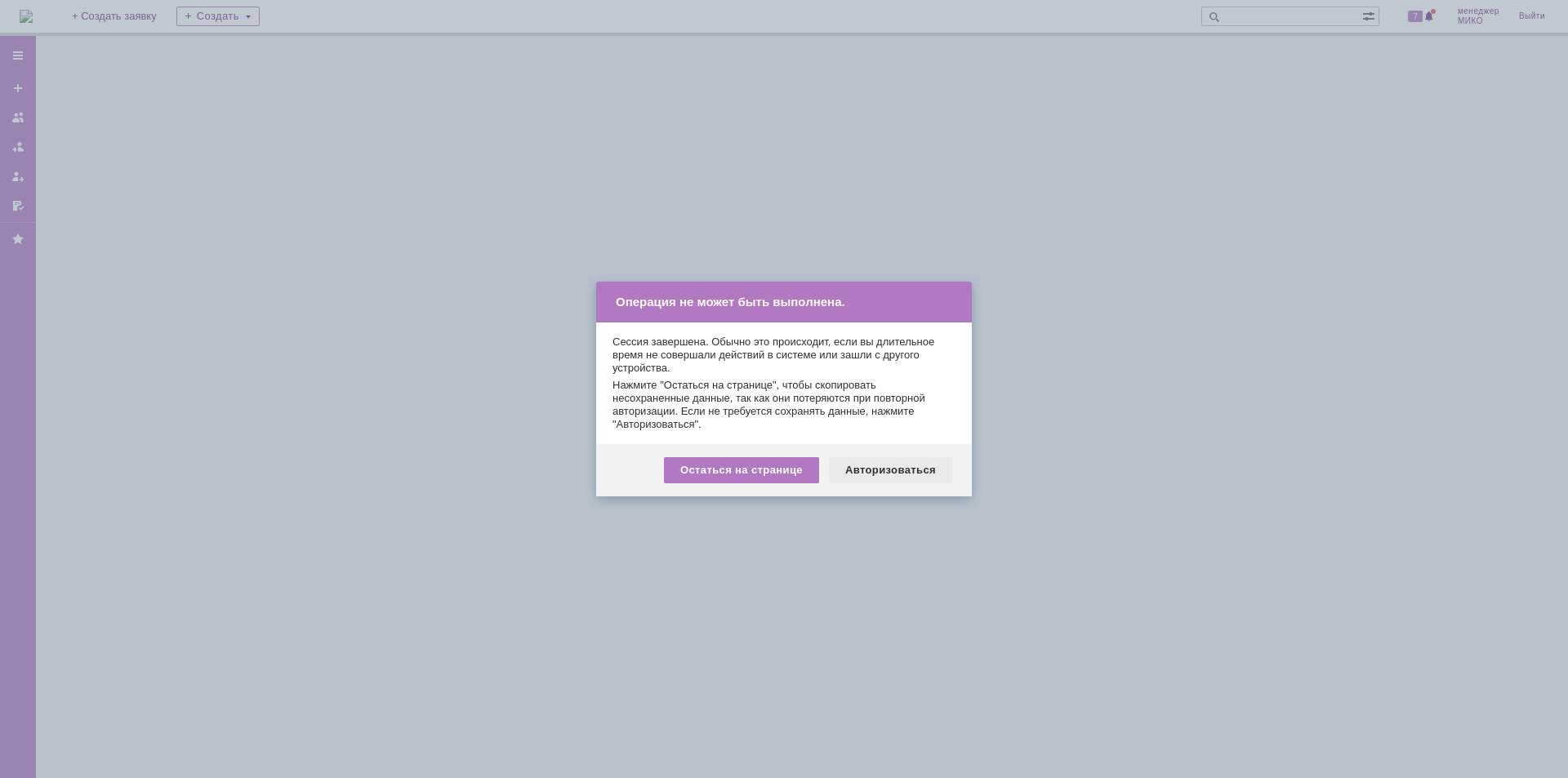
click at [875, 474] on div "Авторизоваться" at bounding box center [890, 470] width 123 height 26
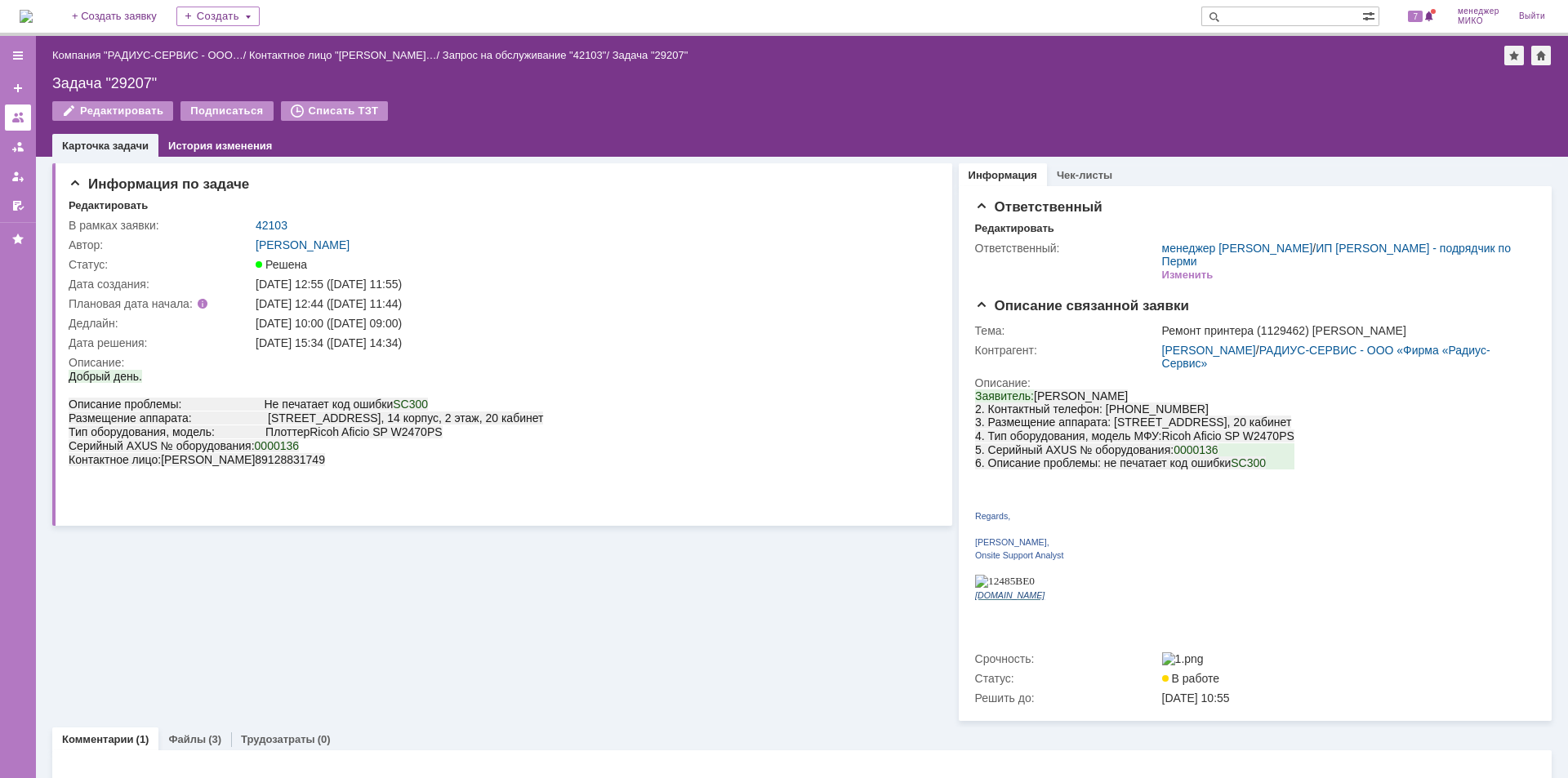
click at [18, 119] on div at bounding box center [18, 118] width 13 height 13
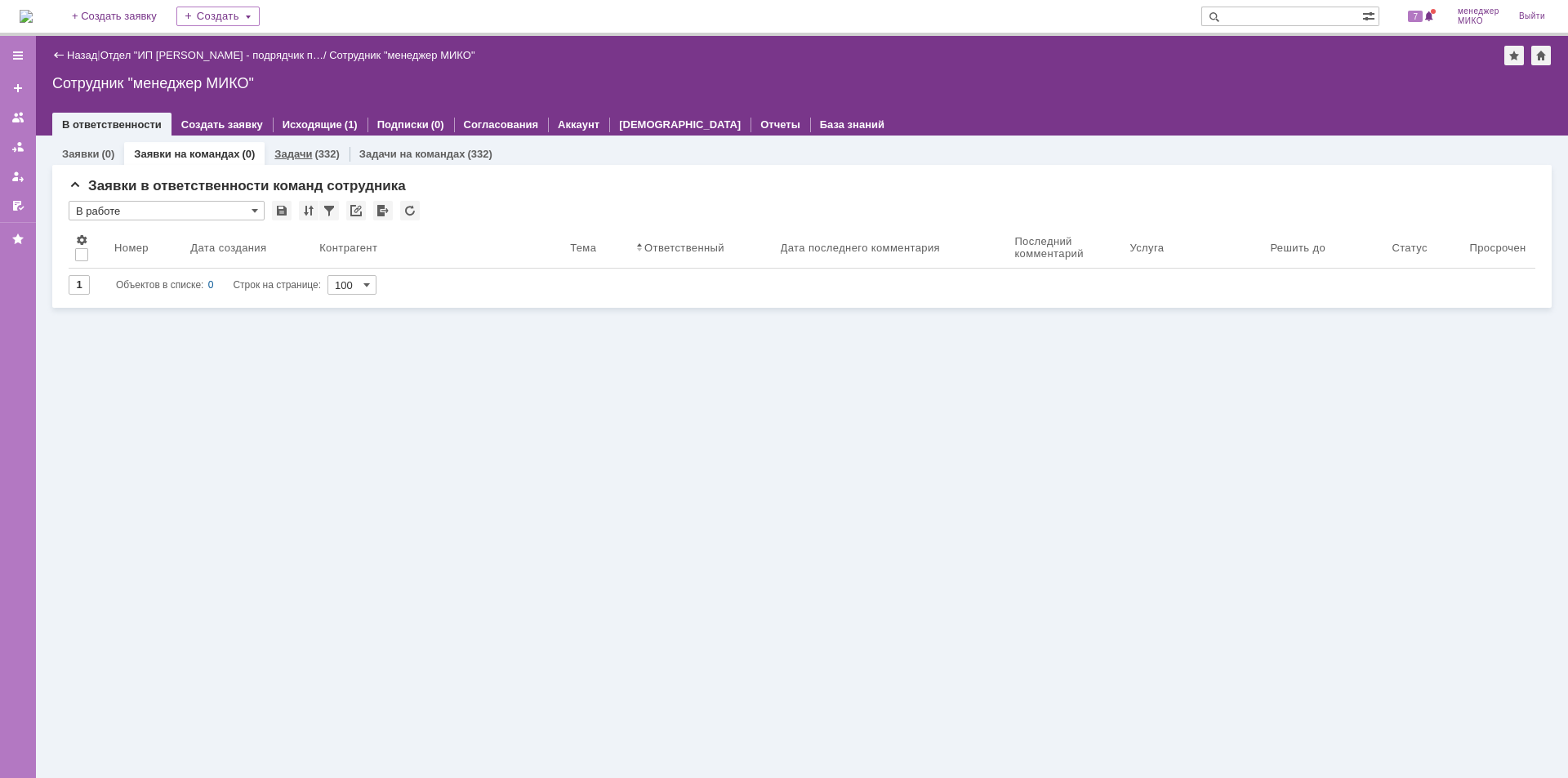
click at [286, 145] on div "Задачи (332)" at bounding box center [306, 154] width 84 height 24
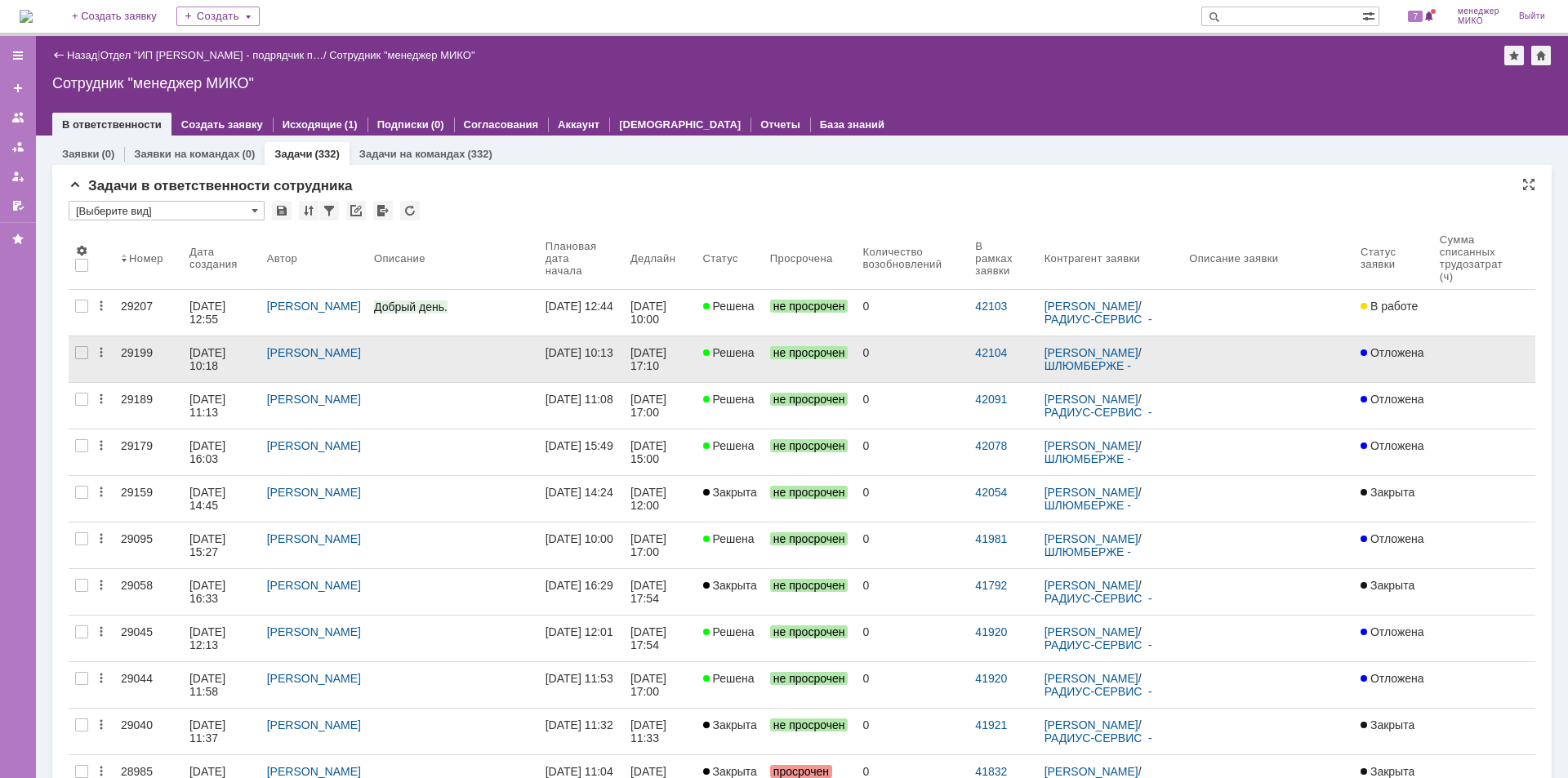
click at [140, 352] on div "29199" at bounding box center [148, 352] width 55 height 13
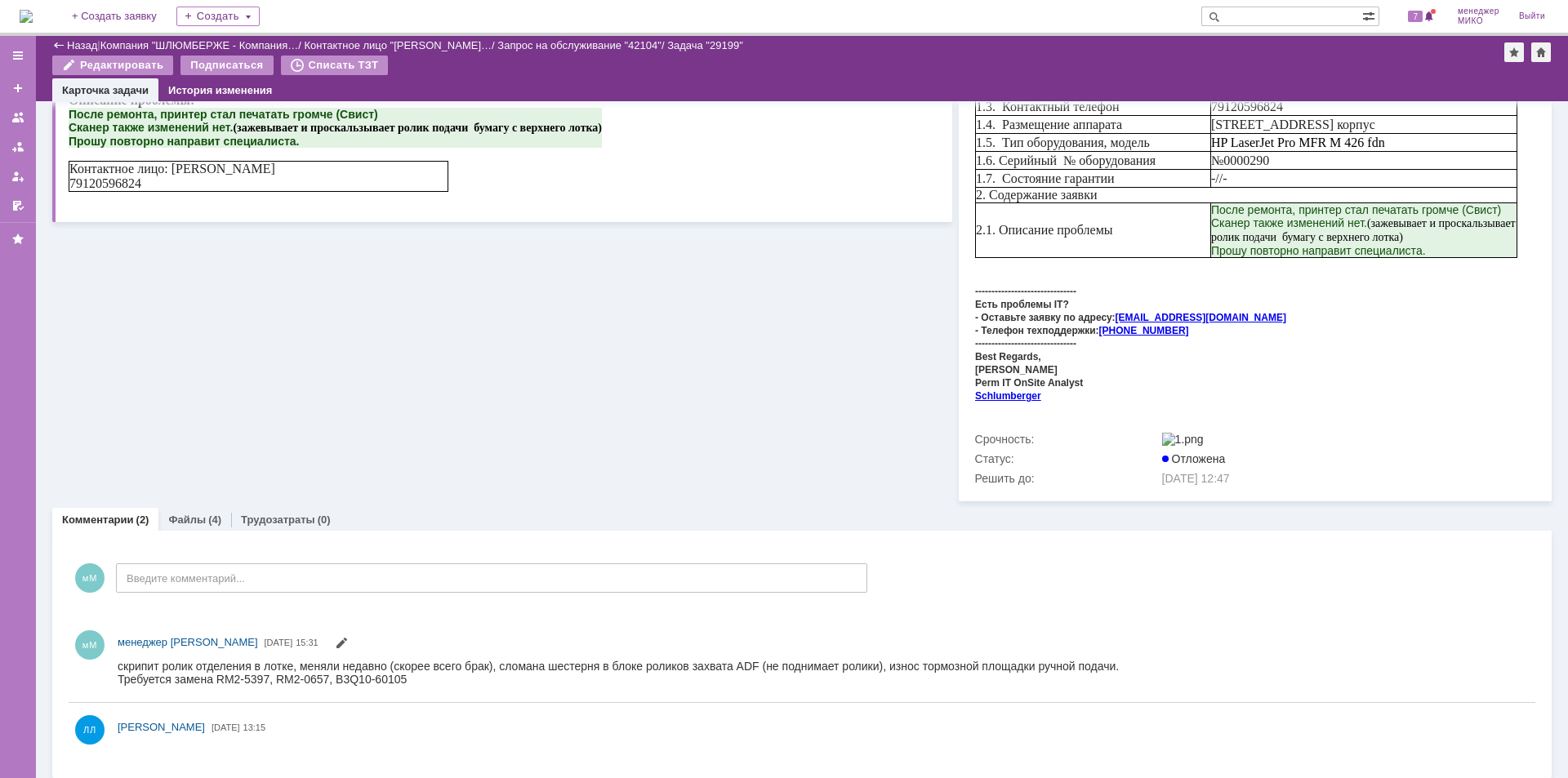
scroll to position [292, 0]
drag, startPoint x: 274, startPoint y: 679, endPoint x: 327, endPoint y: 681, distance: 53.0
click at [327, 681] on div "Требуется замена RM2-5397, RM2-0657, B3Q10-60105" at bounding box center [618, 677] width 1001 height 13
copy div "RM2-0657"
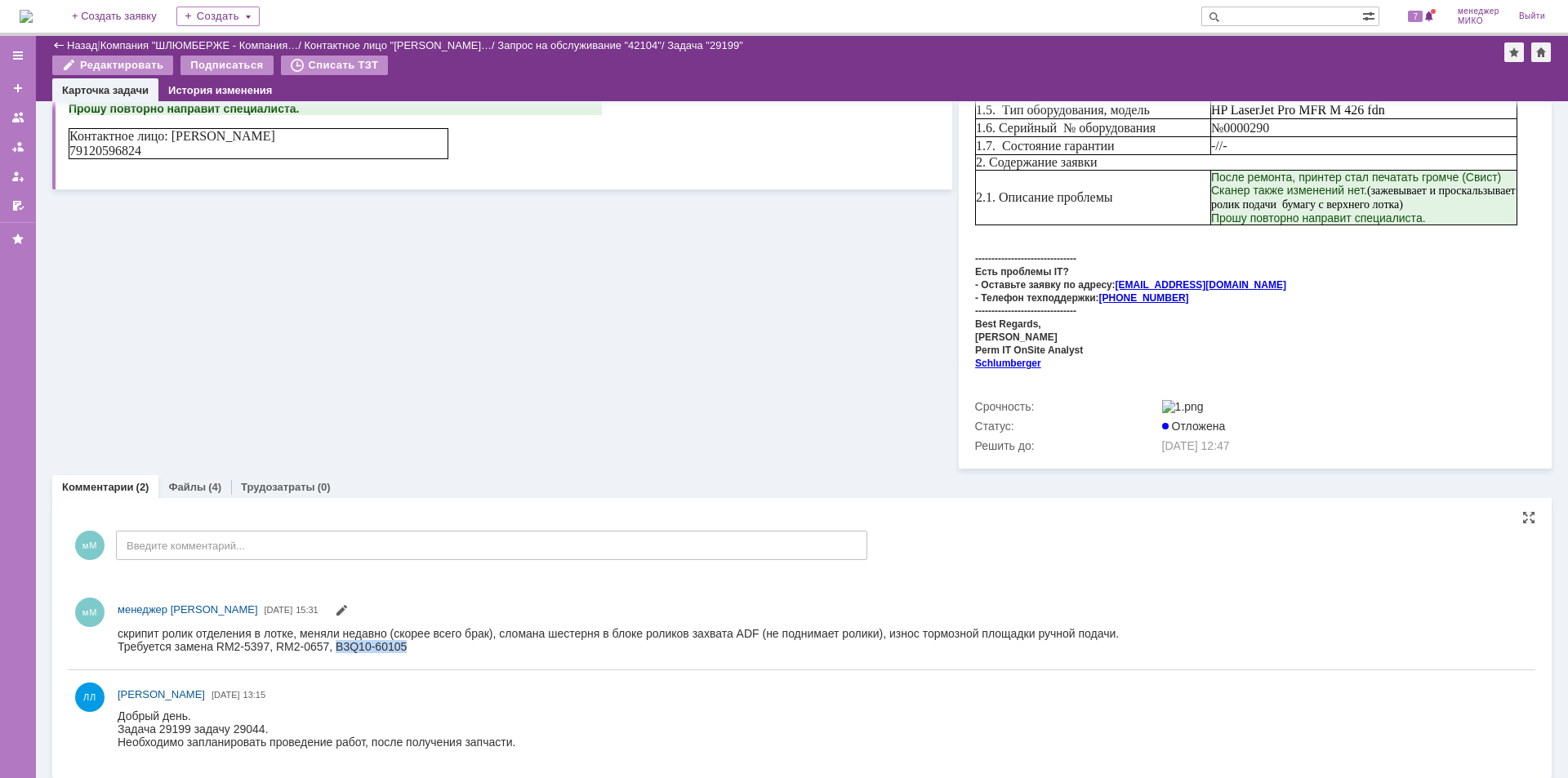
drag, startPoint x: 336, startPoint y: 642, endPoint x: 410, endPoint y: 648, distance: 74.2
click at [410, 648] on div "Требуется замена RM2-5397, RM2-0657, B3Q10-60105" at bounding box center [618, 646] width 1001 height 13
drag, startPoint x: 276, startPoint y: 643, endPoint x: 329, endPoint y: 643, distance: 53.0
click at [329, 643] on div "Требуется замена RM2-5397, RM2-0657, B3Q10-60105" at bounding box center [618, 646] width 1001 height 13
